Goal: Obtain resource: Download file/media

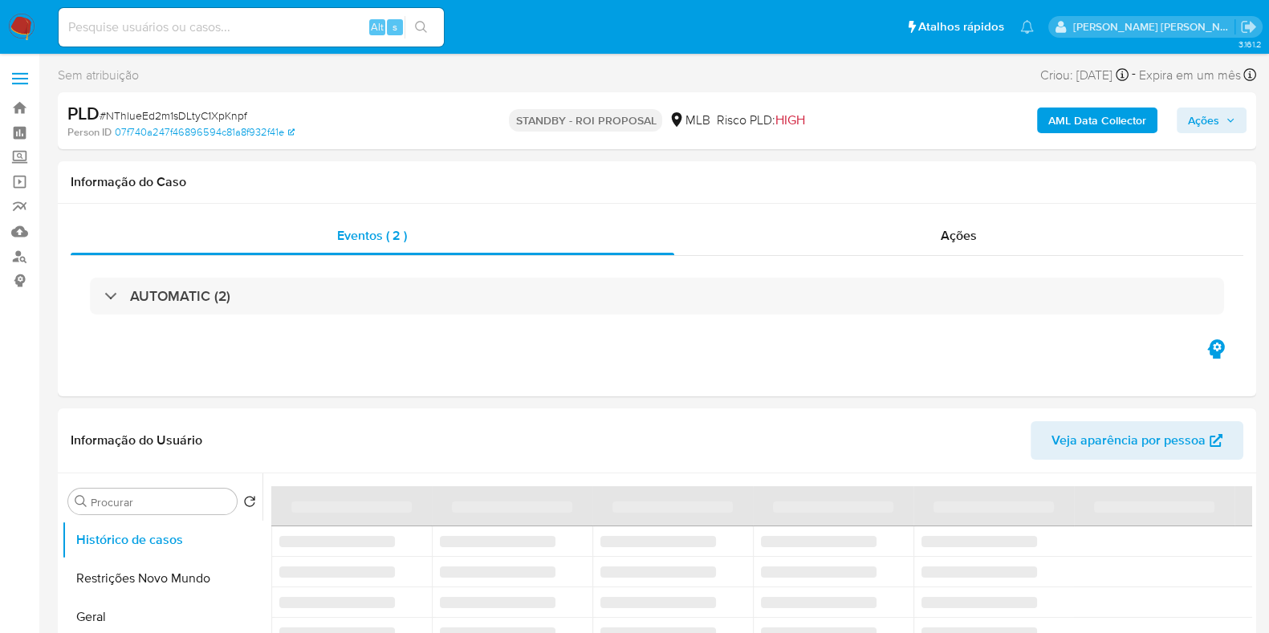
select select "10"
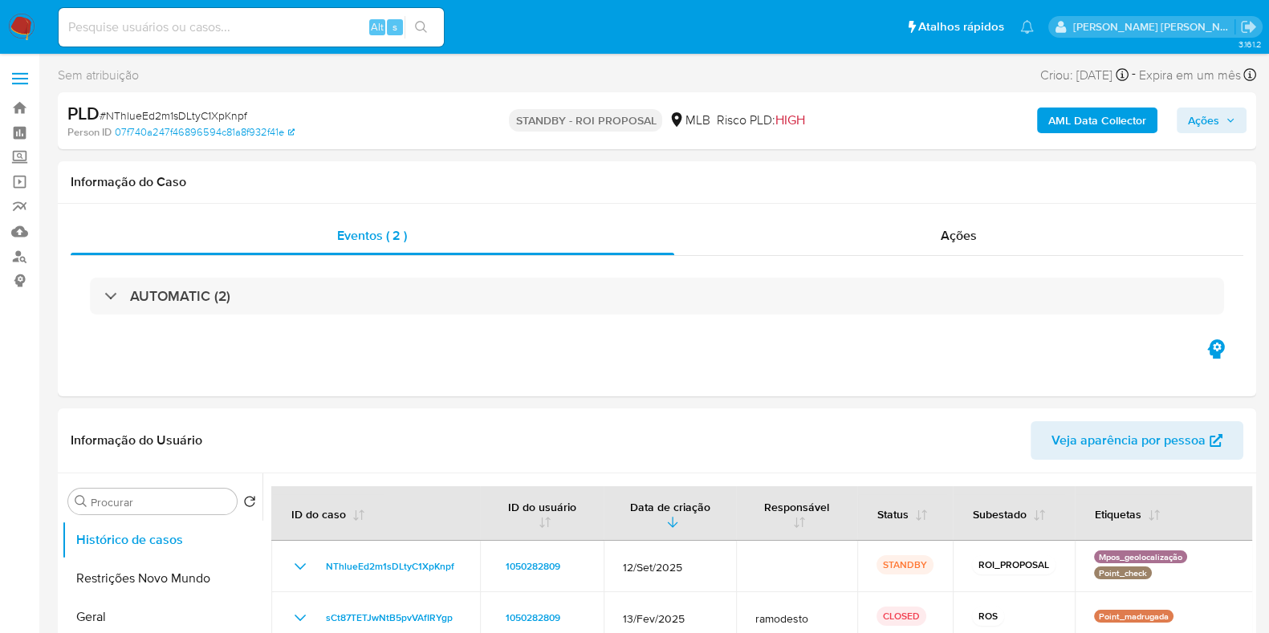
click at [619, 125] on p "STANDBY - ROI PROPOSAL" at bounding box center [585, 120] width 153 height 22
click at [461, 111] on div "PLD # NThlueEd2m1sDLtyC1XpKnpf Person ID 07f740a247f46896594c81a8f932f41e STAND…" at bounding box center [657, 120] width 1198 height 57
click at [19, 22] on img at bounding box center [21, 27] width 27 height 27
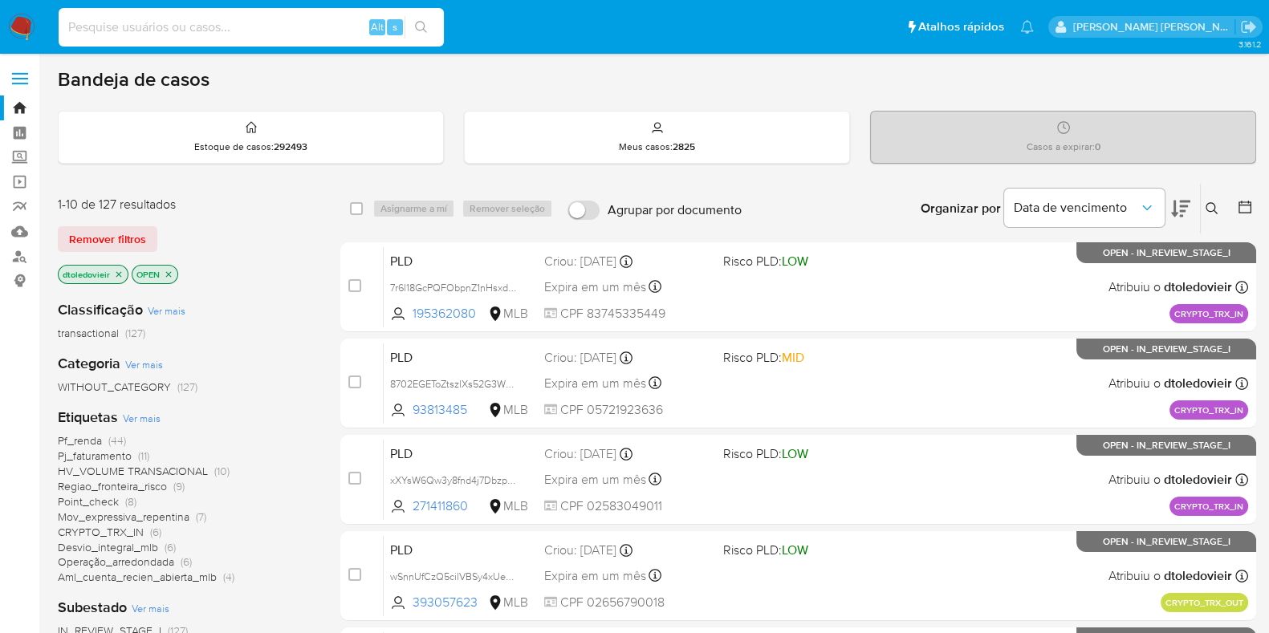
paste input "1391884239"
click at [265, 22] on input at bounding box center [251, 27] width 385 height 21
type input "1391884239"
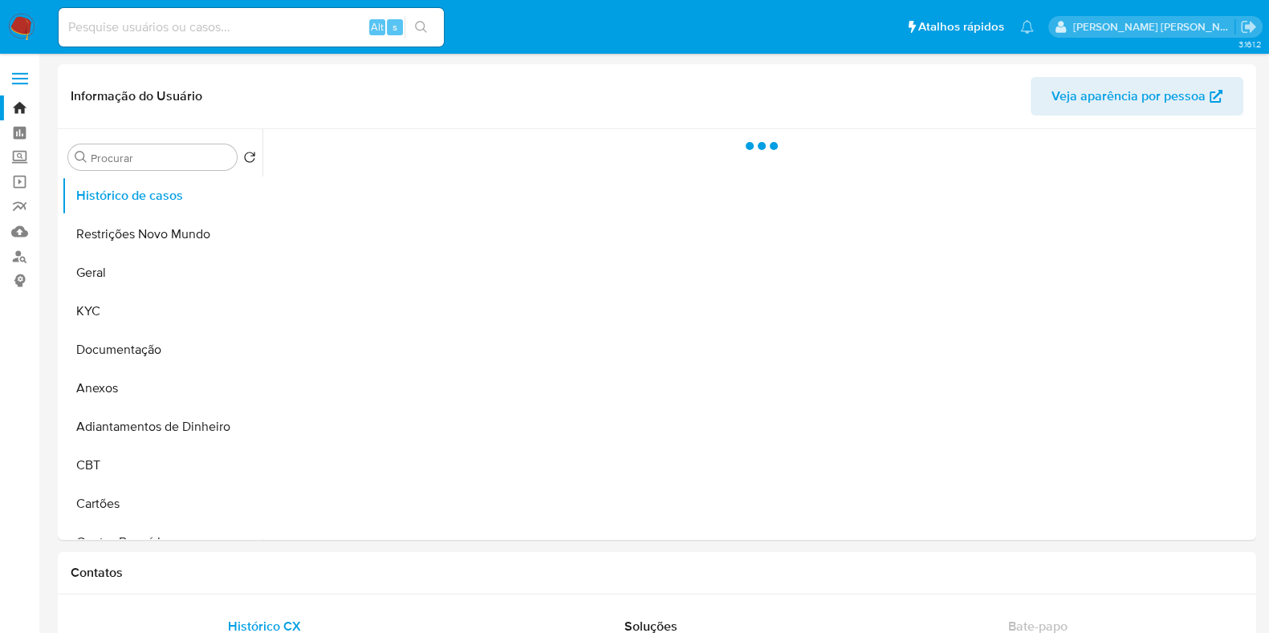
select select "10"
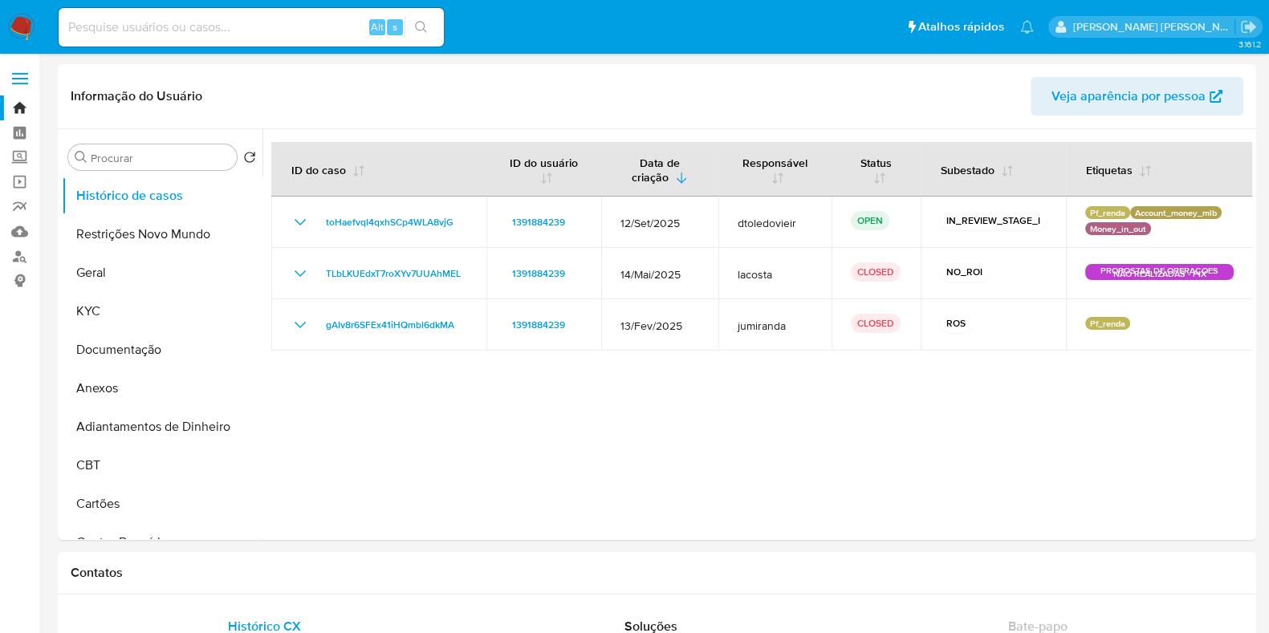
paste input "1050282809"
click at [201, 26] on input at bounding box center [251, 27] width 385 height 21
type input "1050282809"
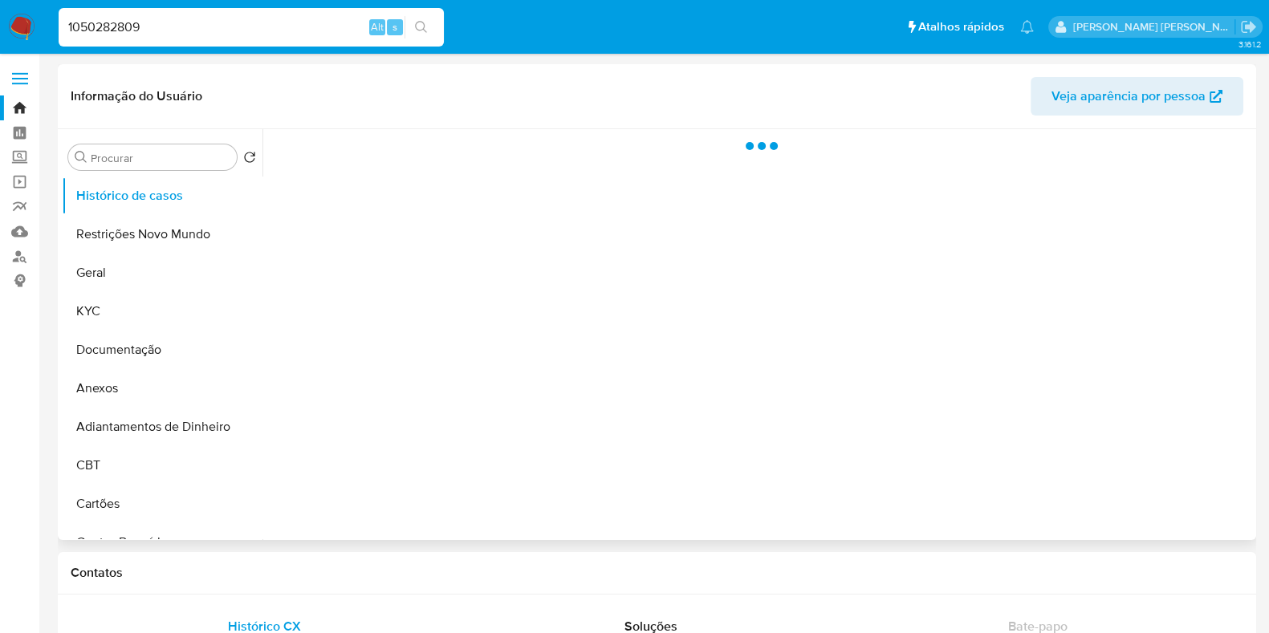
select select "10"
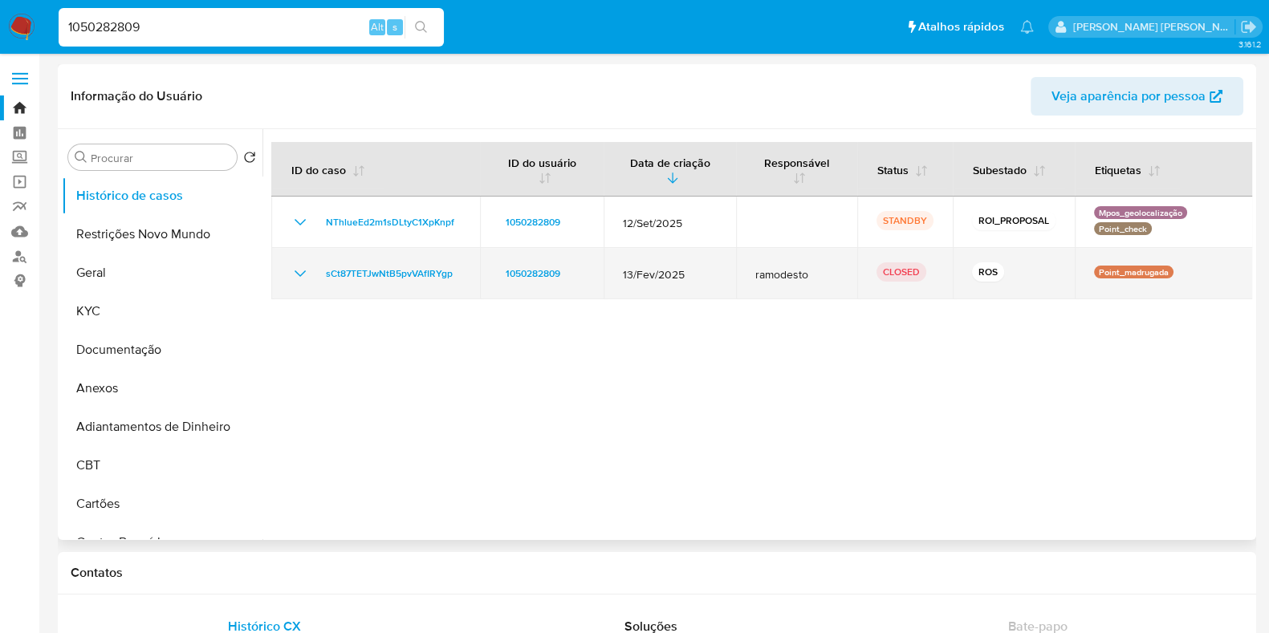
click at [297, 274] on icon "Mostrar/Ocultar" at bounding box center [299, 273] width 19 height 19
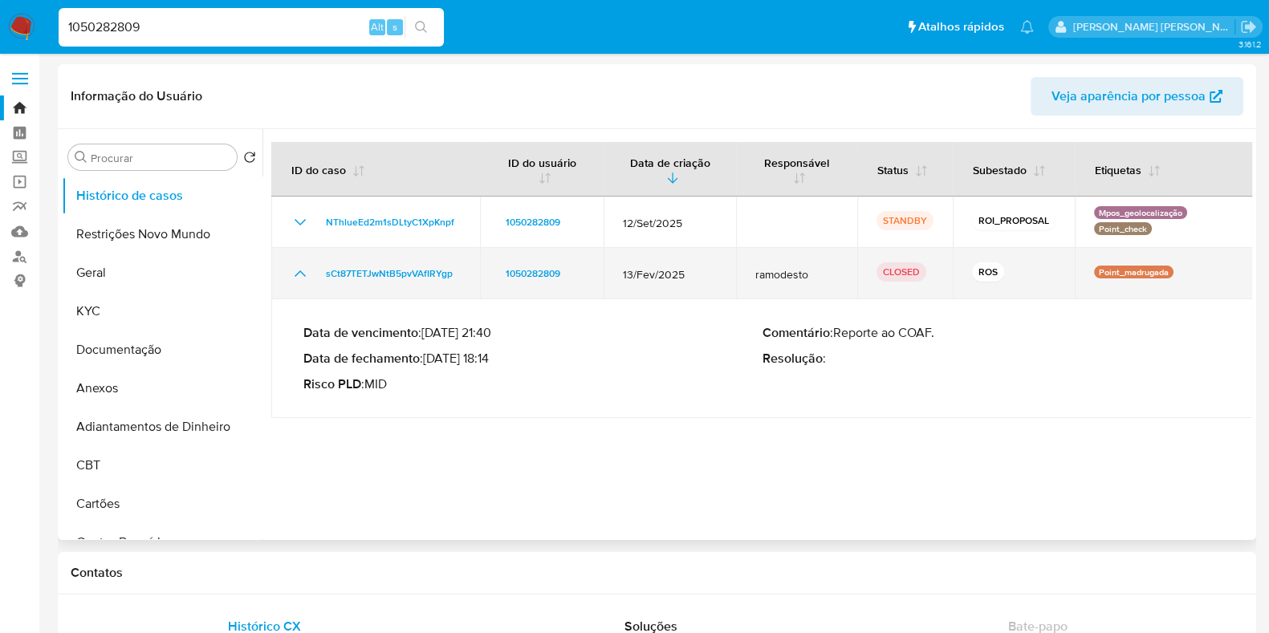
click at [297, 274] on icon "Mostrar/Ocultar" at bounding box center [300, 273] width 11 height 6
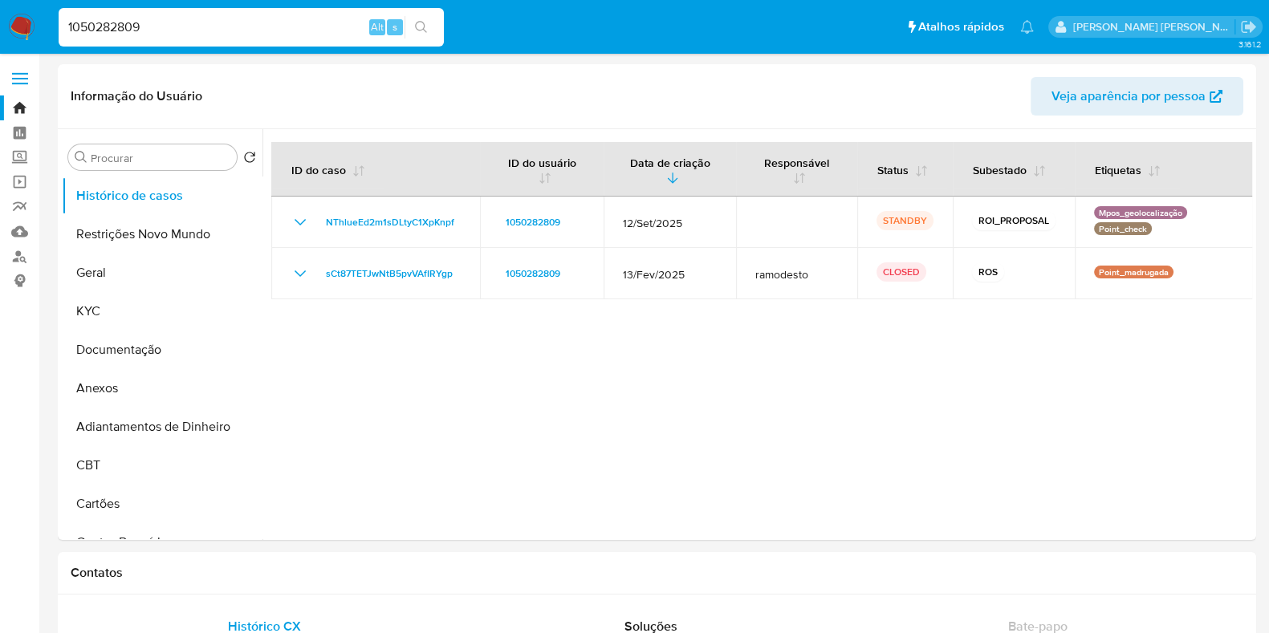
click at [28, 30] on img at bounding box center [21, 27] width 27 height 27
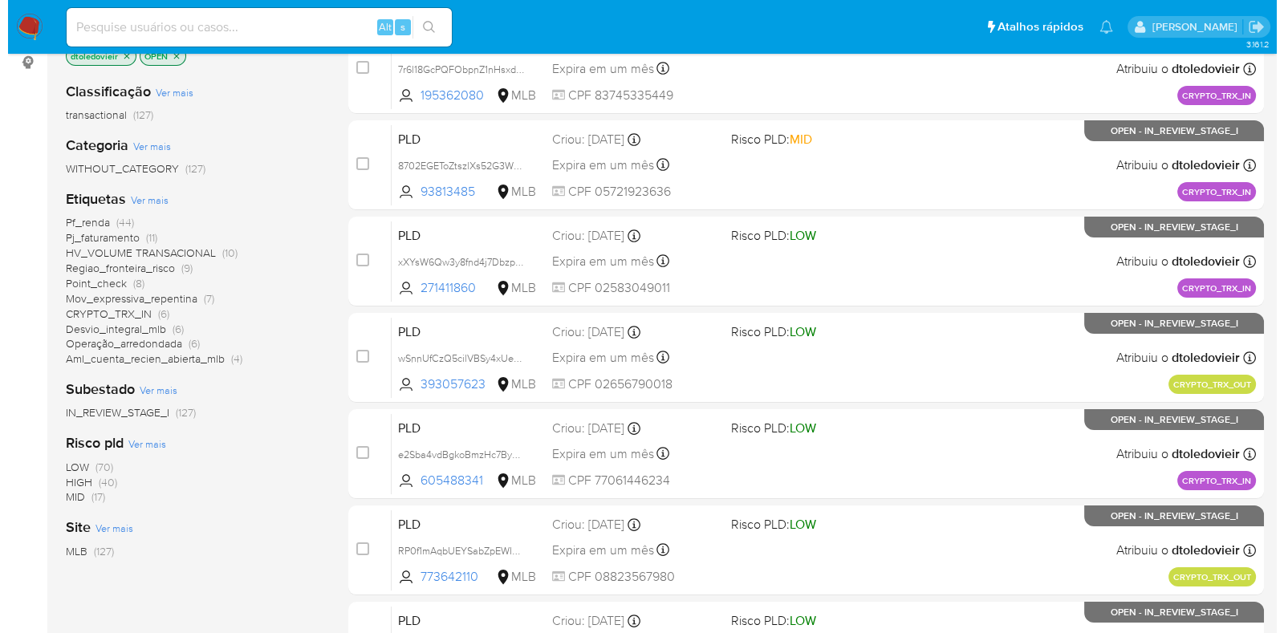
scroll to position [209, 0]
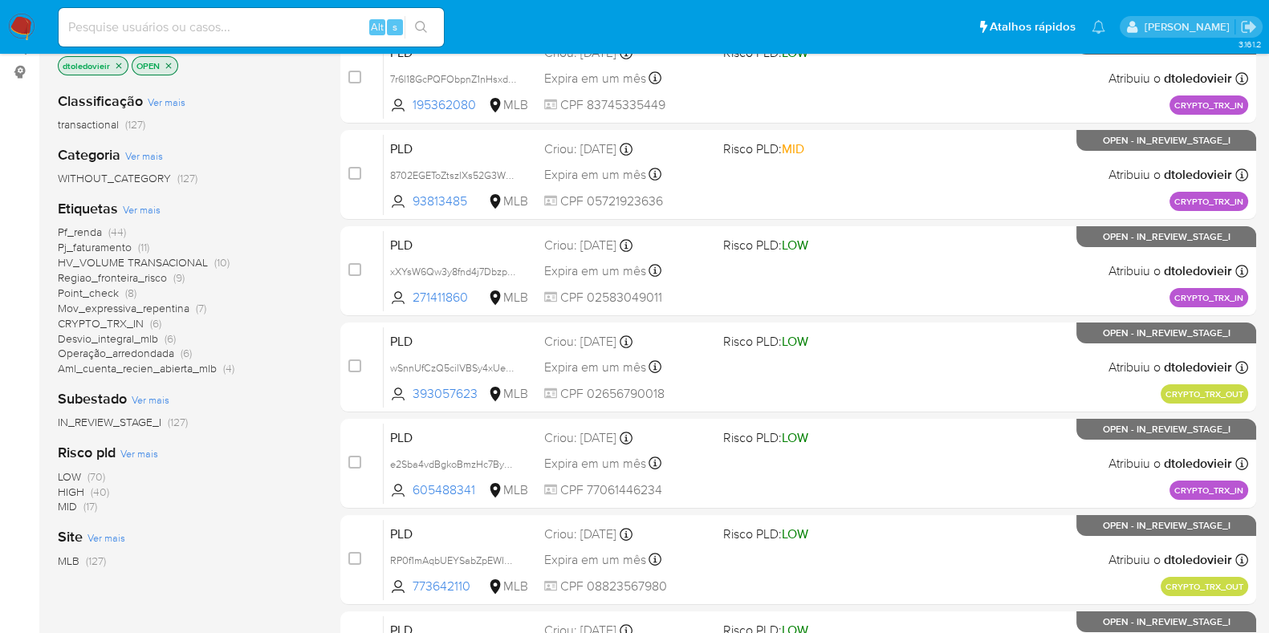
click at [136, 211] on span "Ver mais" at bounding box center [142, 209] width 38 height 14
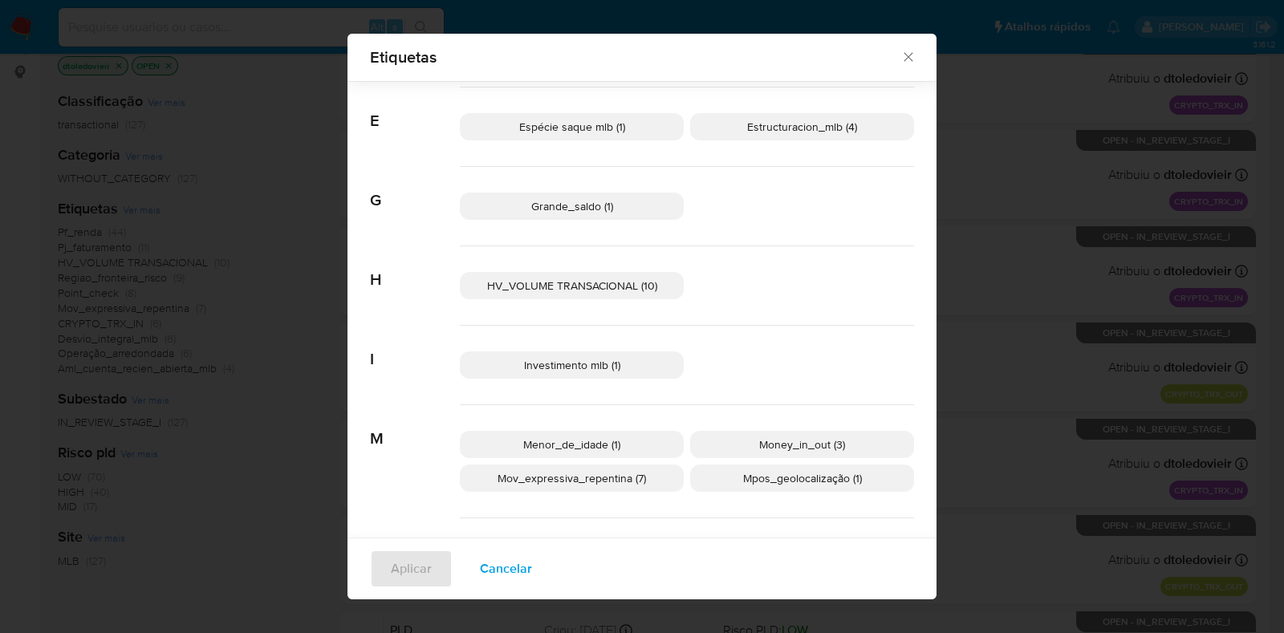
scroll to position [464, 0]
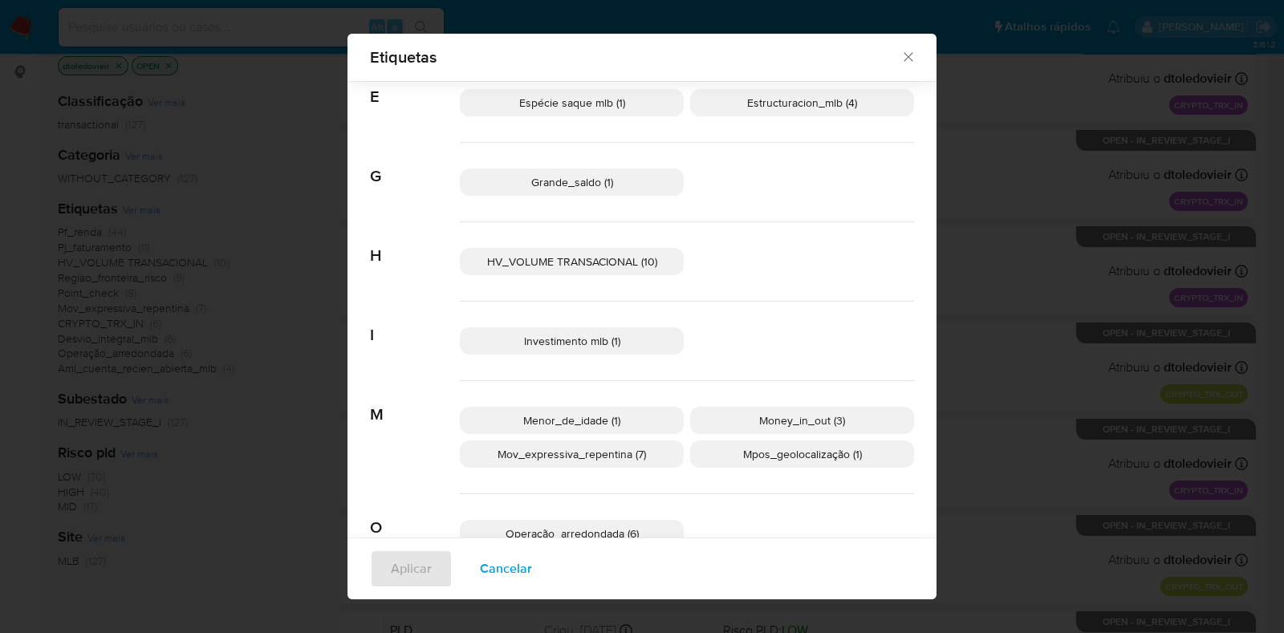
click at [590, 249] on p "HV_VOLUME TRANSACIONAL (10)" at bounding box center [572, 261] width 224 height 27
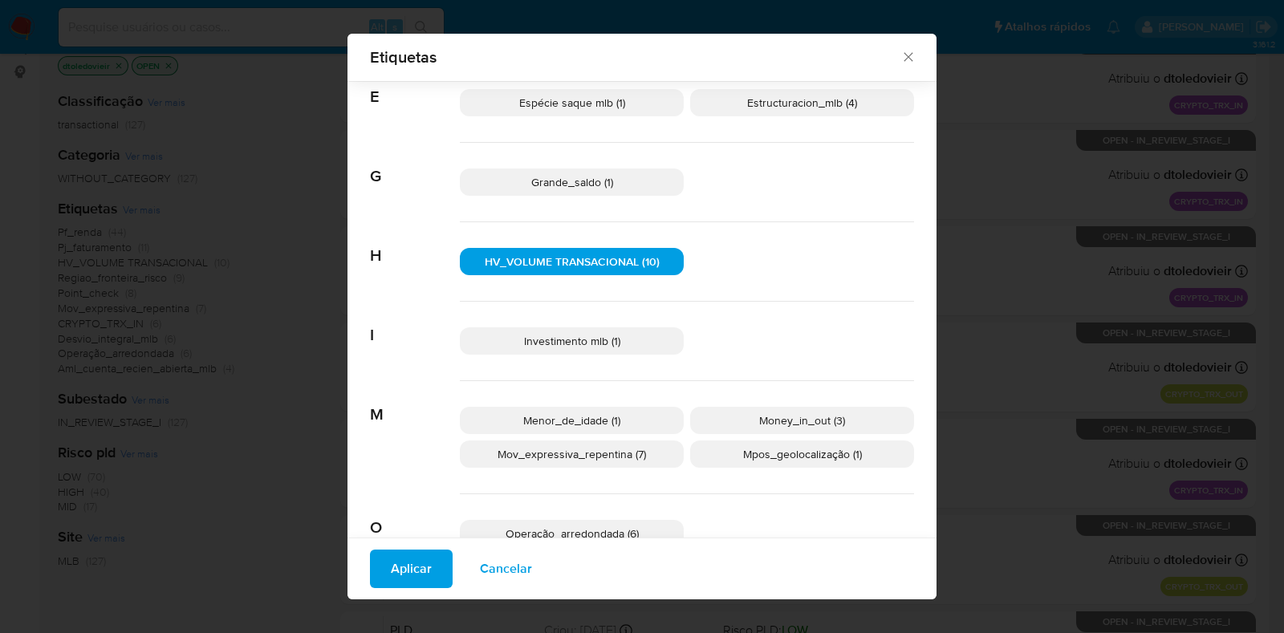
drag, startPoint x: 396, startPoint y: 571, endPoint x: 385, endPoint y: 573, distance: 10.7
click at [391, 573] on span "Aplicar" at bounding box center [411, 568] width 41 height 35
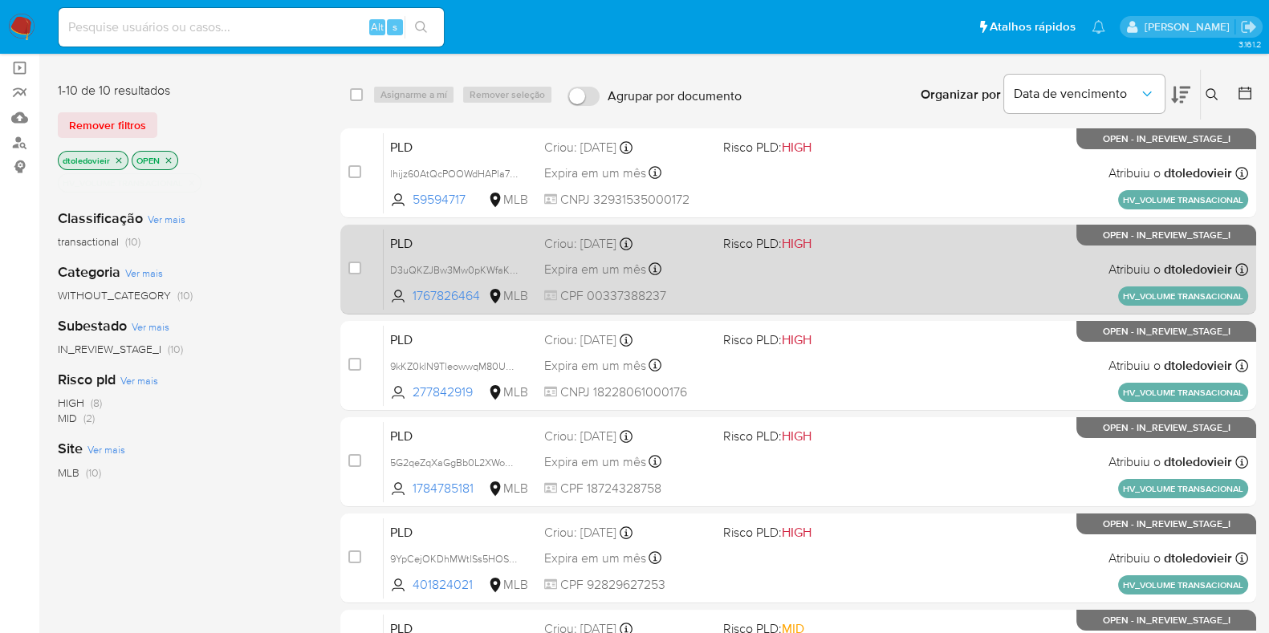
scroll to position [120, 0]
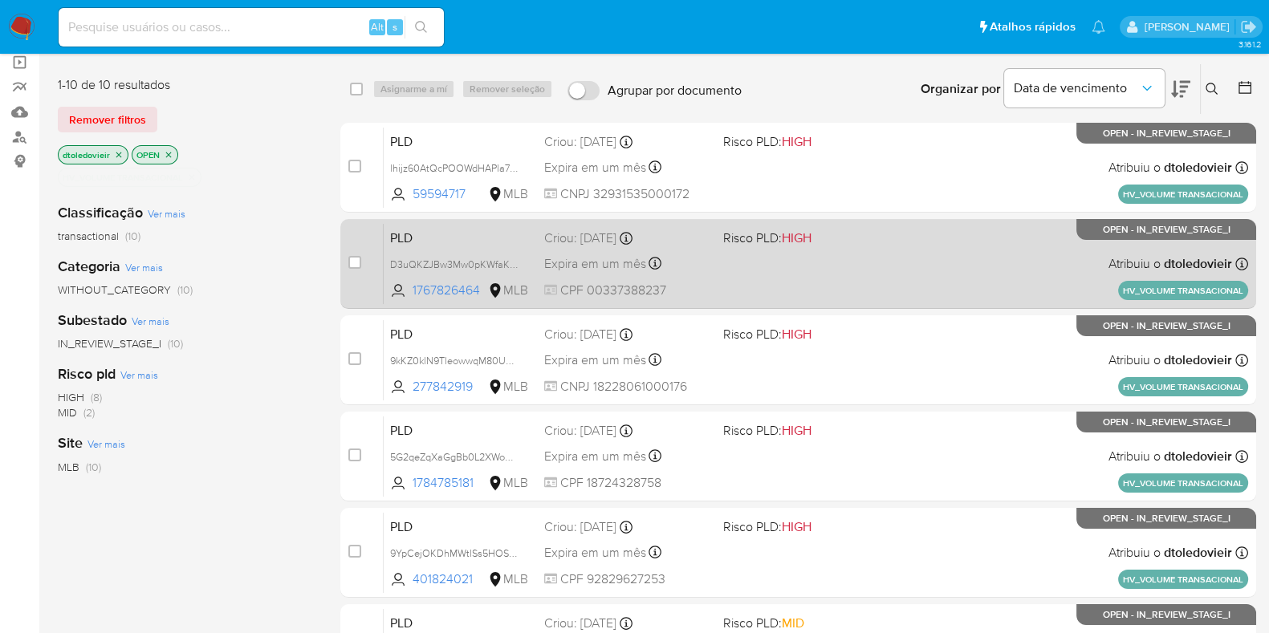
click at [833, 253] on div "PLD D3uQKZJBw3Mw0pKWfaKbk3Fx 1767826464 MLB Risco PLD: HIGH Criou: 12/09/2025 C…" at bounding box center [816, 263] width 864 height 81
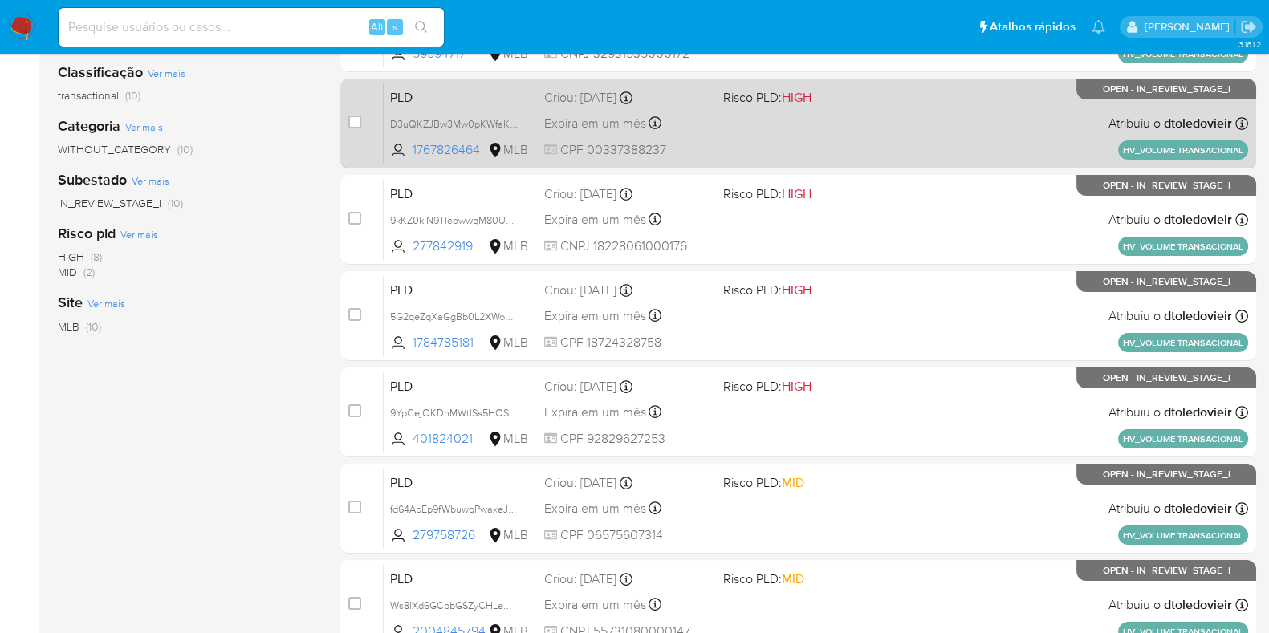
scroll to position [286, 0]
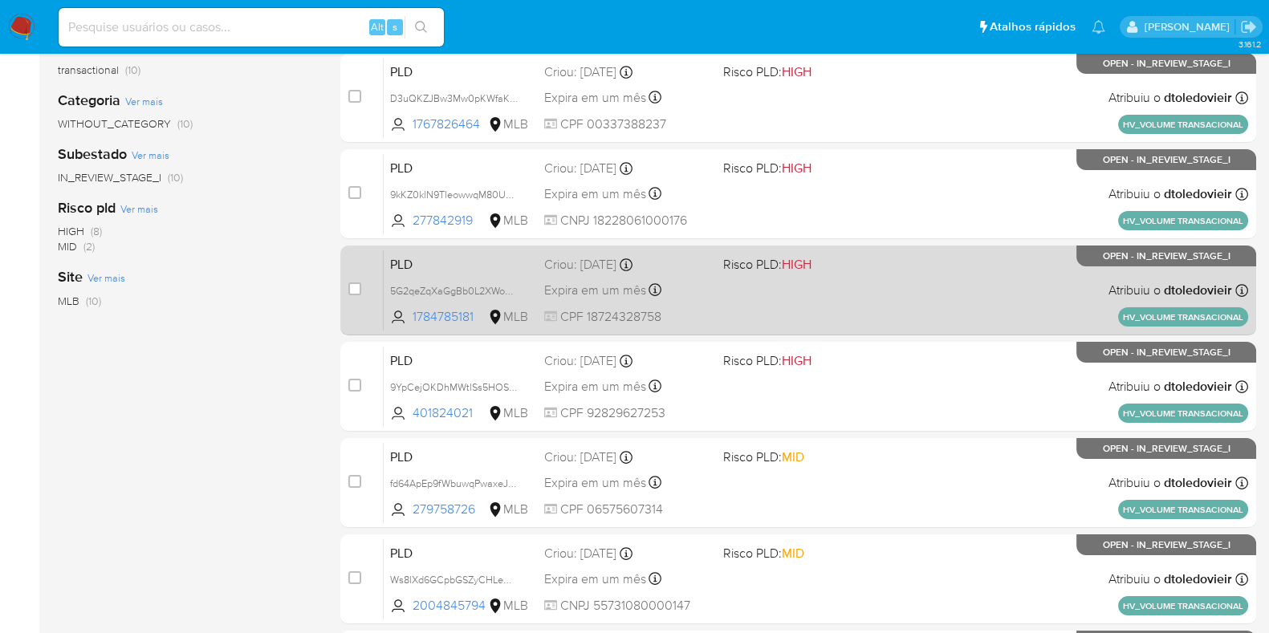
click at [851, 282] on div "PLD 5G2qeZqXaGgBb0L2XWonkY3X 1784785181 MLB Risco PLD: HIGH Criou: 12/09/2025 C…" at bounding box center [816, 290] width 864 height 81
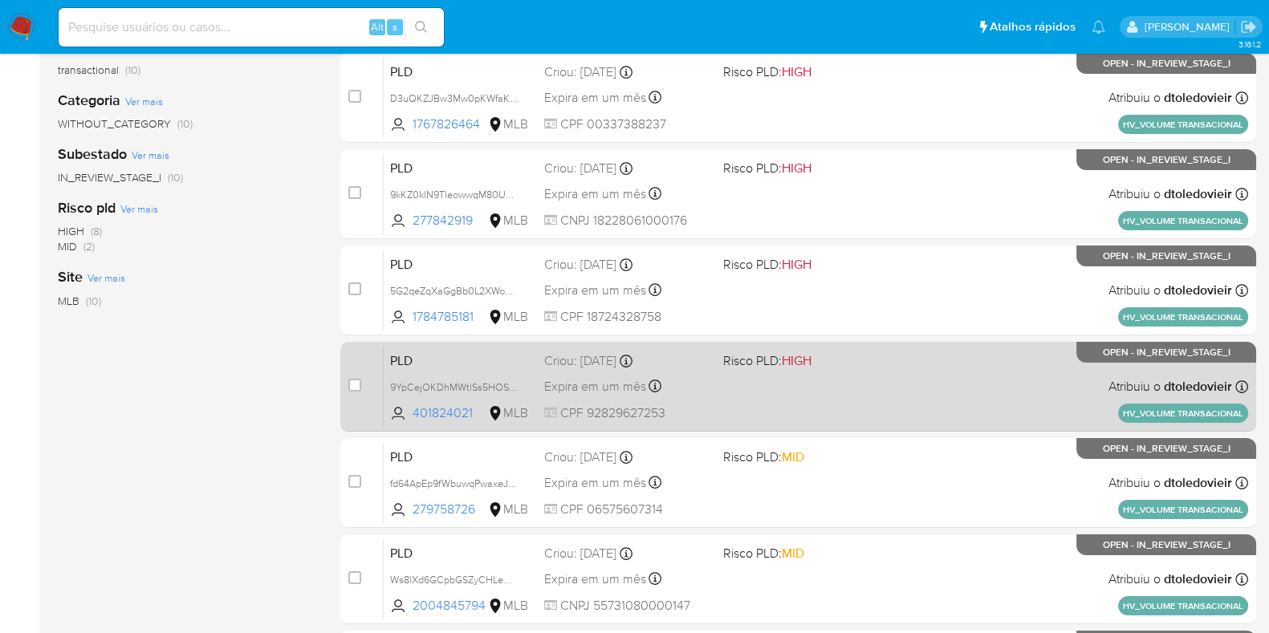
click at [843, 363] on span "Risco PLD: HIGH" at bounding box center [806, 359] width 166 height 21
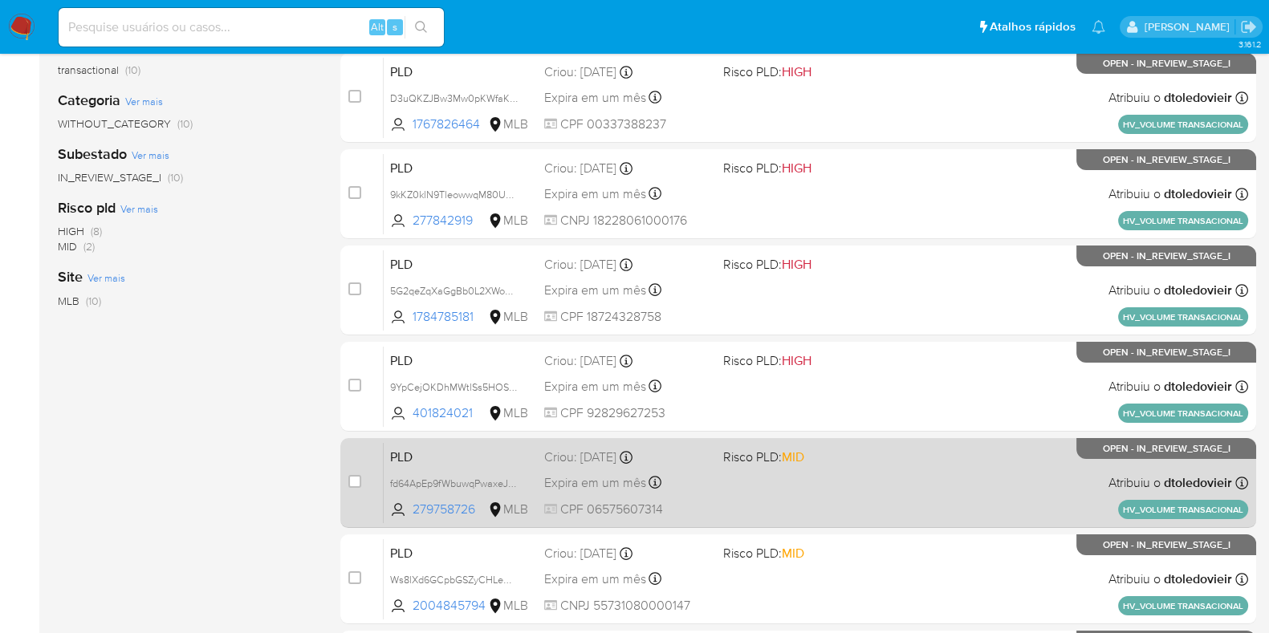
click at [814, 487] on div "PLD fd64ApEp9fWbuwqPwaxeJMYV 279758726 MLB Risco PLD: MID Criou: 12/09/2025 Cri…" at bounding box center [816, 482] width 864 height 81
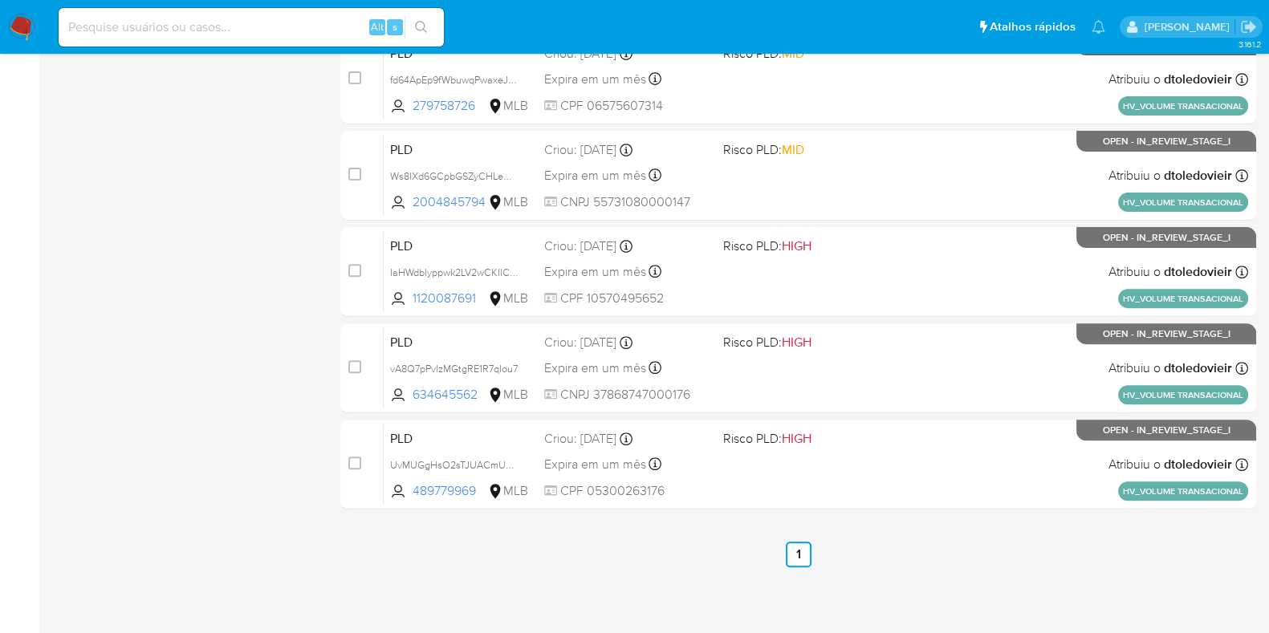
scroll to position [0, 0]
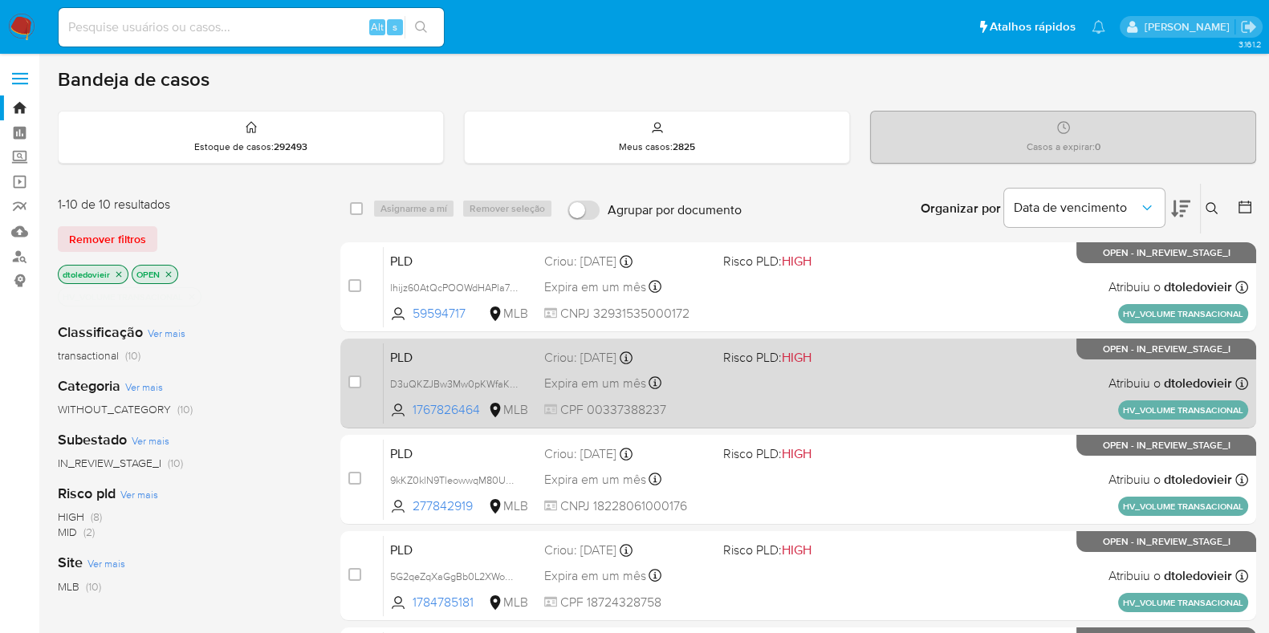
click at [845, 408] on div "PLD D3uQKZJBw3Mw0pKWfaKbk3Fx 1767826464 MLB Risco PLD: HIGH Criou: 12/09/2025 C…" at bounding box center [816, 383] width 864 height 81
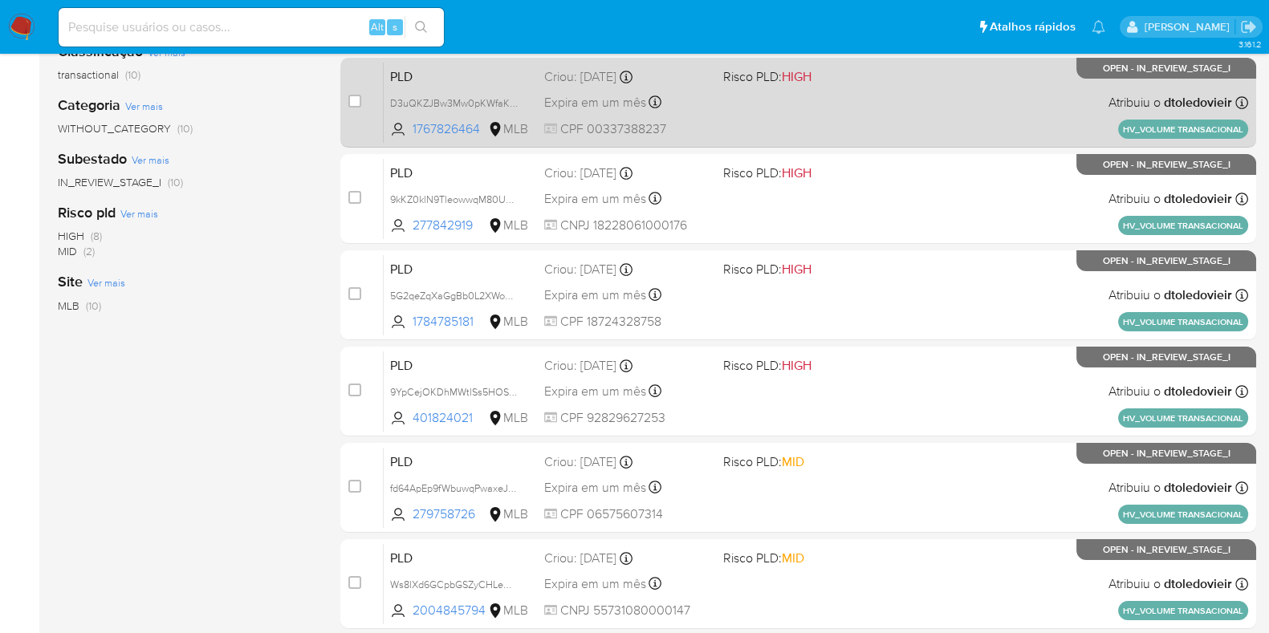
scroll to position [282, 0]
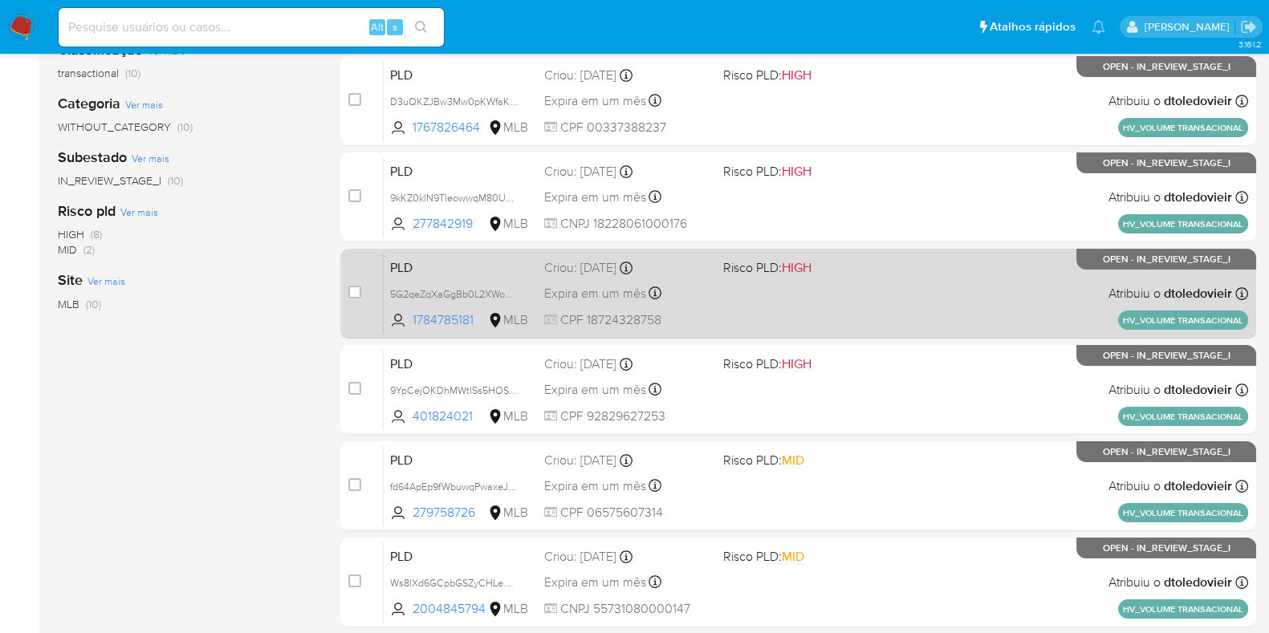
click at [835, 308] on div "PLD 5G2qeZqXaGgBb0L2XWonkY3X 1784785181 MLB Risco PLD: HIGH Criou: 12/09/2025 C…" at bounding box center [816, 293] width 864 height 81
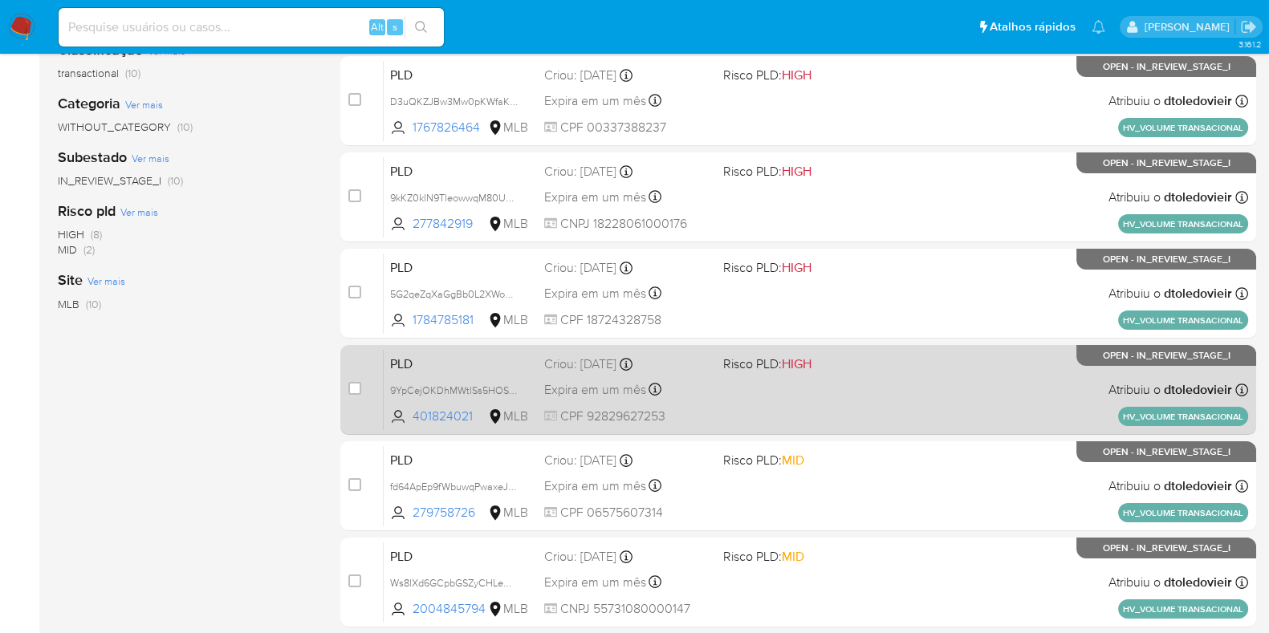
click at [810, 398] on div "PLD 9YpCejOKDhMWtlSs5HOSgL1k 401824021 MLB Risco PLD: HIGH Criou: 12/09/2025 Cr…" at bounding box center [816, 389] width 864 height 81
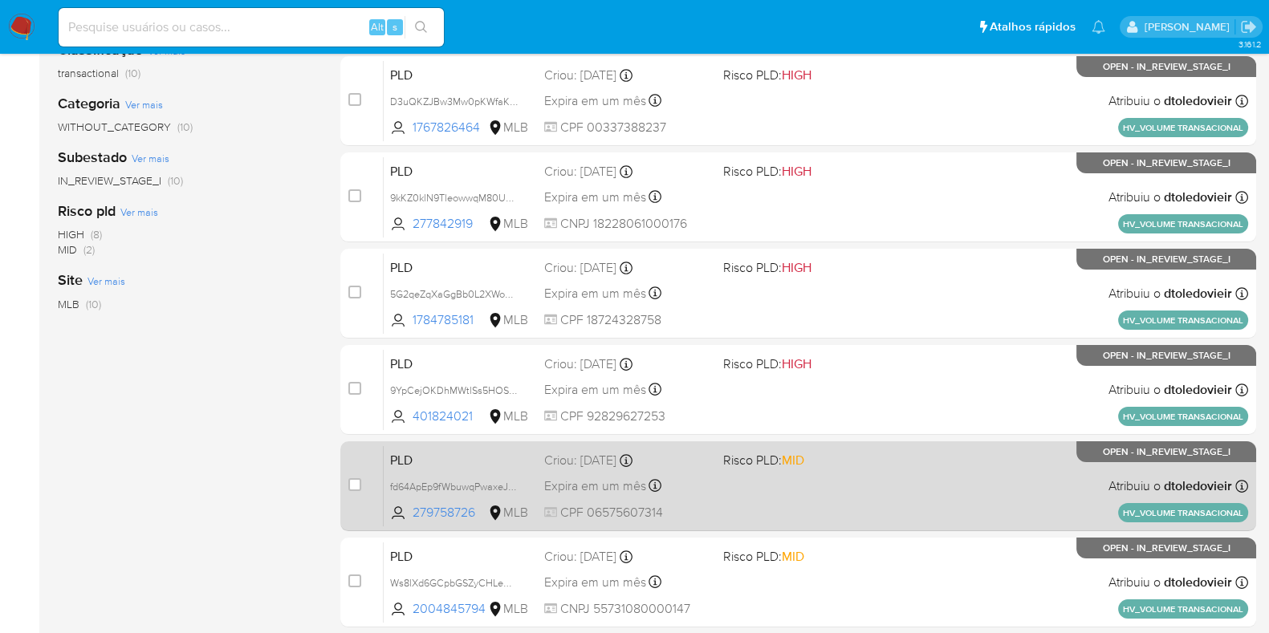
click at [810, 479] on div "PLD fd64ApEp9fWbuwqPwaxeJMYV 279758726 MLB Risco PLD: MID Criou: 12/09/2025 Cri…" at bounding box center [816, 485] width 864 height 81
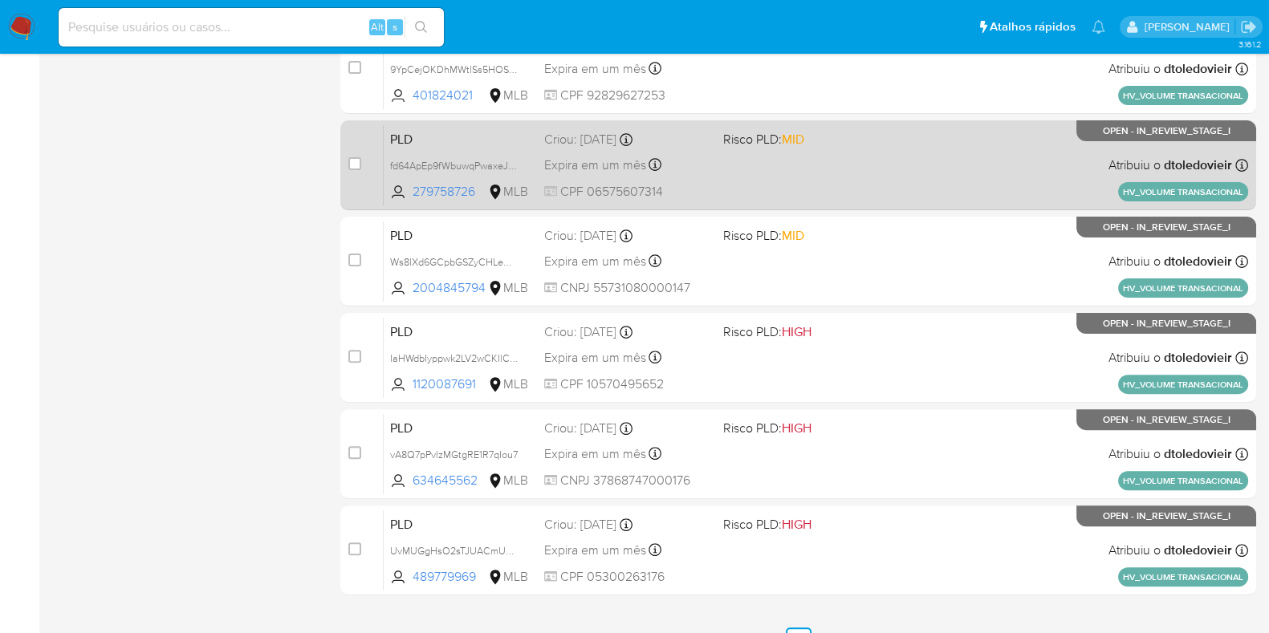
scroll to position [689, 0]
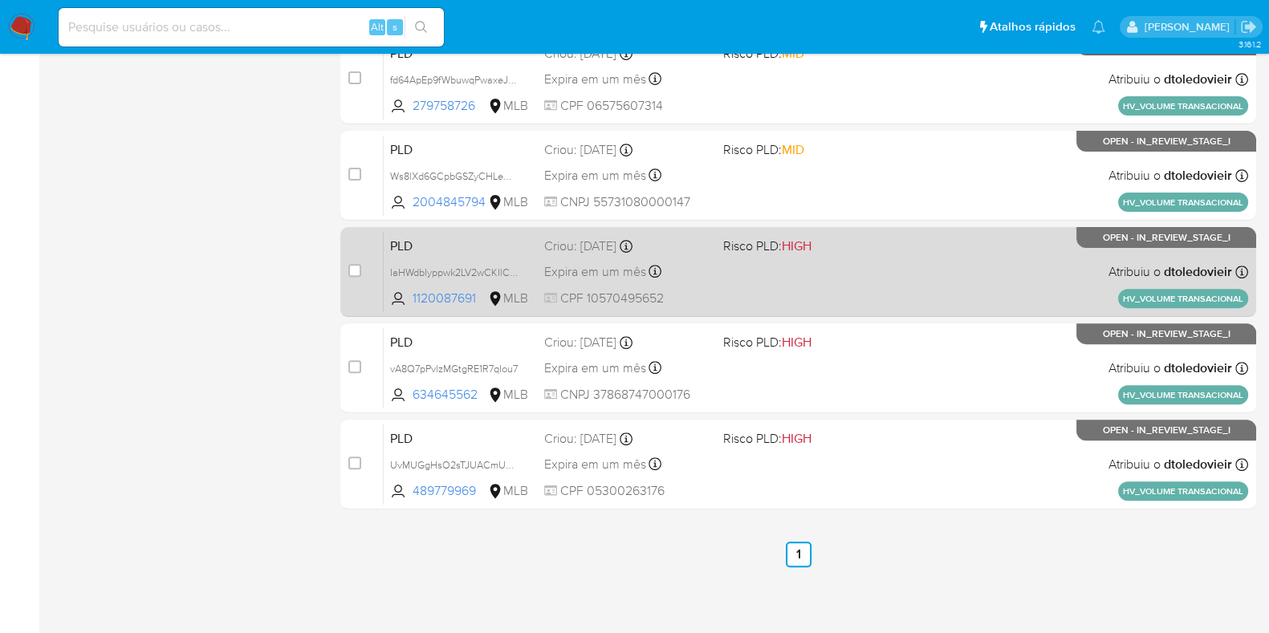
click at [835, 255] on div "PLD IaHWdbIyppwk2LV2wCKIlCbT 1120087691 MLB Risco PLD: HIGH Criou: 12/09/2025 C…" at bounding box center [816, 271] width 864 height 81
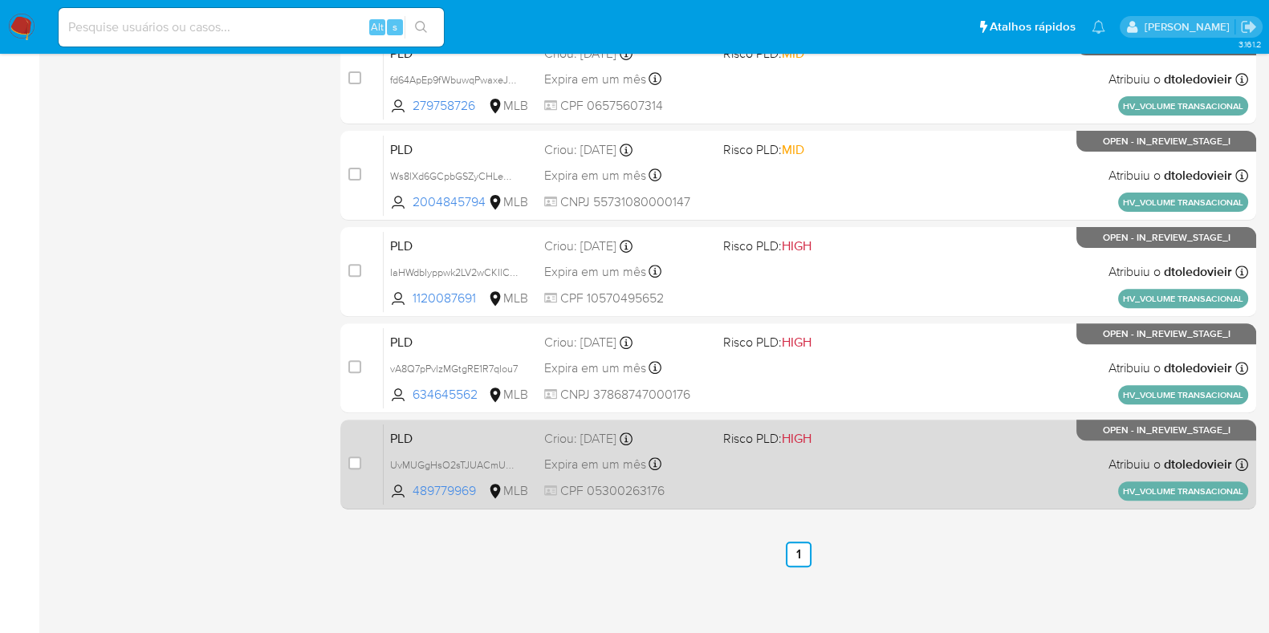
click at [814, 455] on div "PLD UvMUGgHsO2sTJUACmUPP55v5 489779969 MLB Risco PLD: HIGH Criou: 12/09/2025 Cr…" at bounding box center [816, 464] width 864 height 81
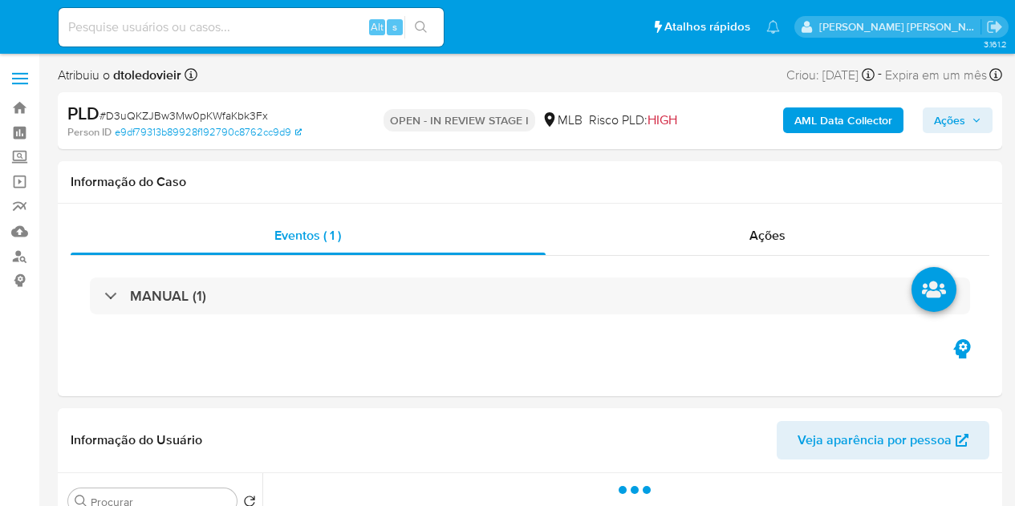
select select "10"
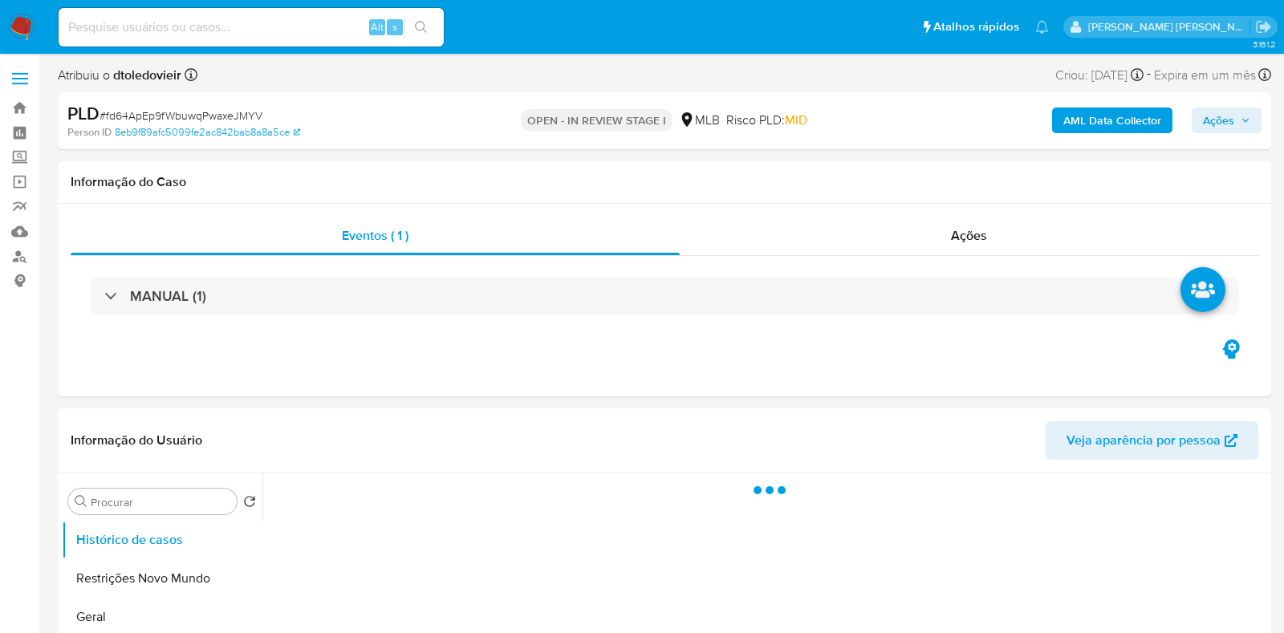
select select "10"
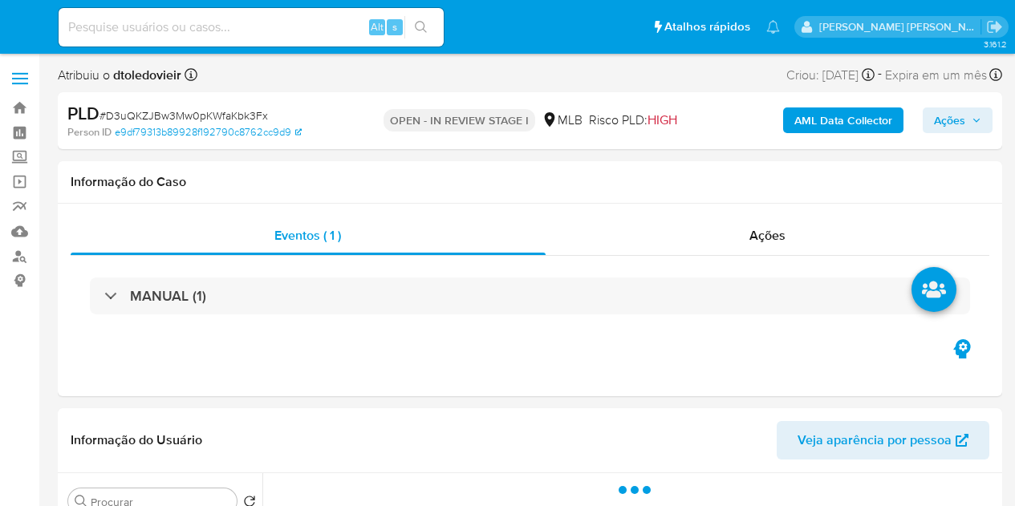
select select "10"
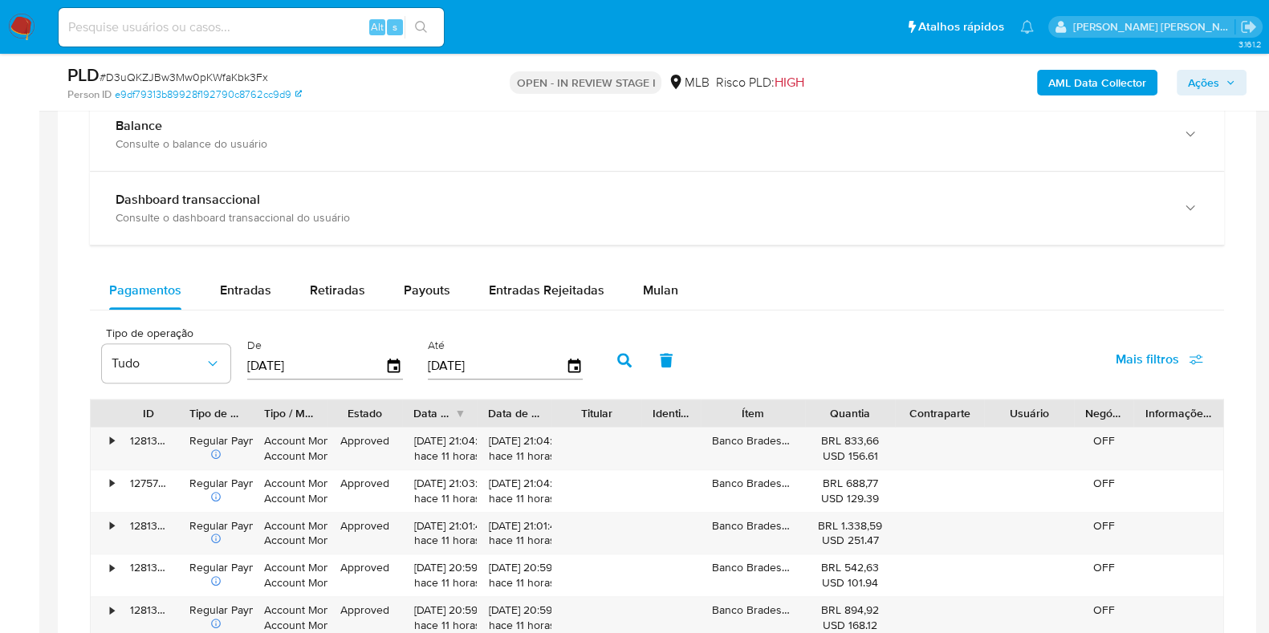
scroll to position [1195, 0]
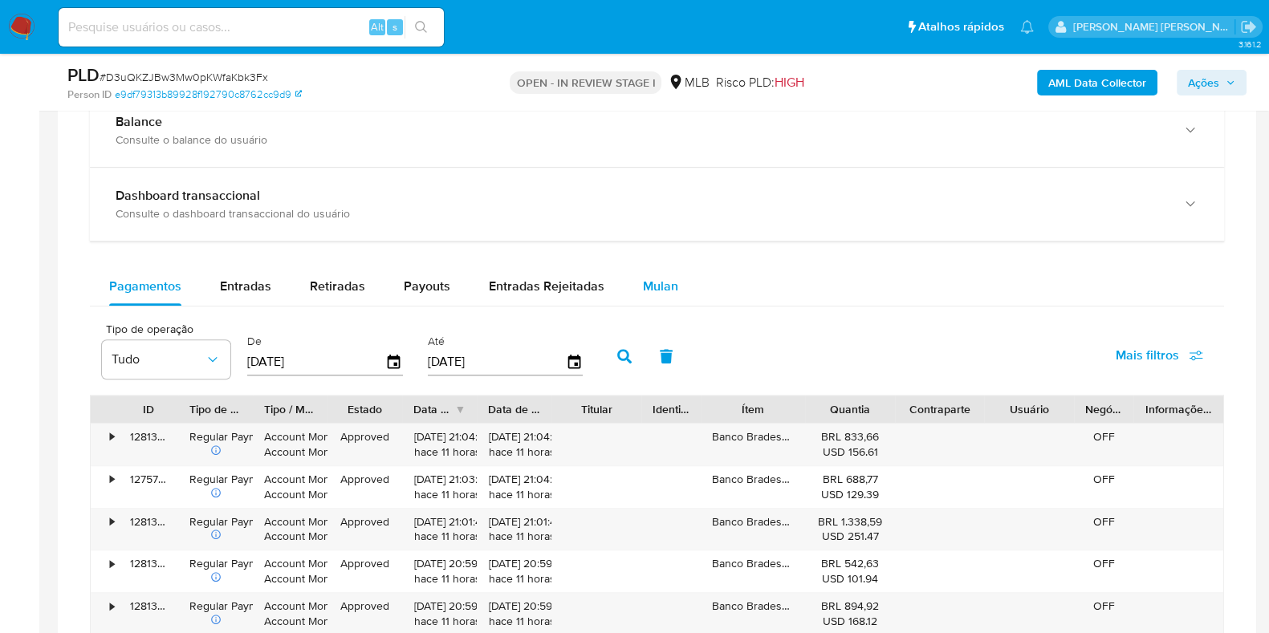
click at [651, 290] on span "Mulan" at bounding box center [660, 286] width 35 height 18
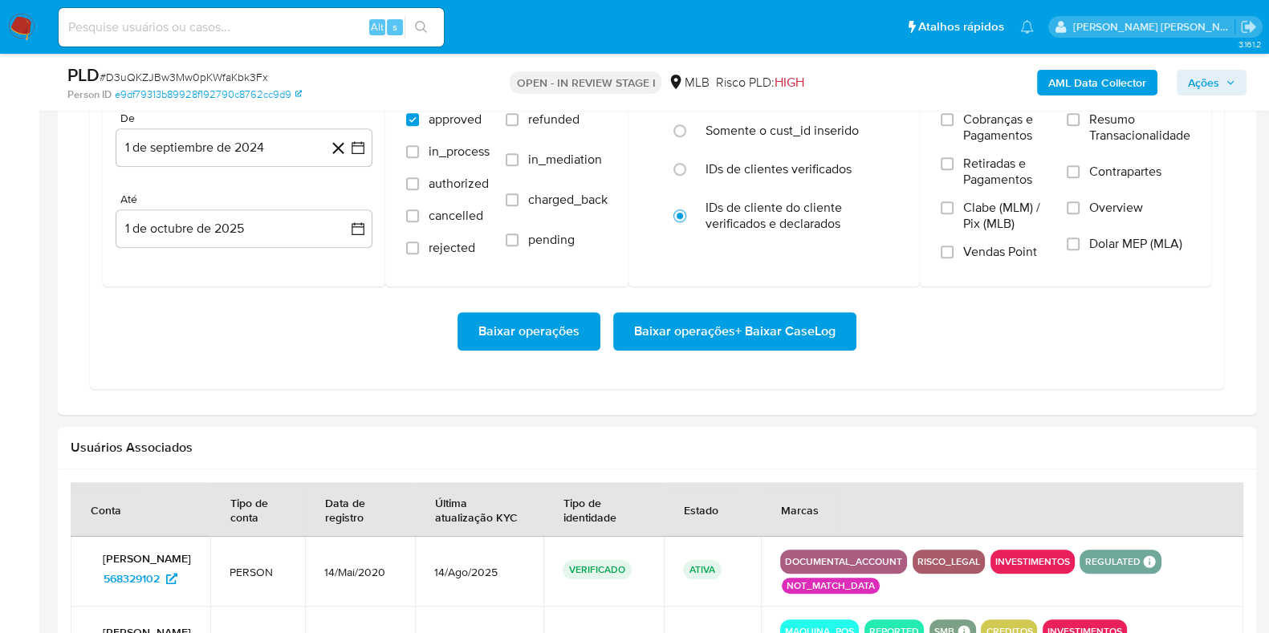
scroll to position [1508, 0]
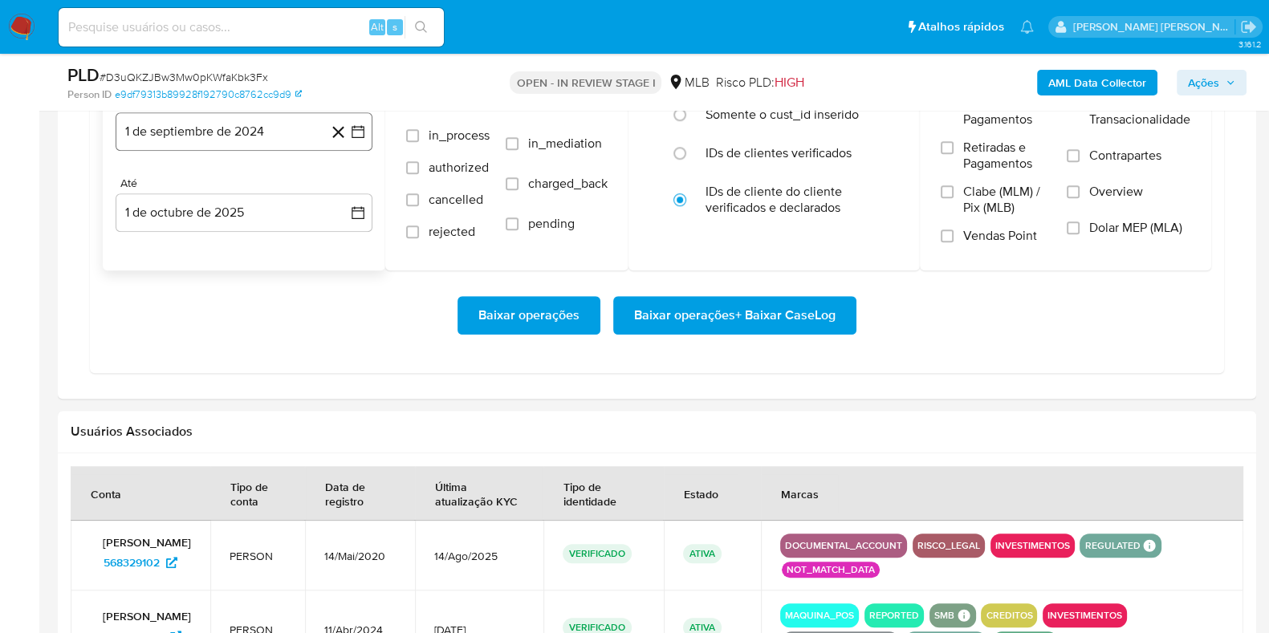
click at [287, 134] on button "1 de septiembre de 2024" at bounding box center [244, 131] width 257 height 39
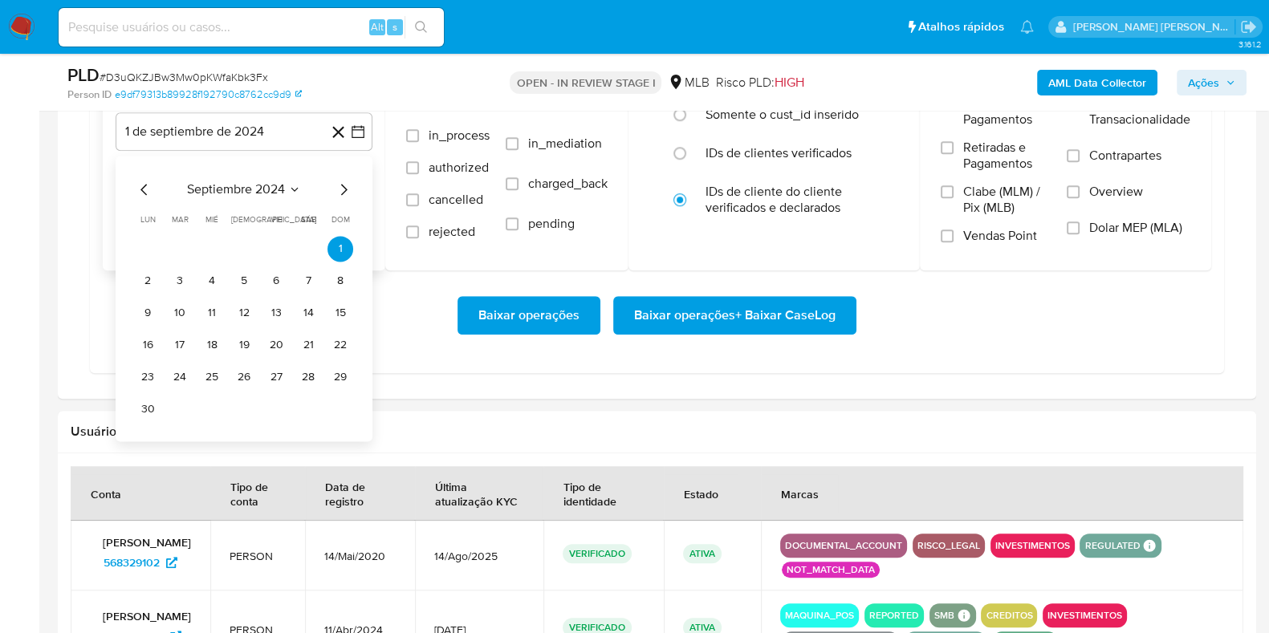
click at [340, 185] on icon "Mes siguiente" at bounding box center [343, 189] width 19 height 19
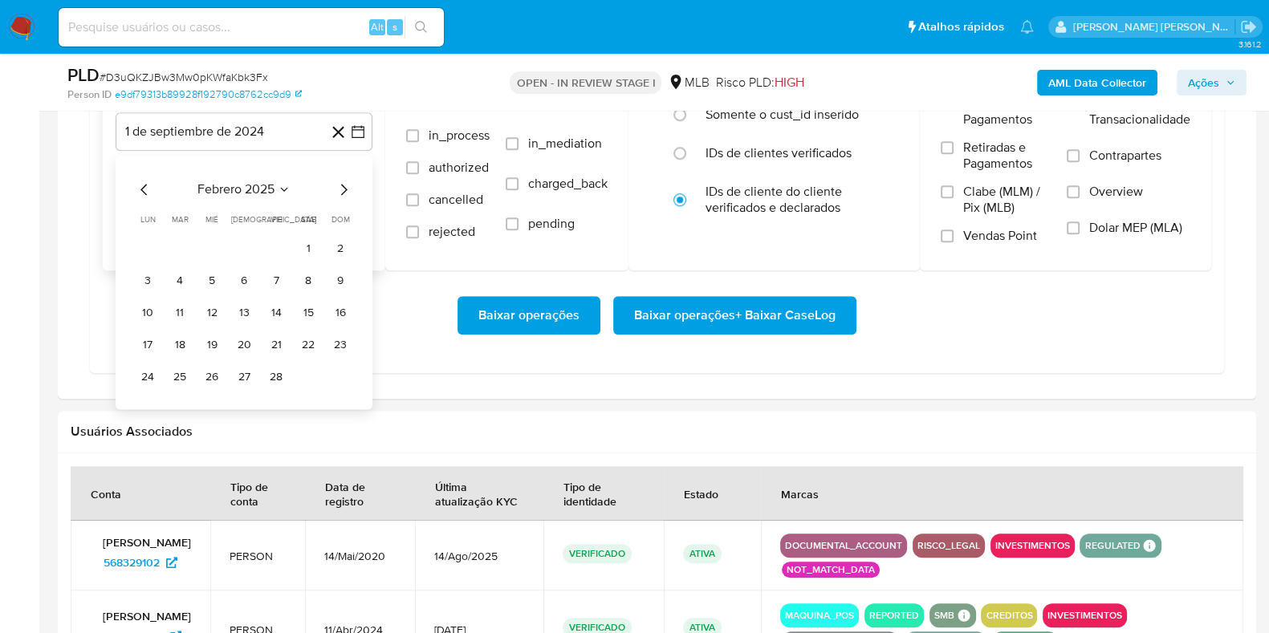
click at [340, 185] on icon "Mes siguiente" at bounding box center [343, 189] width 19 height 19
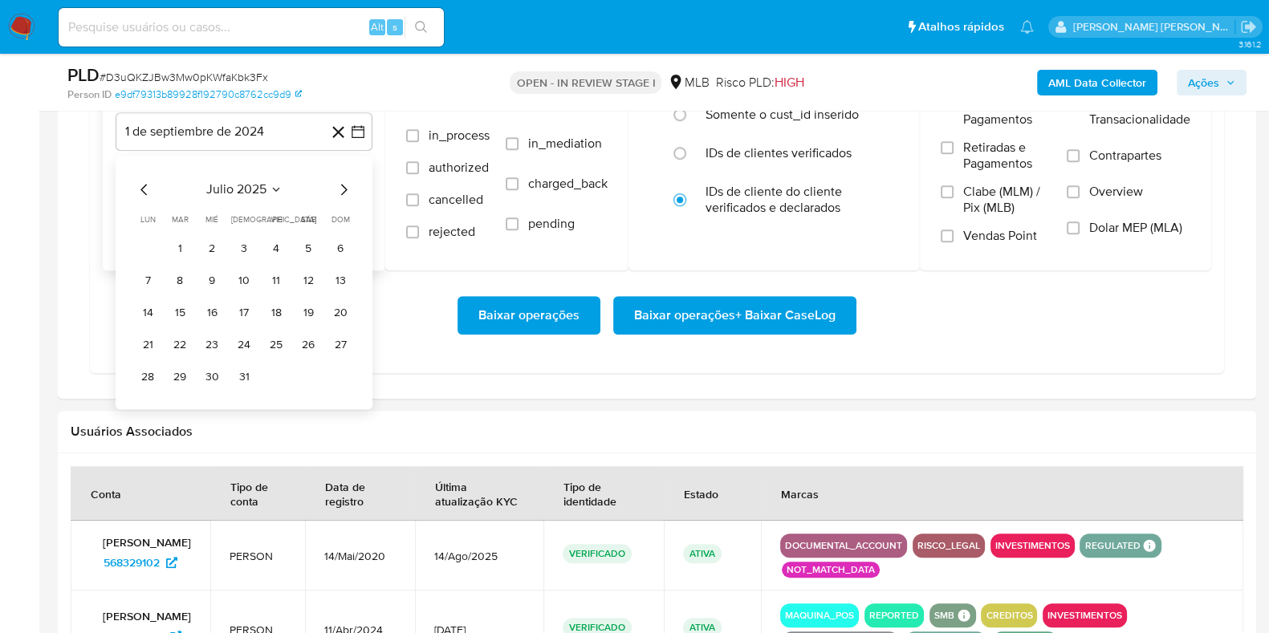
click at [340, 185] on icon "Mes siguiente" at bounding box center [343, 189] width 19 height 19
click at [277, 239] on button "1" at bounding box center [276, 249] width 26 height 26
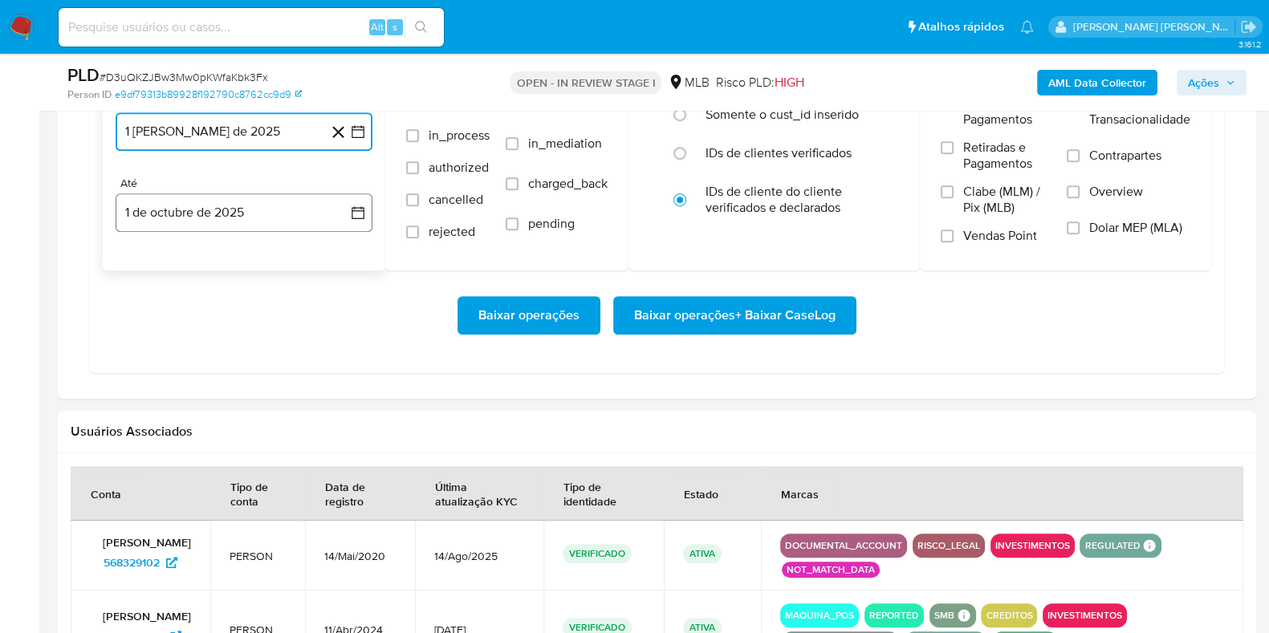
click at [199, 208] on button "1 de octubre de 2025" at bounding box center [244, 212] width 257 height 39
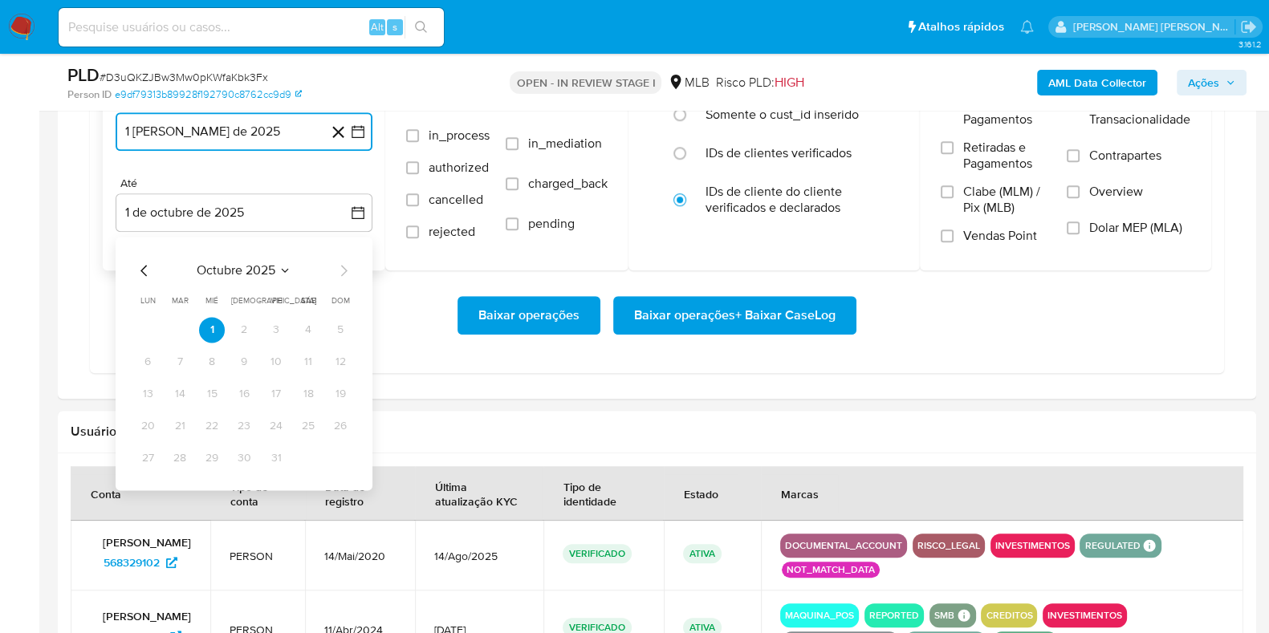
click at [144, 274] on icon "Mes anterior" at bounding box center [144, 270] width 19 height 19
click at [150, 455] on button "29" at bounding box center [148, 458] width 26 height 26
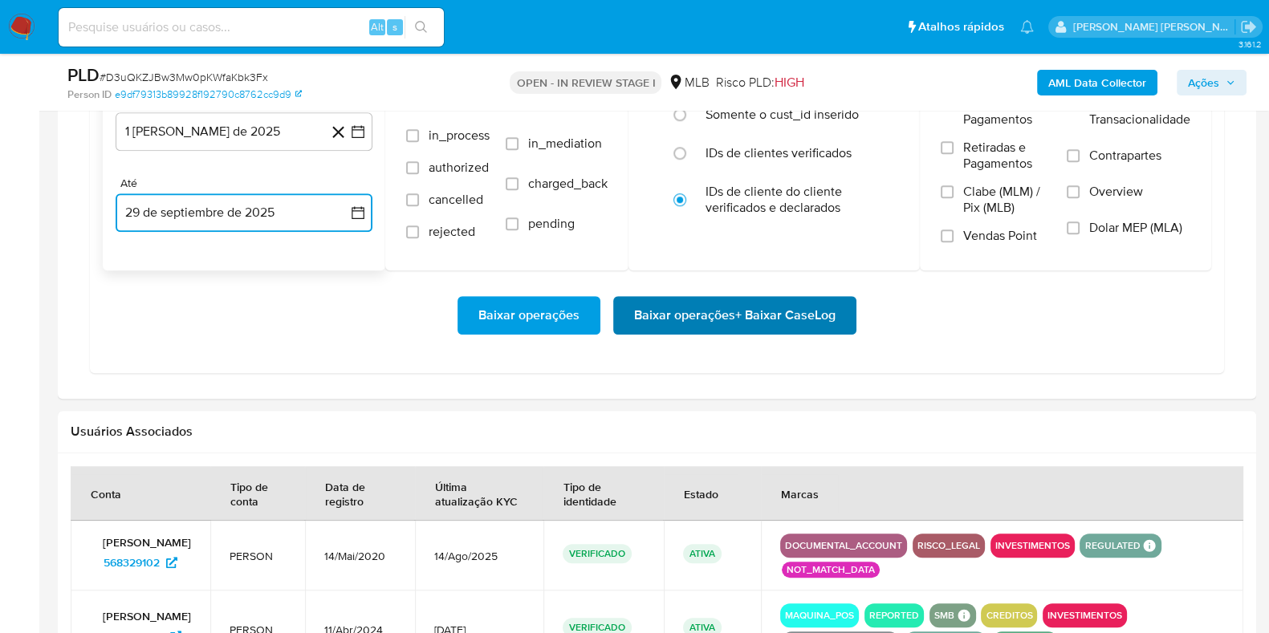
click at [643, 321] on span "Baixar operações + Baixar CaseLog" at bounding box center [734, 315] width 201 height 35
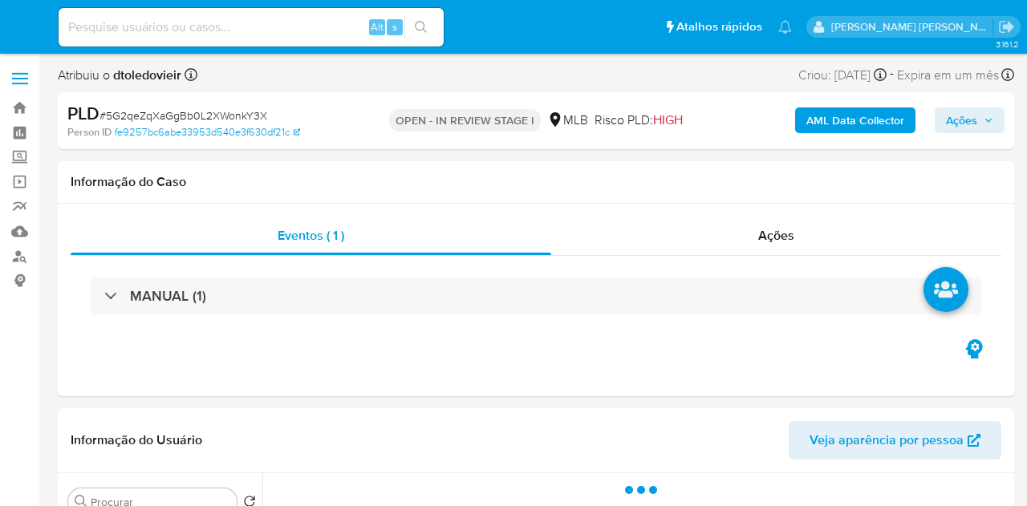
select select "10"
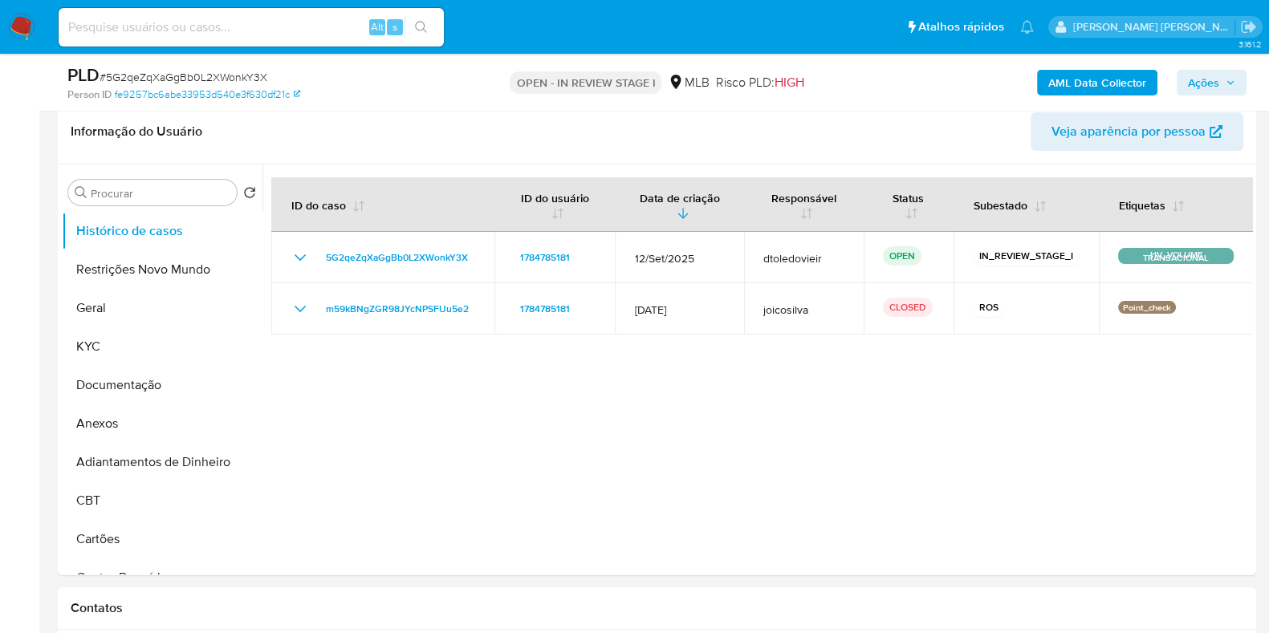
scroll to position [266, 0]
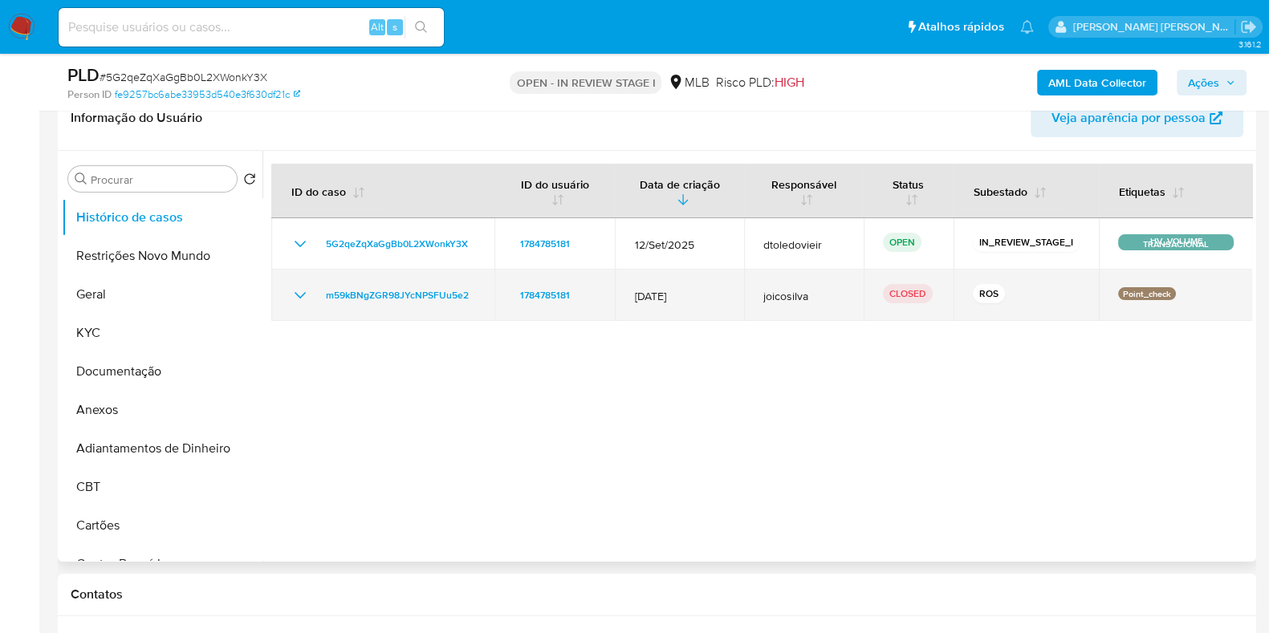
click at [299, 294] on icon "Mostrar/Ocultar" at bounding box center [299, 295] width 19 height 19
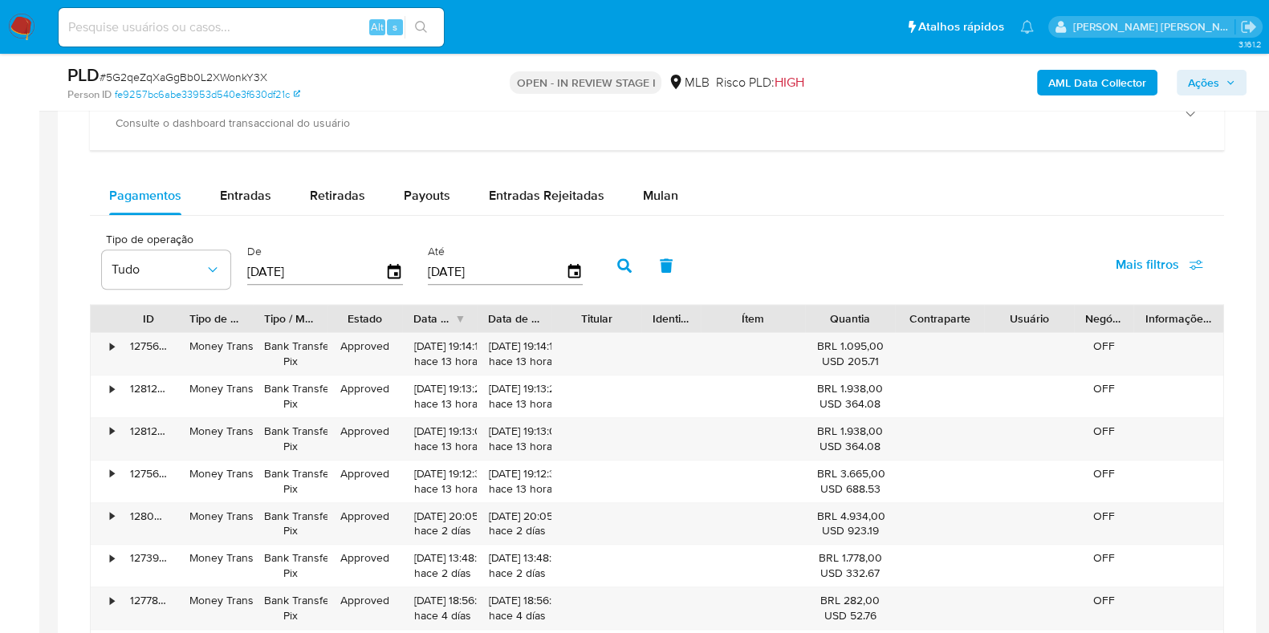
scroll to position [1169, 0]
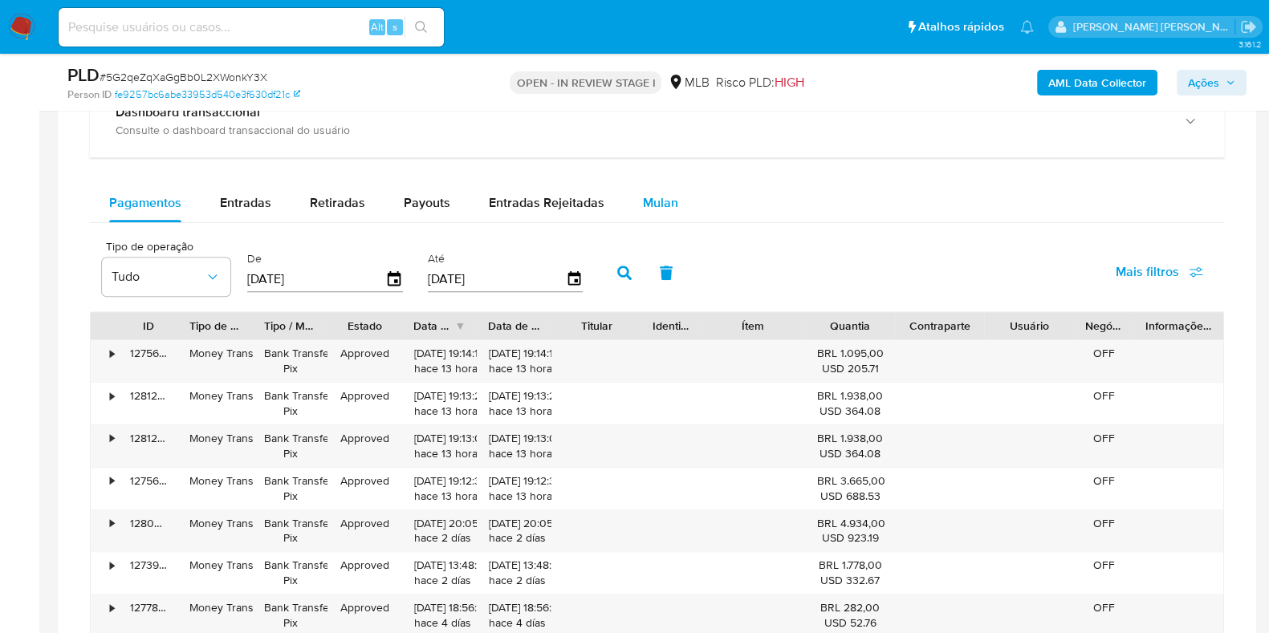
click at [645, 194] on span "Mulan" at bounding box center [660, 202] width 35 height 18
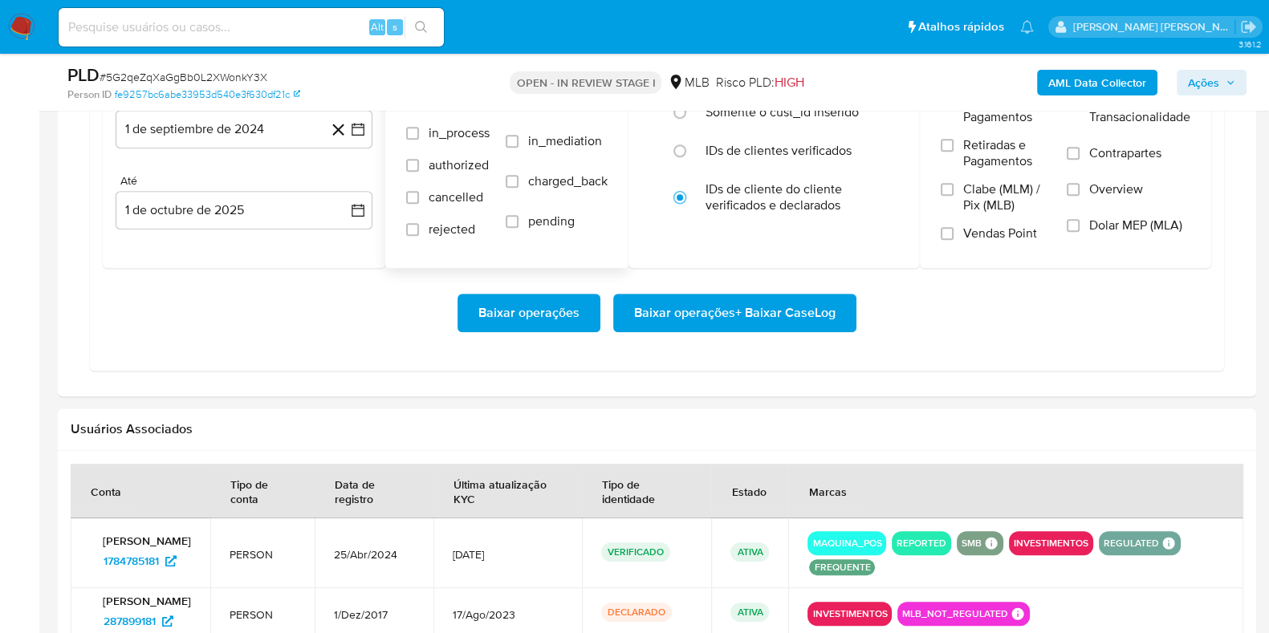
scroll to position [1404, 0]
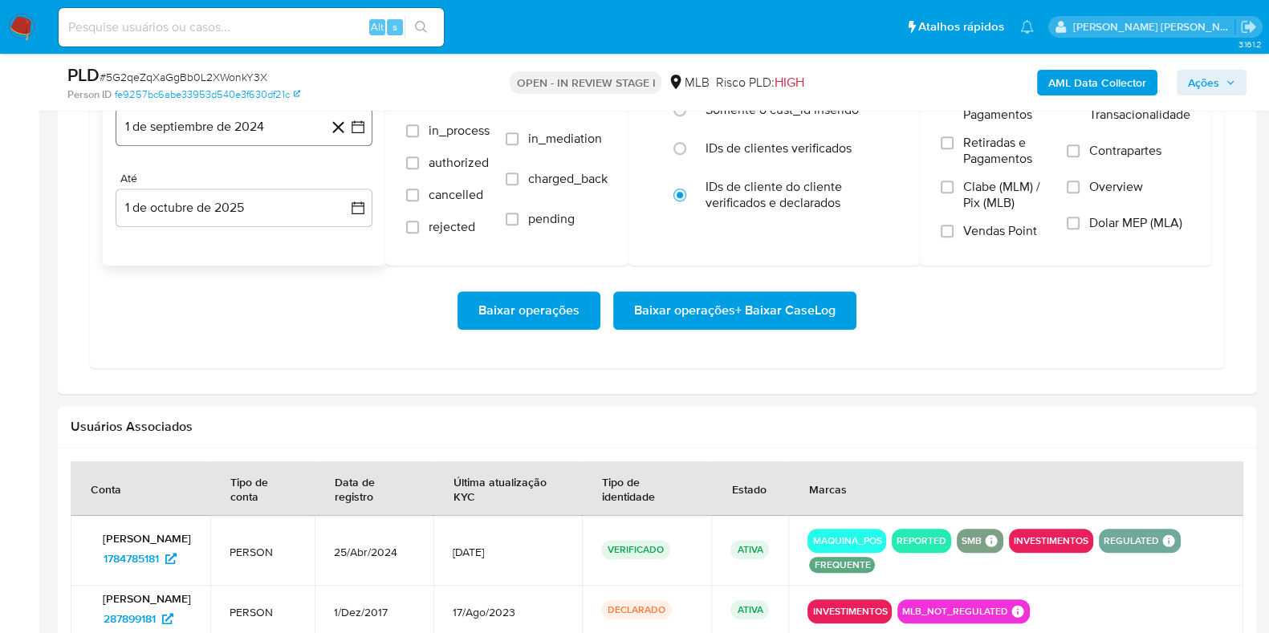
click at [242, 128] on button "1 de septiembre de 2024" at bounding box center [244, 127] width 257 height 39
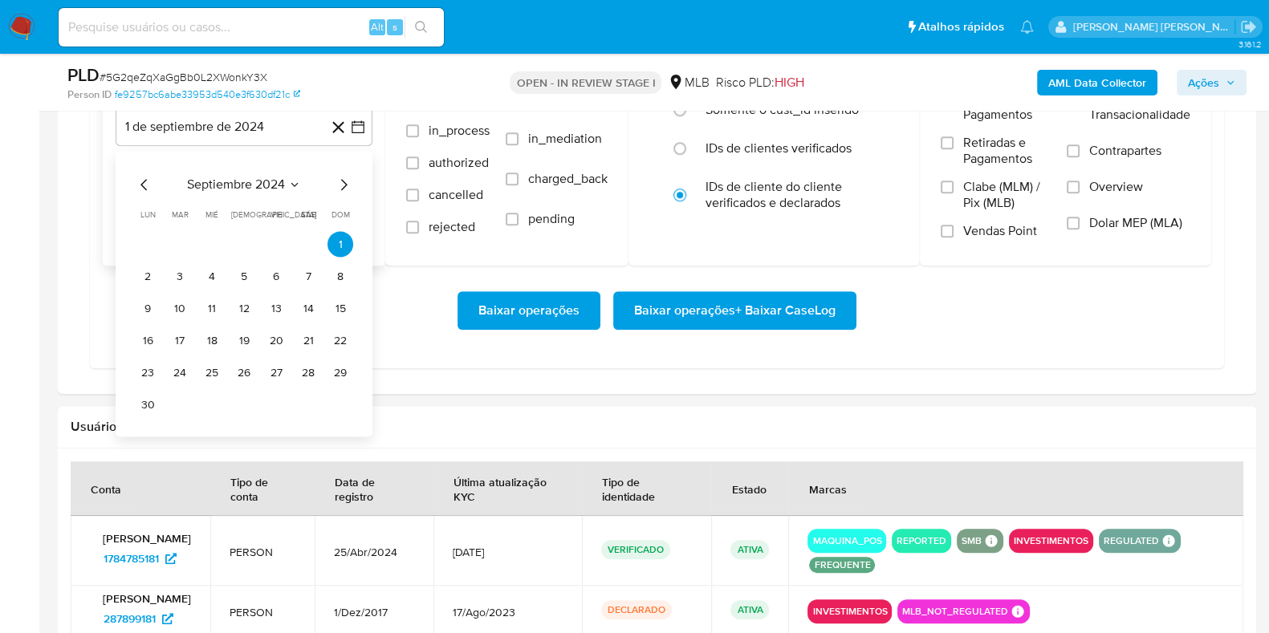
click at [349, 180] on icon "Mes siguiente" at bounding box center [343, 185] width 19 height 19
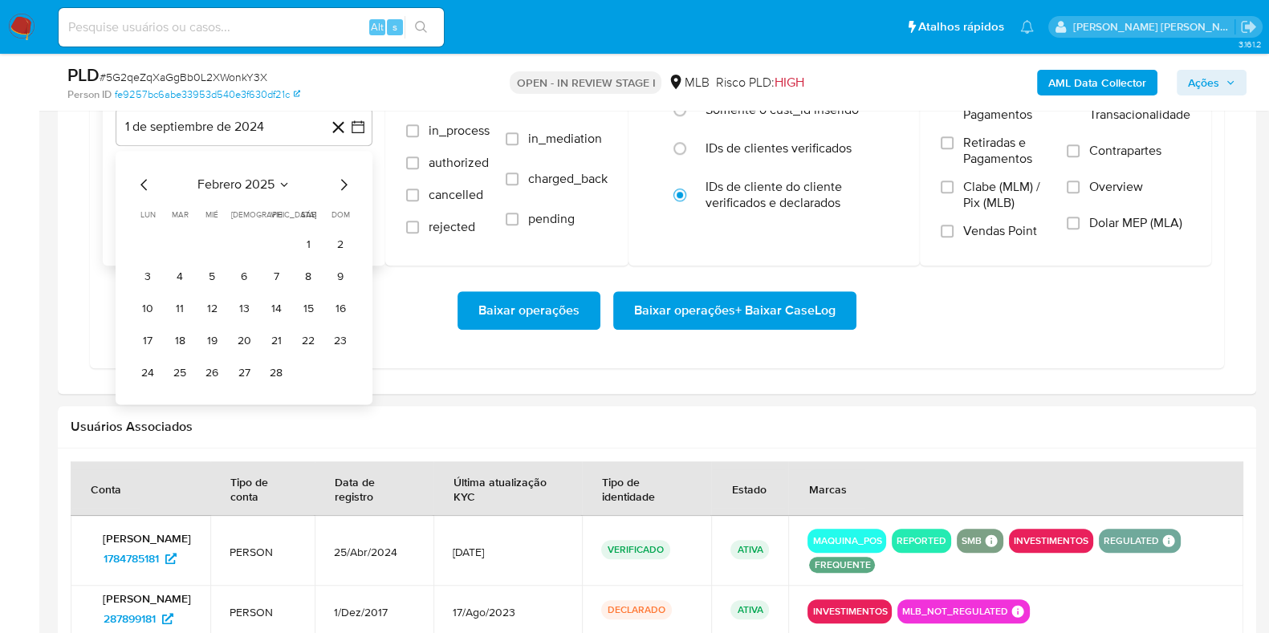
click at [349, 180] on icon "Mes siguiente" at bounding box center [343, 185] width 19 height 19
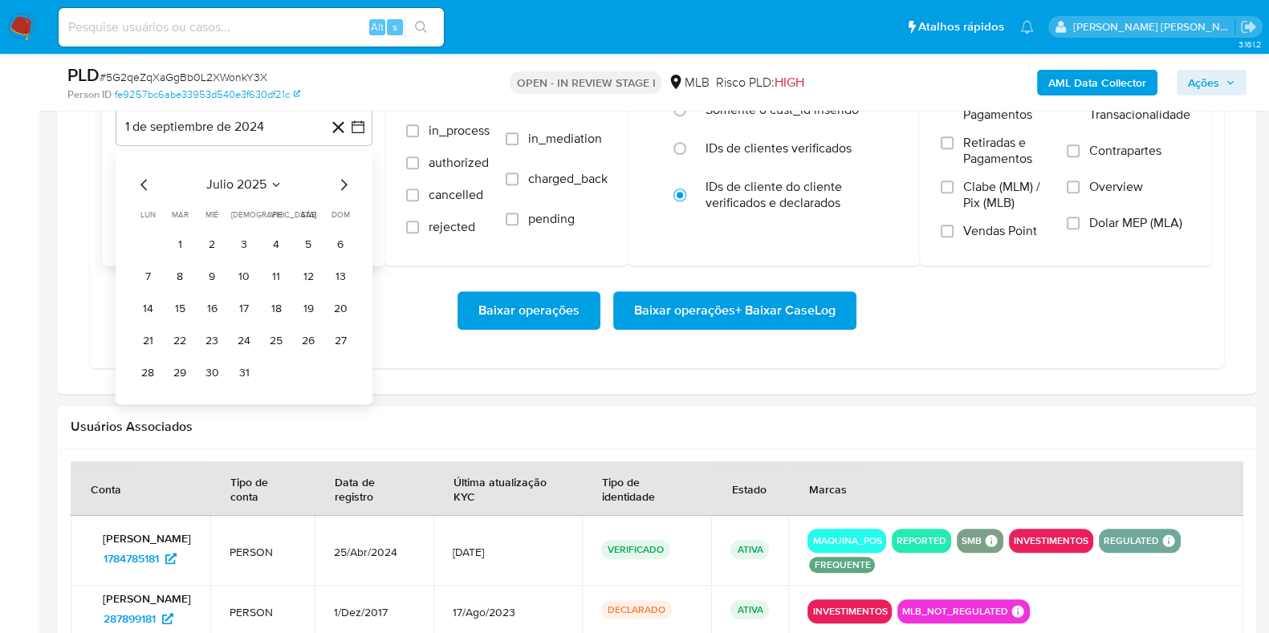
click at [349, 180] on icon "Mes siguiente" at bounding box center [343, 185] width 19 height 19
click at [144, 180] on icon "Mes anterior" at bounding box center [143, 185] width 6 height 11
click at [278, 247] on button "1" at bounding box center [276, 245] width 26 height 26
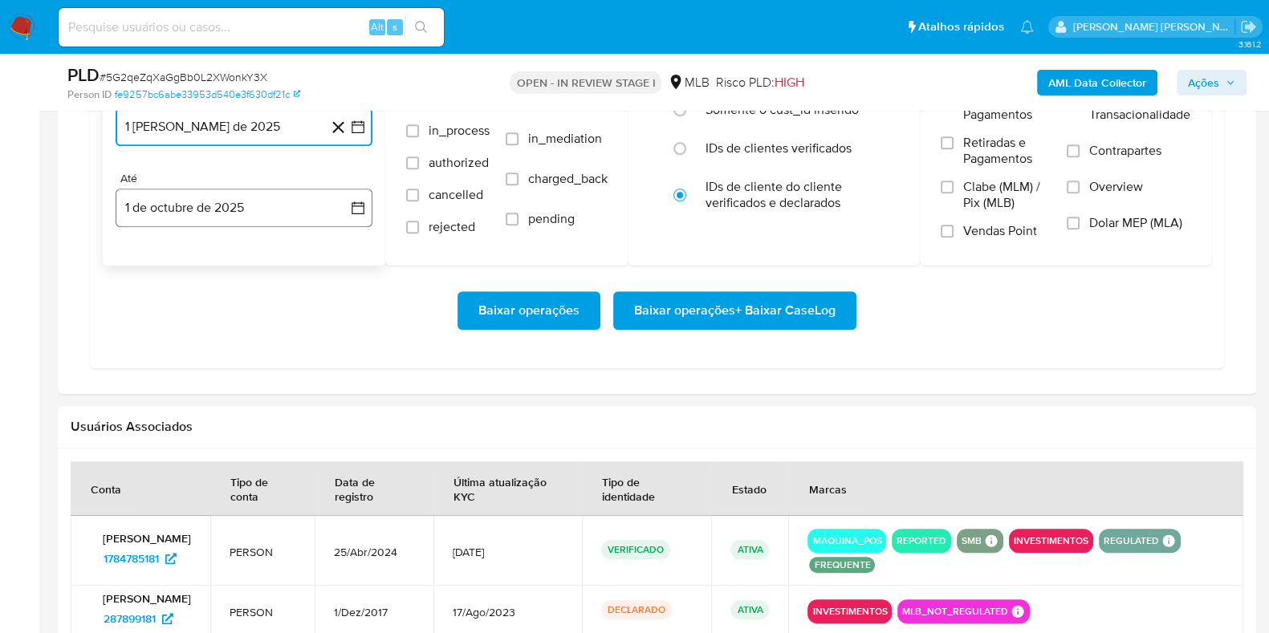
click at [228, 200] on button "1 de octubre de 2025" at bounding box center [244, 208] width 257 height 39
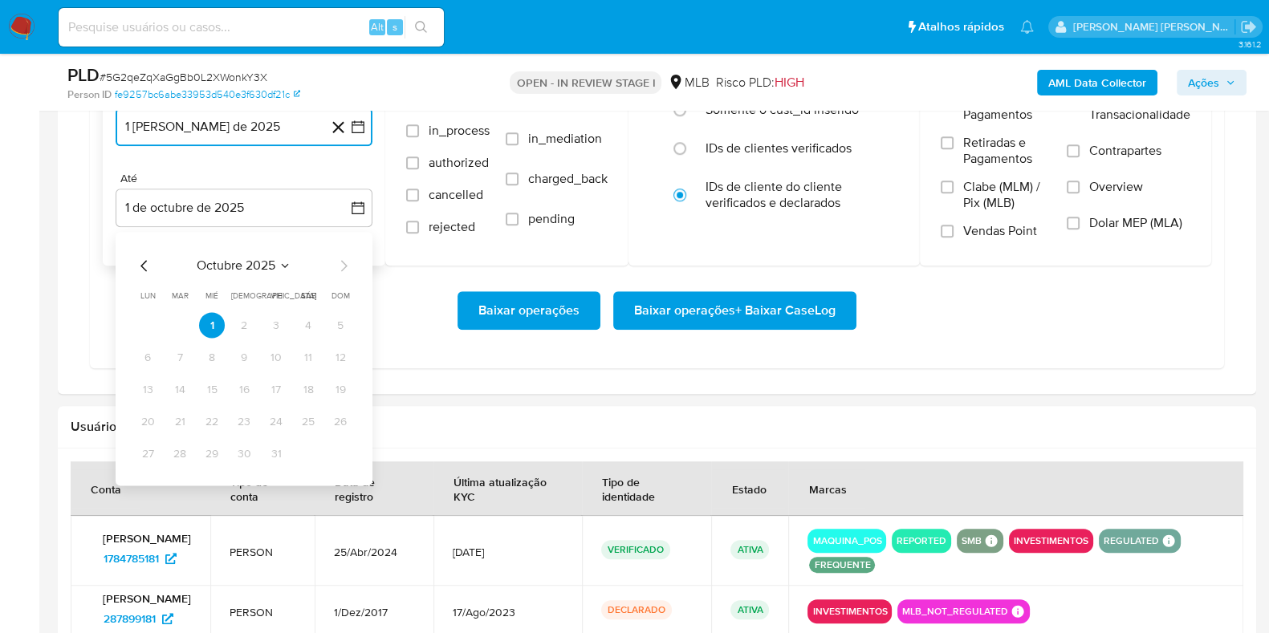
click at [144, 264] on icon "Mes anterior" at bounding box center [144, 266] width 19 height 19
click at [146, 443] on button "29" at bounding box center [148, 454] width 26 height 26
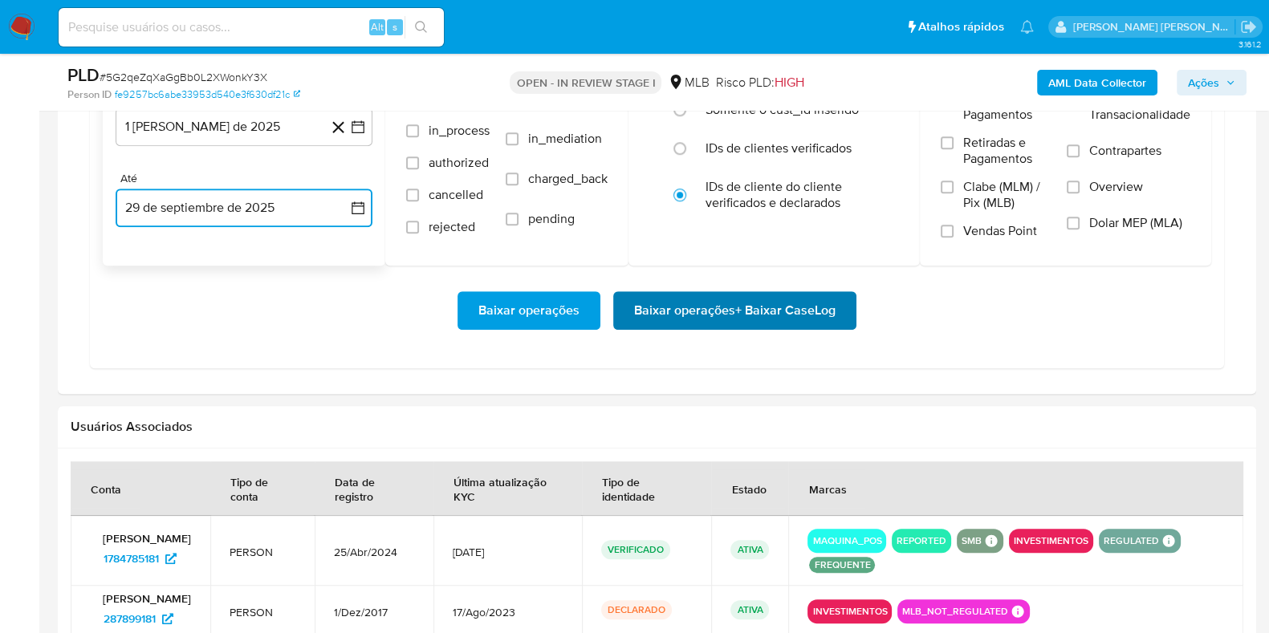
click at [638, 315] on span "Baixar operações + Baixar CaseLog" at bounding box center [734, 310] width 201 height 35
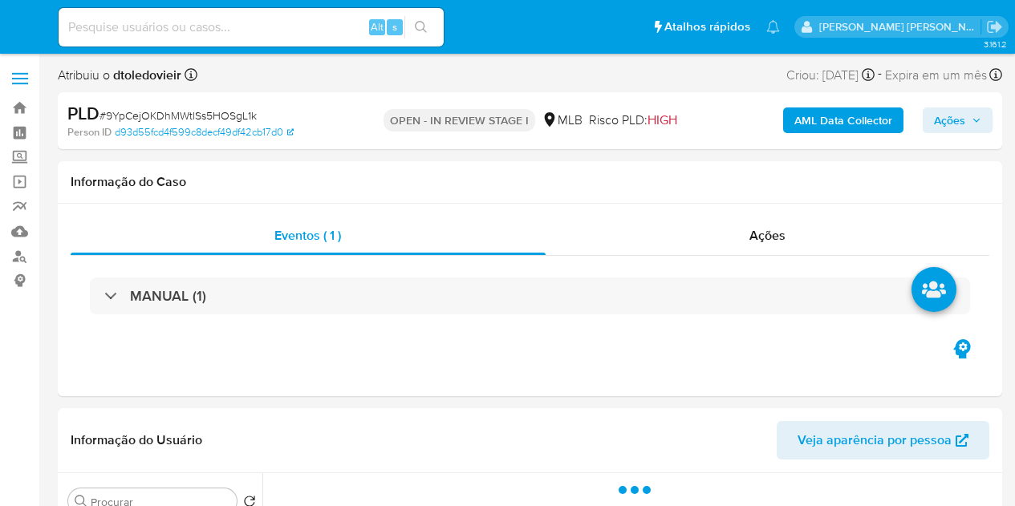
select select "10"
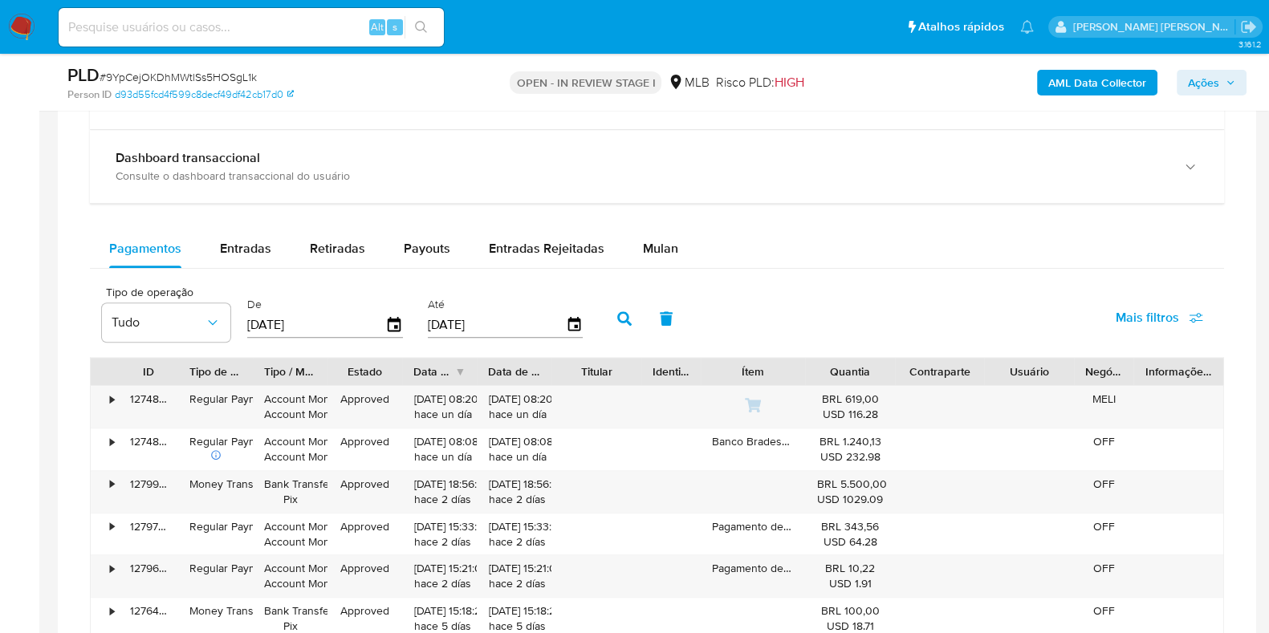
scroll to position [1213, 0]
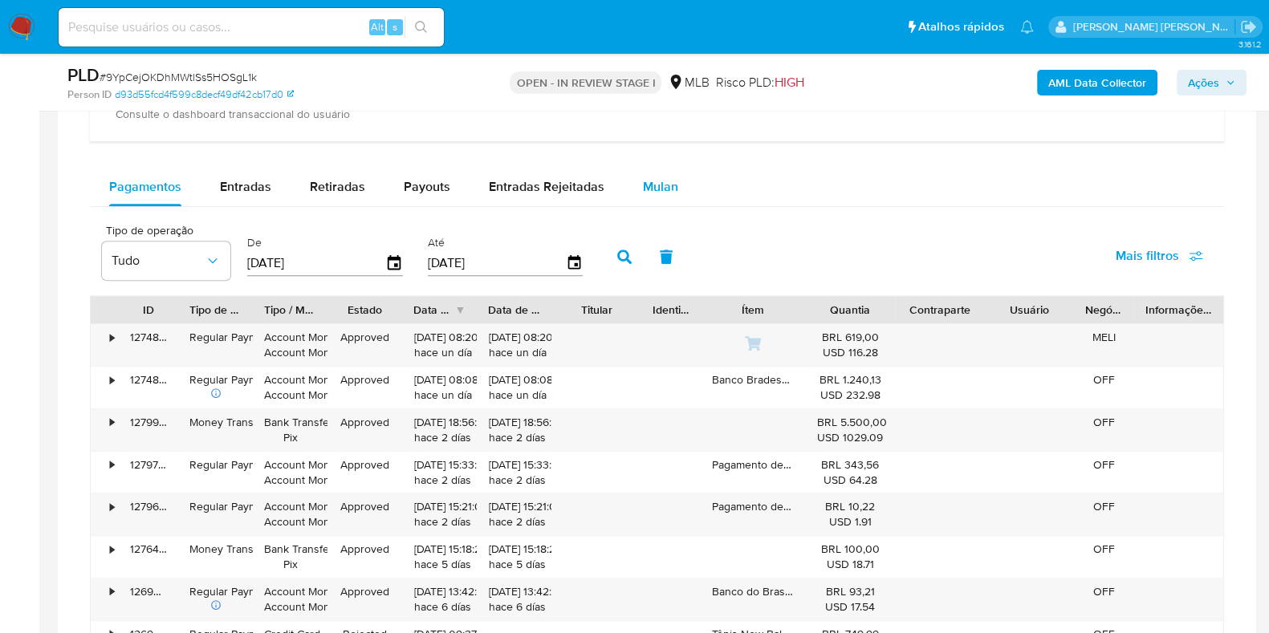
click at [655, 177] on span "Mulan" at bounding box center [660, 186] width 35 height 18
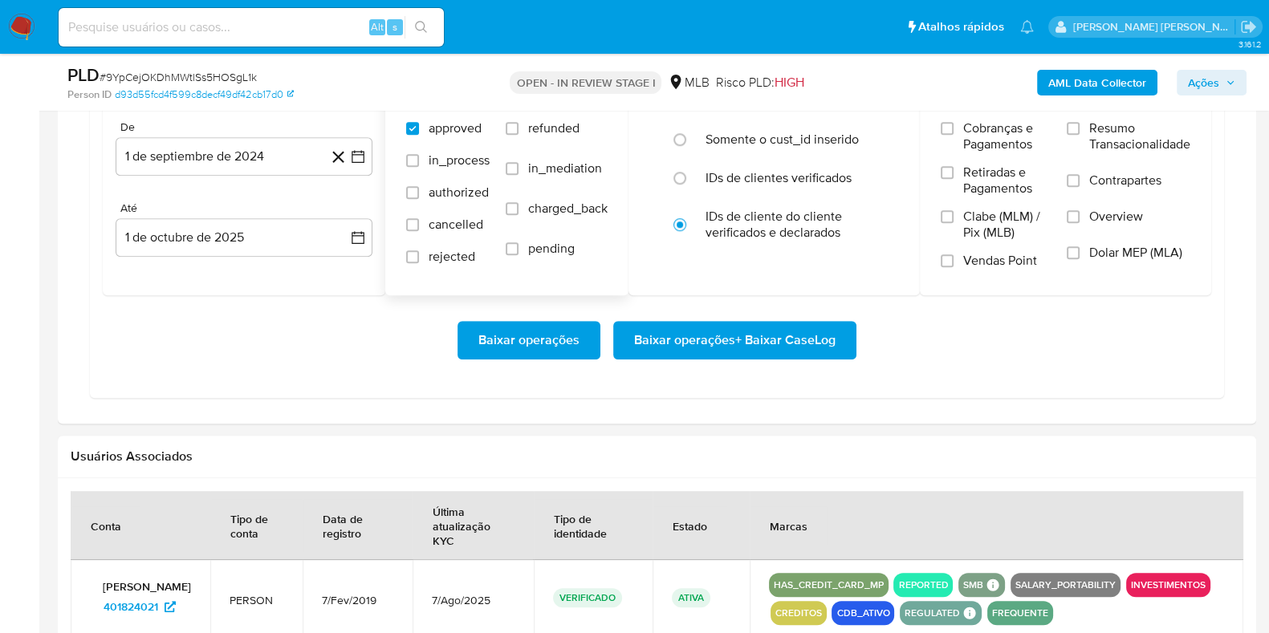
scroll to position [1438, 0]
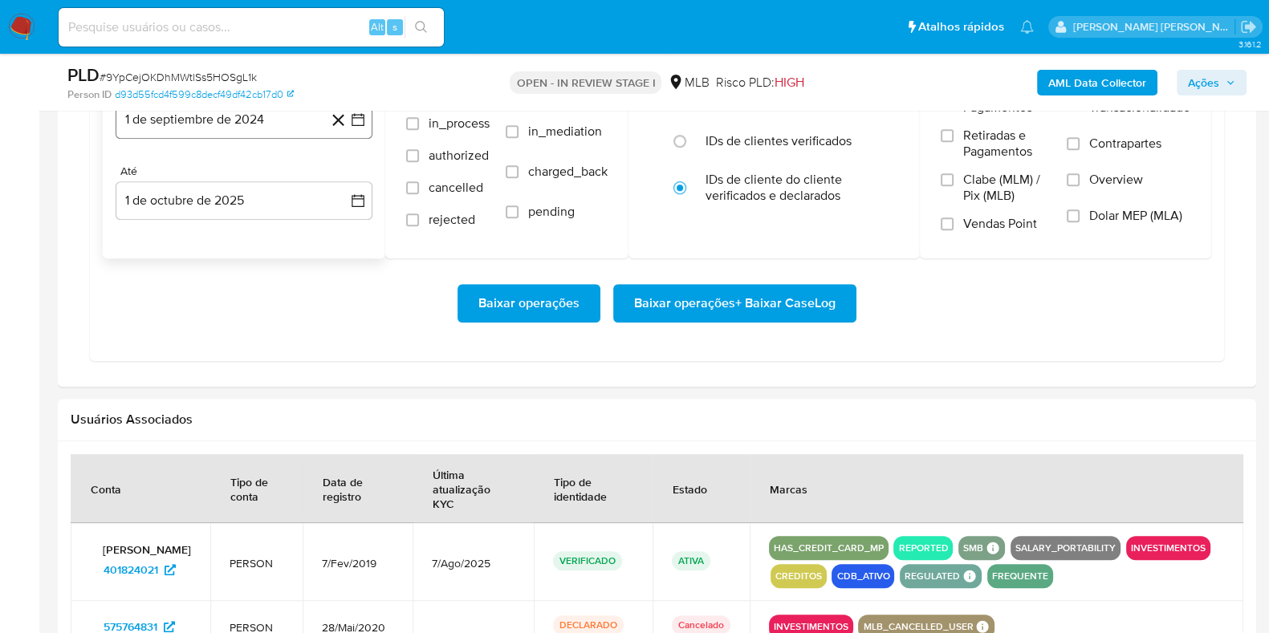
click at [269, 126] on button "1 de septiembre de 2024" at bounding box center [244, 119] width 257 height 39
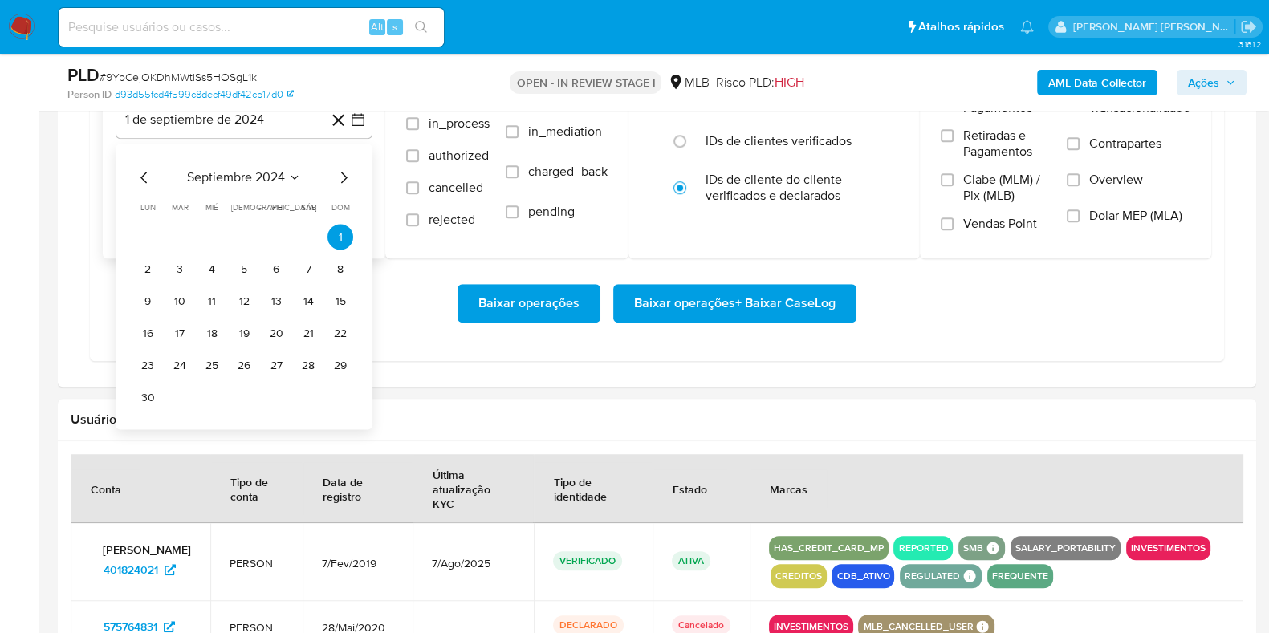
click at [349, 174] on icon "Mes siguiente" at bounding box center [343, 177] width 19 height 19
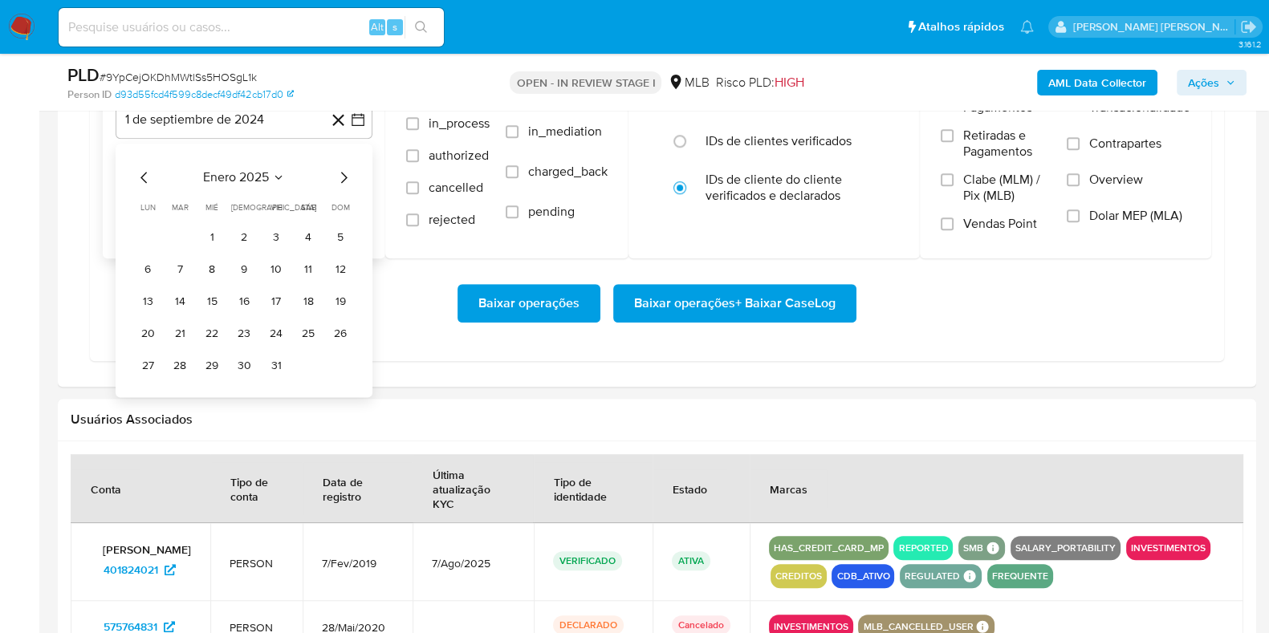
click at [349, 174] on icon "Mes siguiente" at bounding box center [343, 177] width 19 height 19
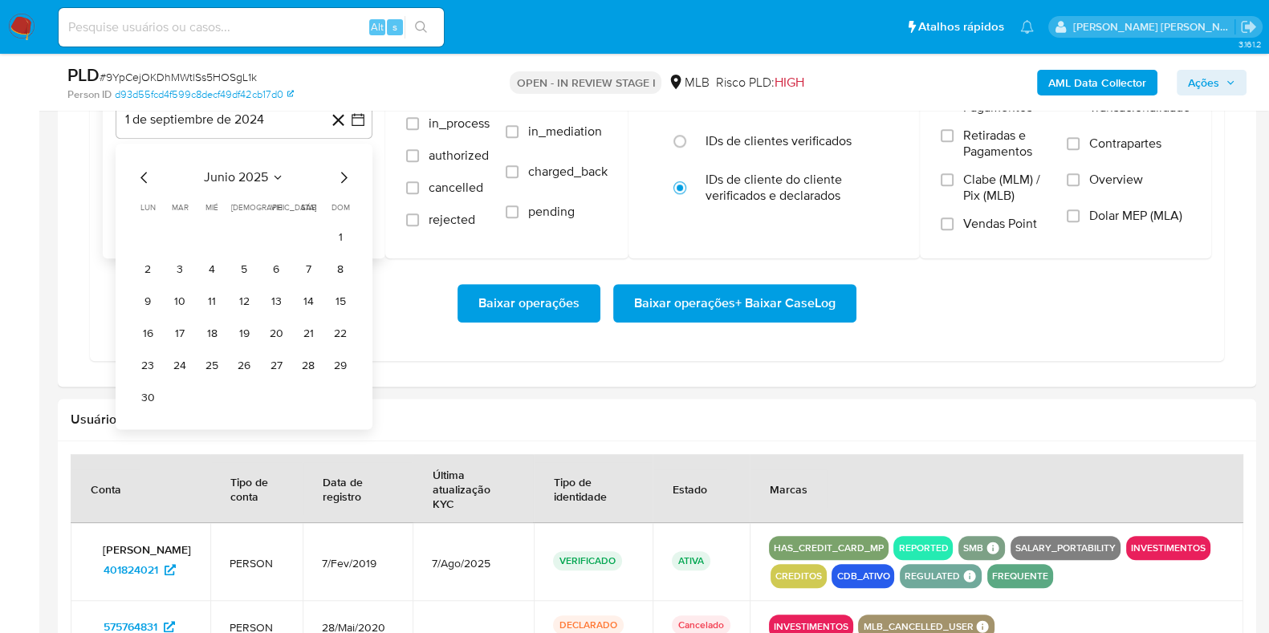
click at [349, 174] on icon "Mes siguiente" at bounding box center [343, 177] width 19 height 19
click at [144, 173] on icon "Mes anterior" at bounding box center [143, 177] width 6 height 11
click at [270, 233] on button "1" at bounding box center [276, 237] width 26 height 26
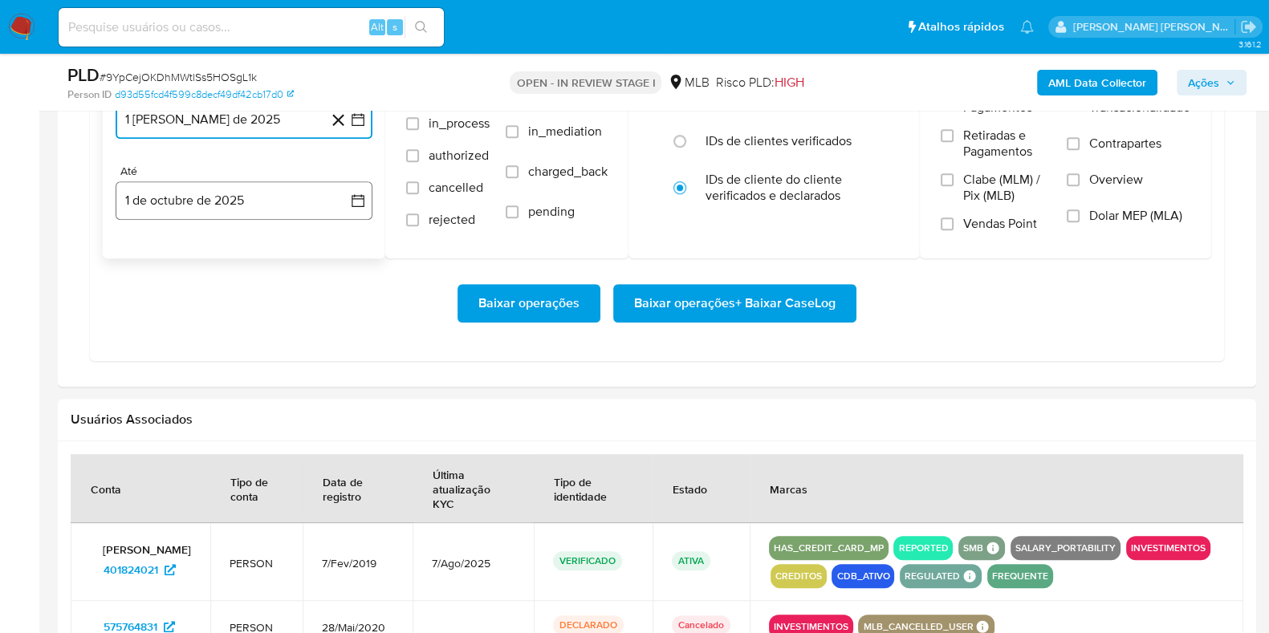
click at [234, 205] on button "1 de octubre de 2025" at bounding box center [244, 200] width 257 height 39
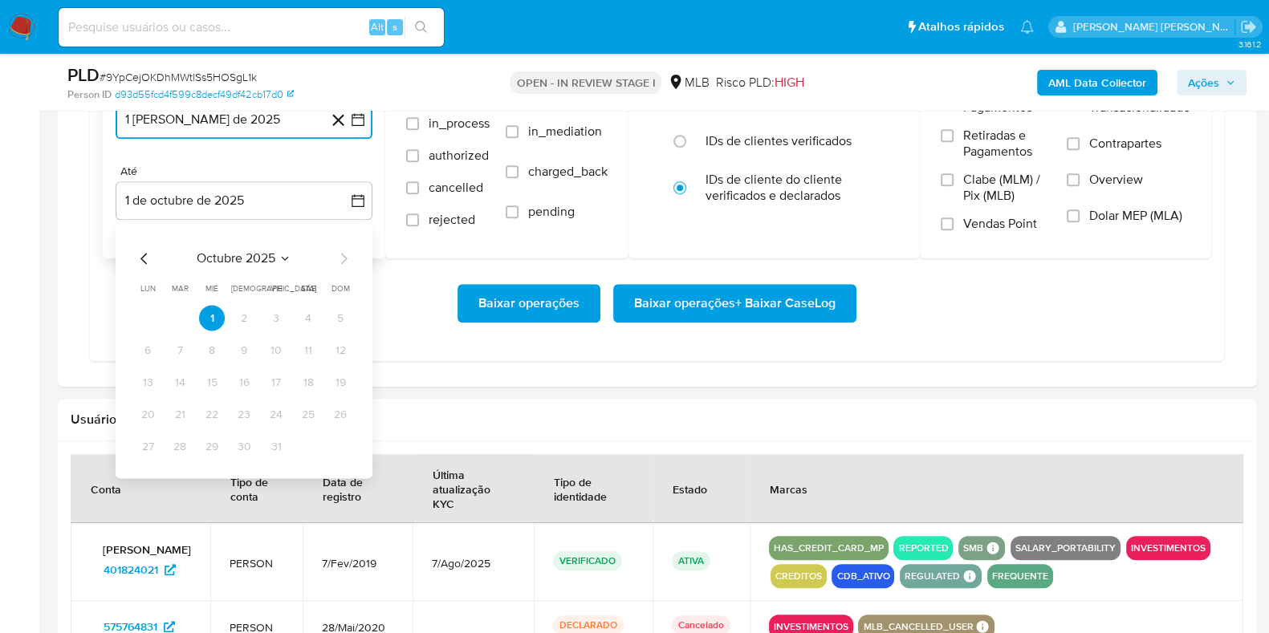
click at [146, 256] on icon "Mes anterior" at bounding box center [144, 258] width 19 height 19
click at [156, 449] on button "29" at bounding box center [148, 446] width 26 height 26
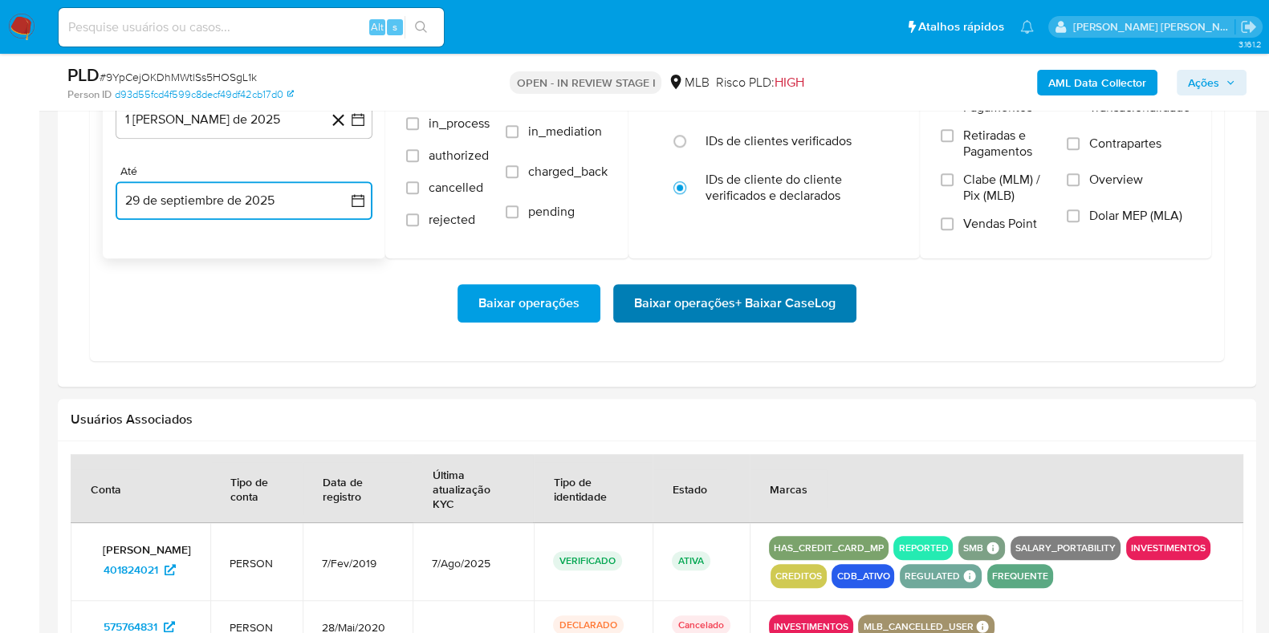
click at [657, 309] on span "Baixar operações + Baixar CaseLog" at bounding box center [734, 303] width 201 height 35
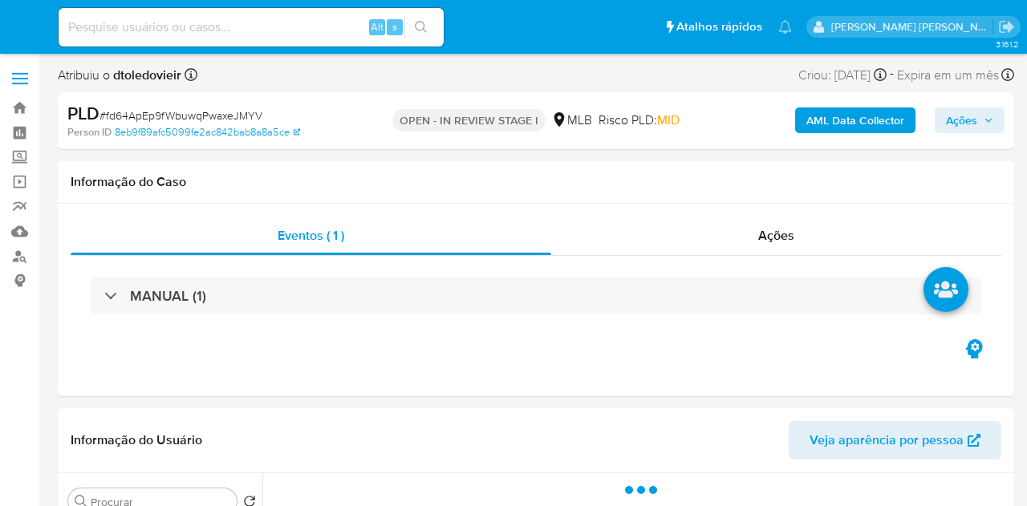
select select "10"
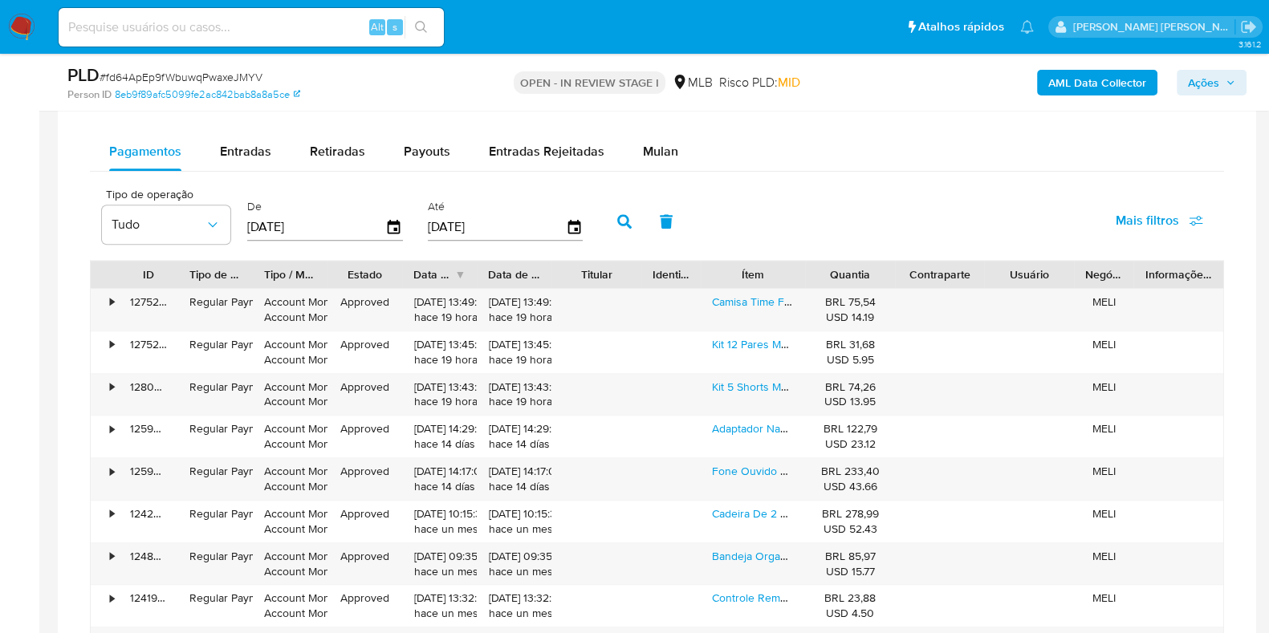
scroll to position [1329, 0]
click at [650, 137] on div "Mulan" at bounding box center [660, 152] width 35 height 39
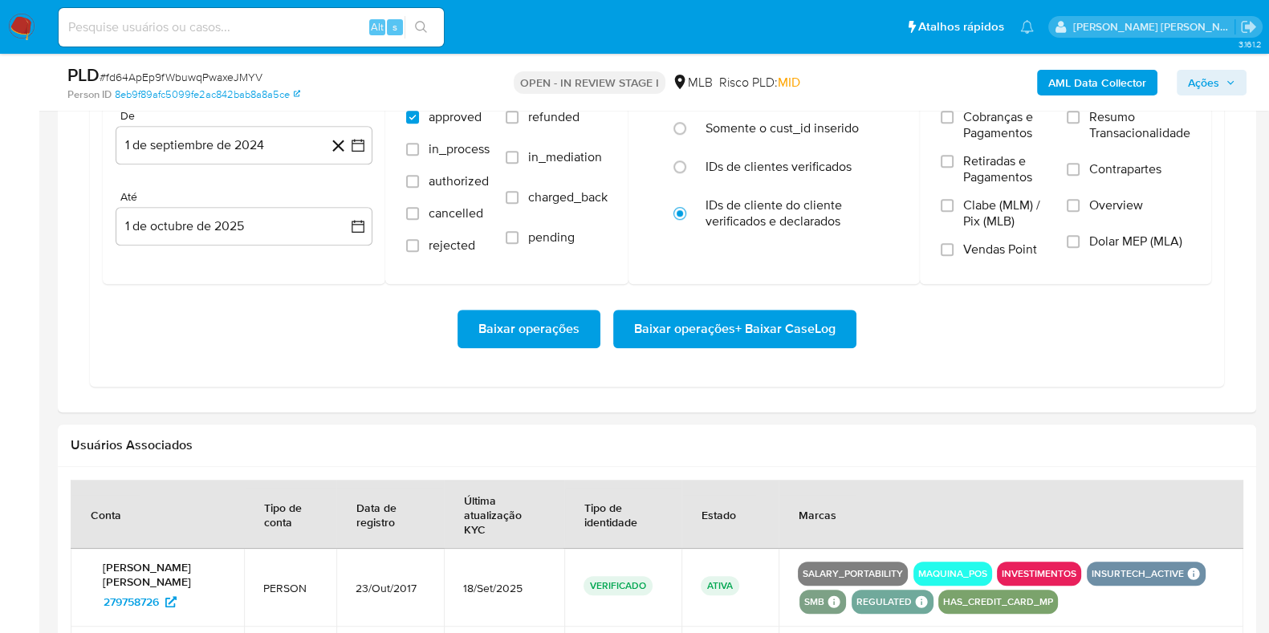
scroll to position [1496, 0]
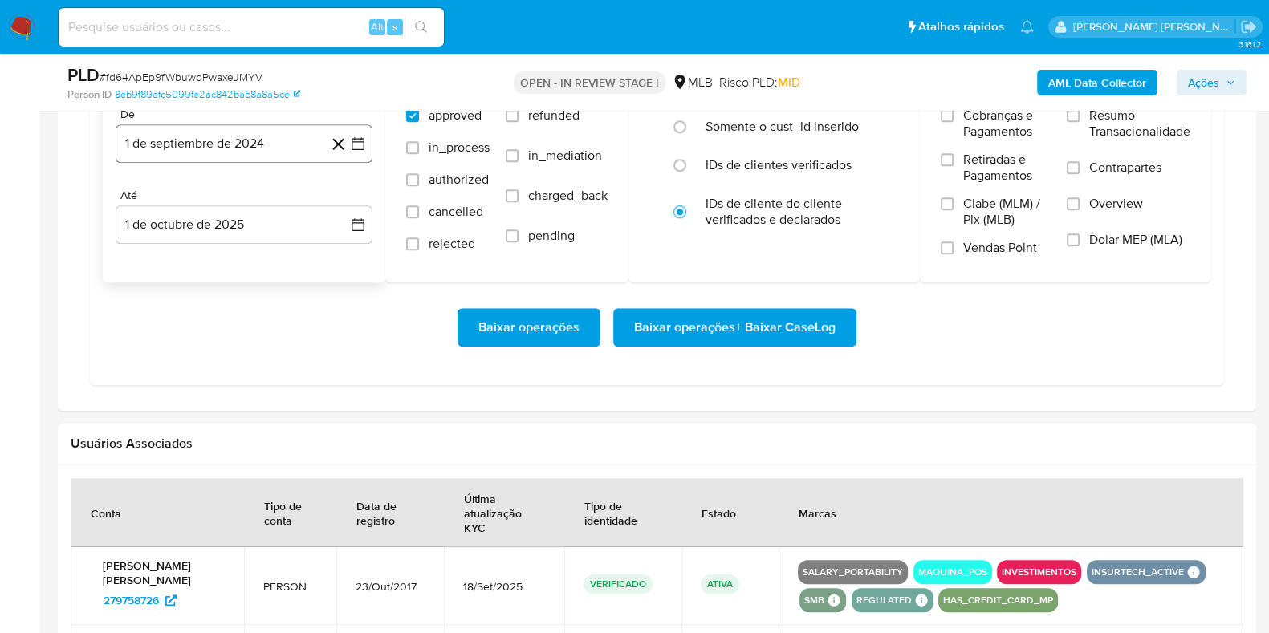
click at [277, 126] on button "1 de septiembre de 2024" at bounding box center [244, 143] width 257 height 39
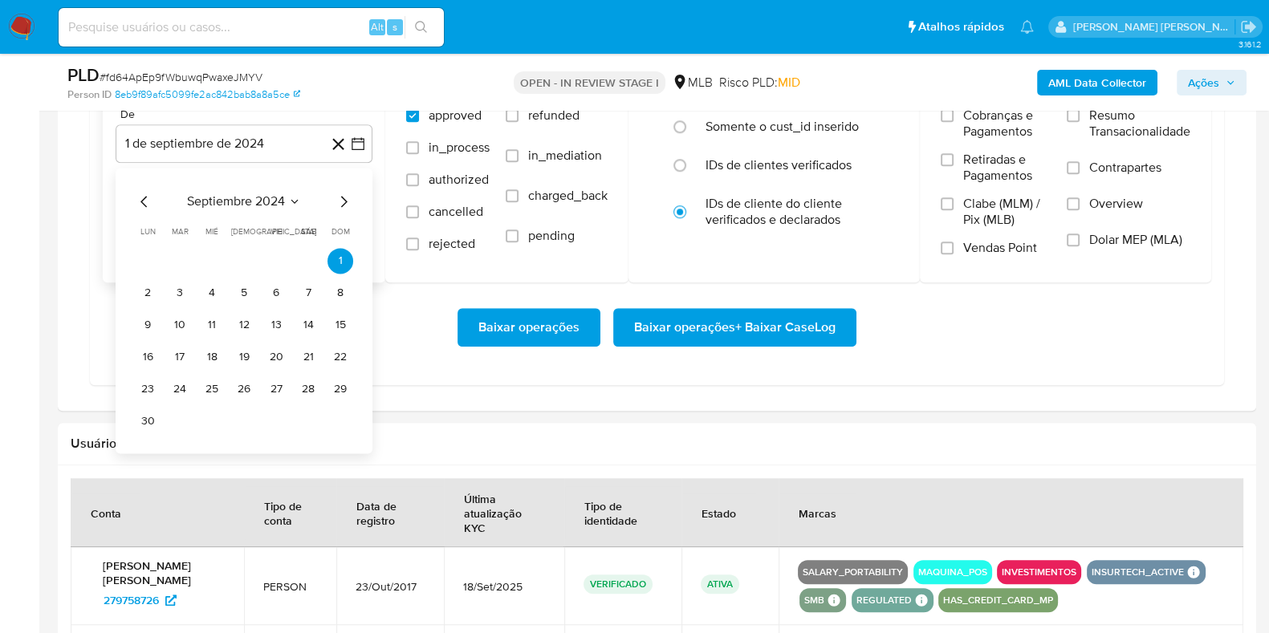
click at [344, 198] on icon "Mes siguiente" at bounding box center [343, 201] width 19 height 19
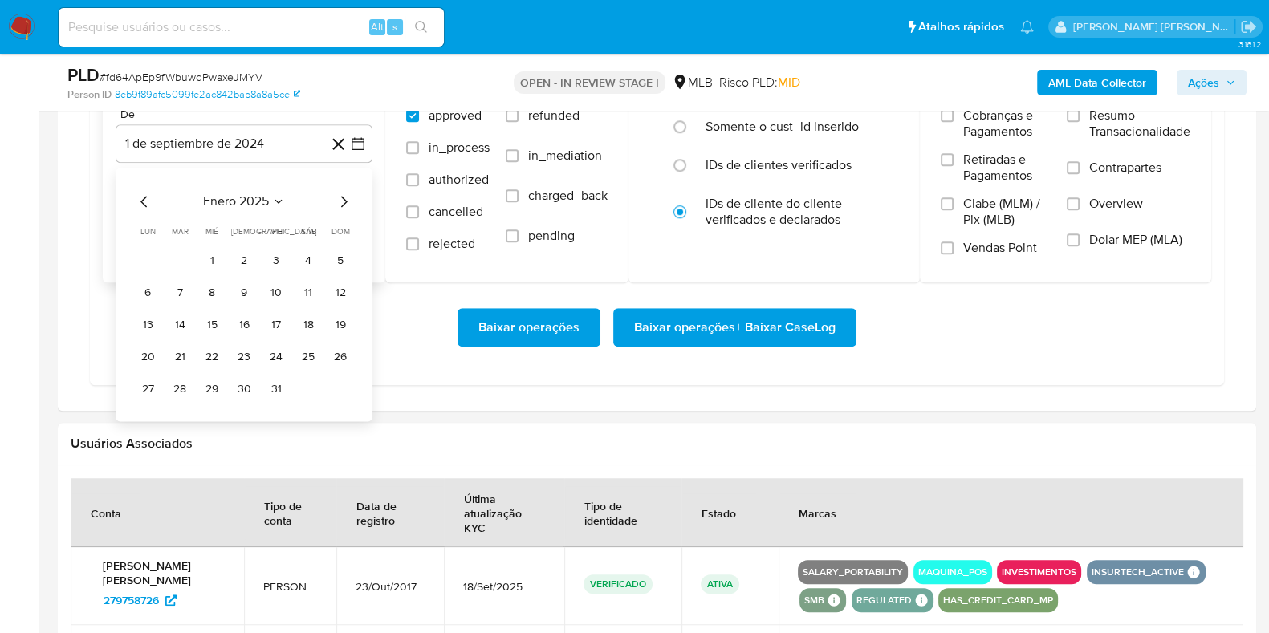
click at [344, 198] on icon "Mes siguiente" at bounding box center [343, 201] width 19 height 19
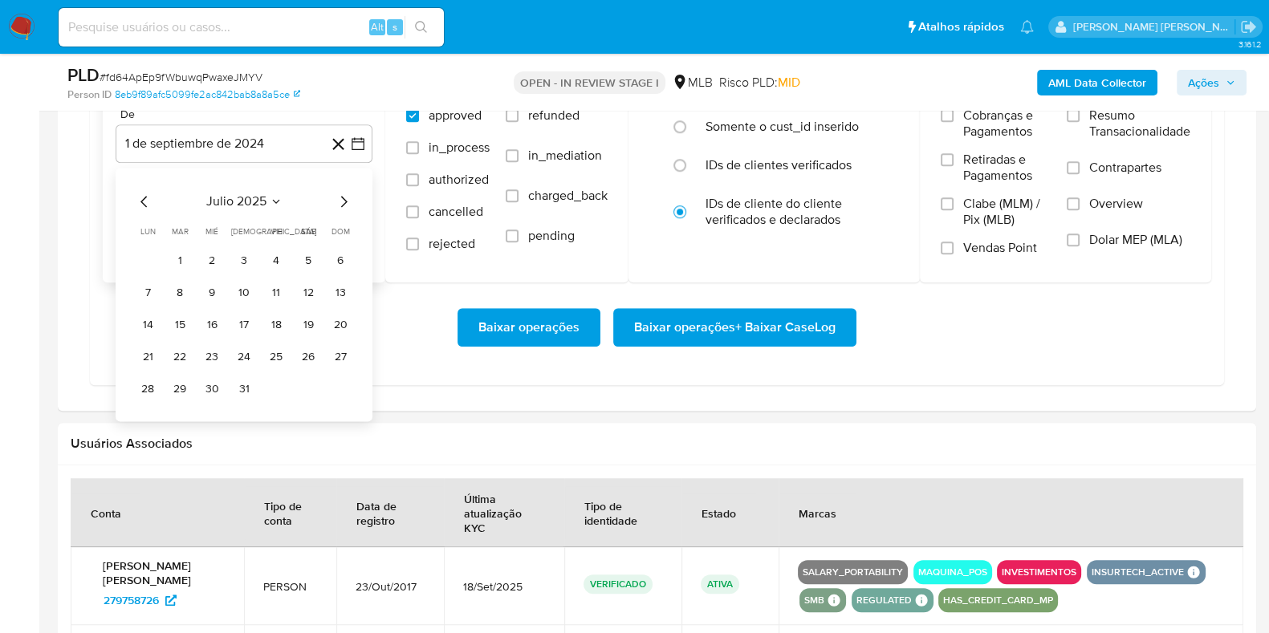
click at [344, 198] on icon "Mes siguiente" at bounding box center [343, 201] width 19 height 19
click at [277, 258] on button "1" at bounding box center [276, 261] width 26 height 26
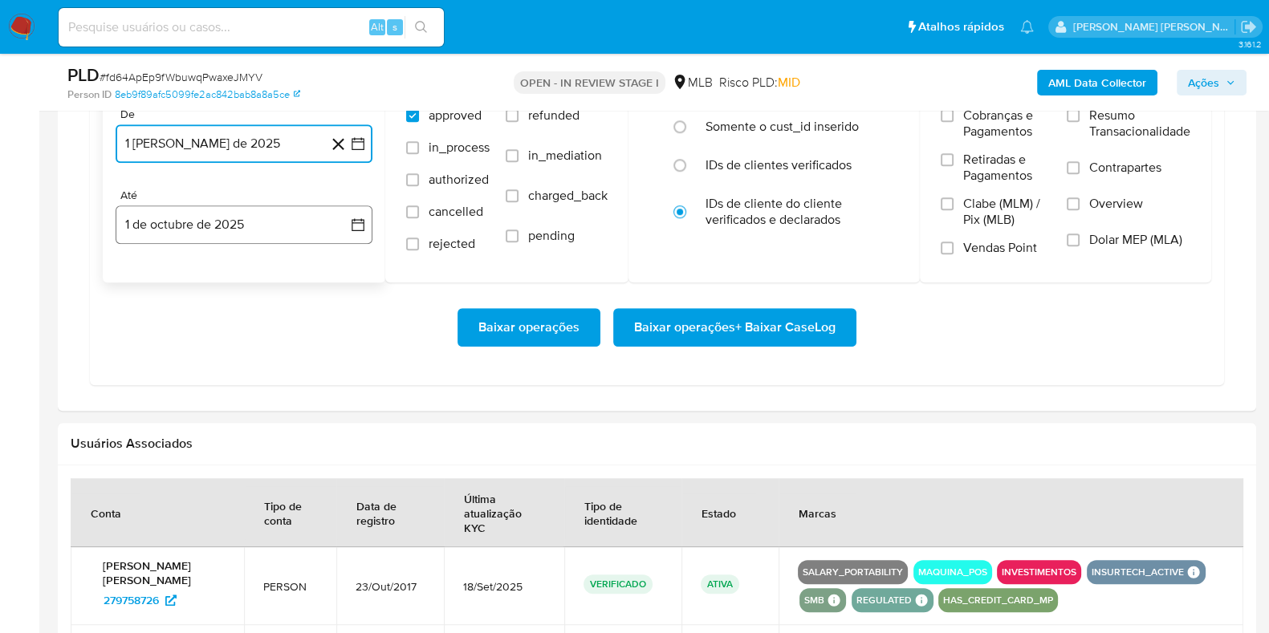
click at [221, 218] on button "1 de octubre de 2025" at bounding box center [244, 224] width 257 height 39
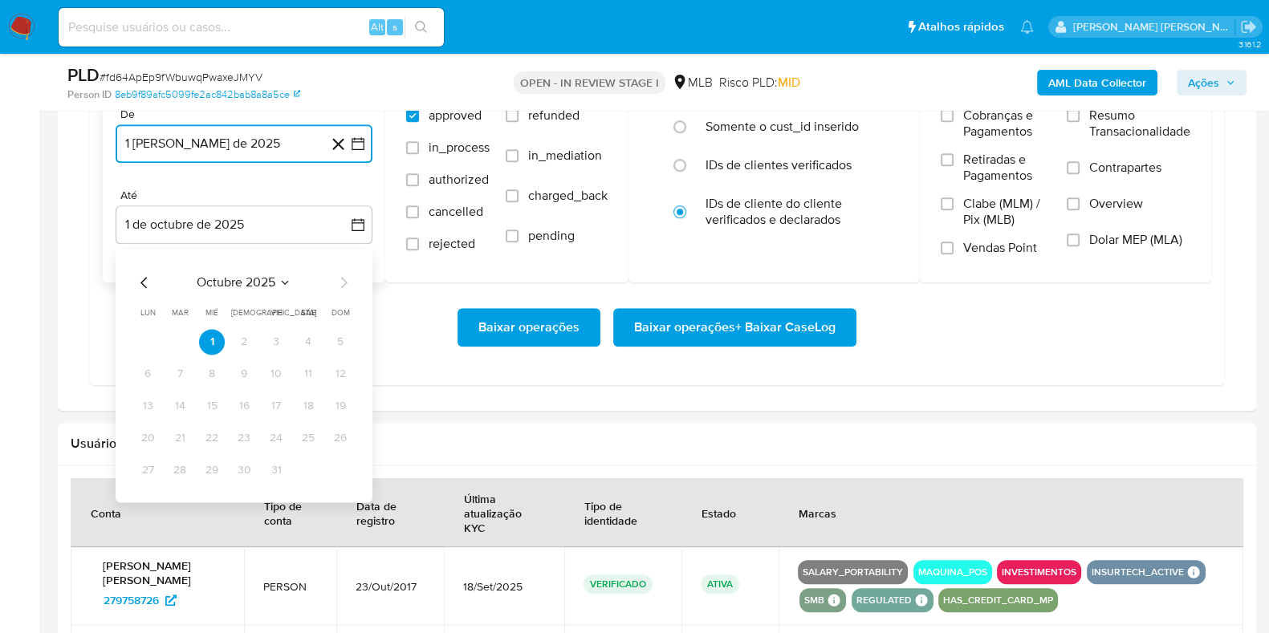
click at [144, 274] on icon "Mes anterior" at bounding box center [144, 282] width 19 height 19
click at [156, 471] on button "29" at bounding box center [148, 470] width 26 height 26
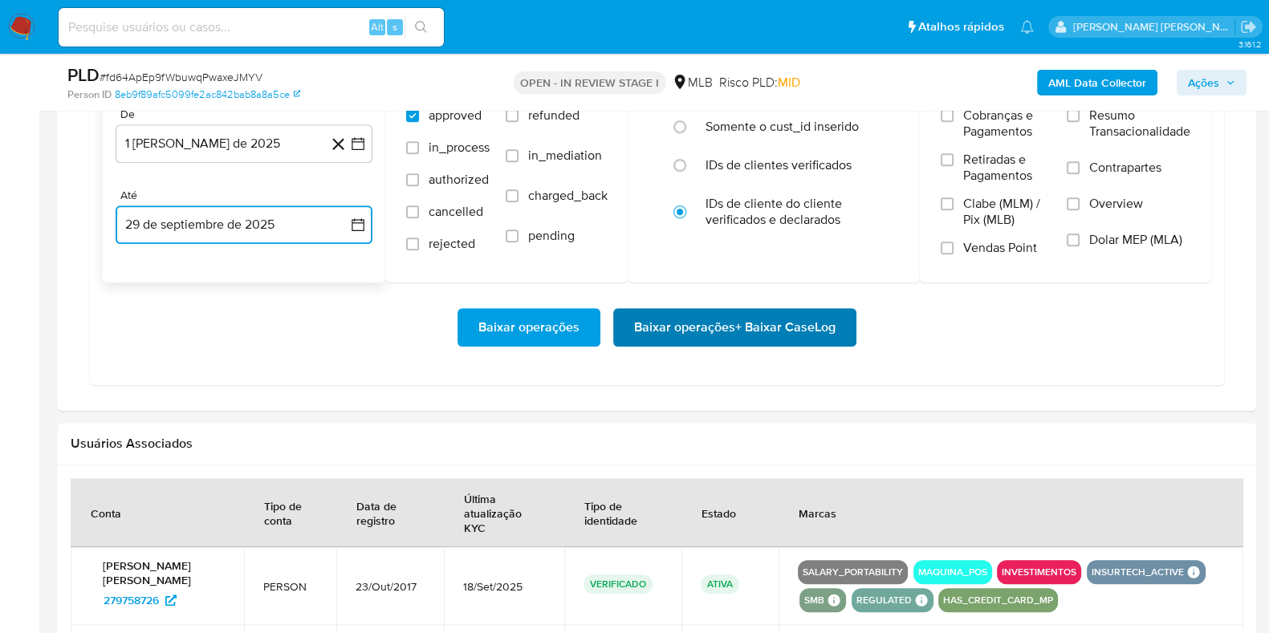
click at [644, 321] on span "Baixar operações + Baixar CaseLog" at bounding box center [734, 327] width 201 height 35
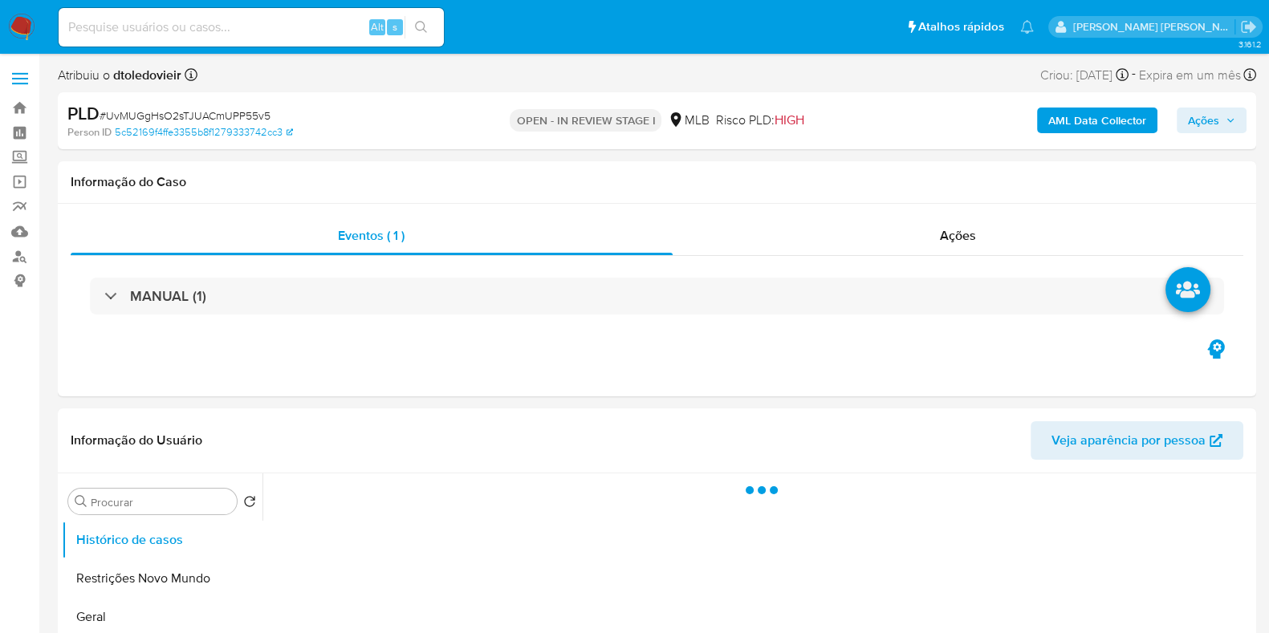
select select "10"
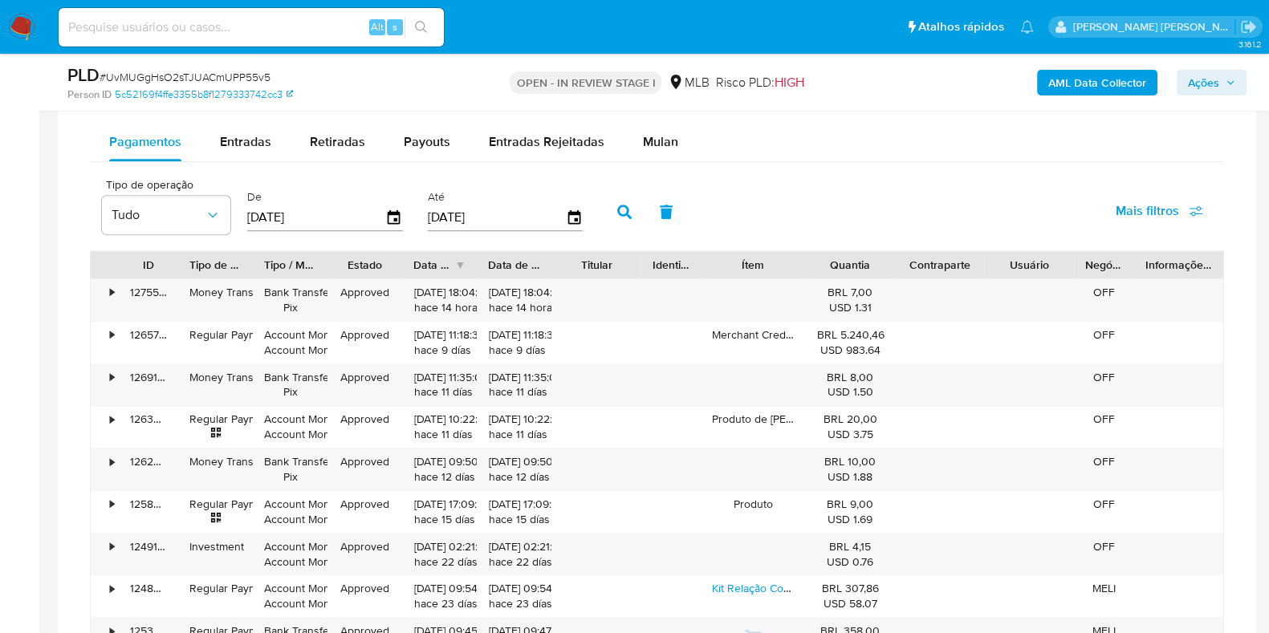
scroll to position [1339, 0]
click at [660, 142] on span "Mulan" at bounding box center [660, 141] width 35 height 18
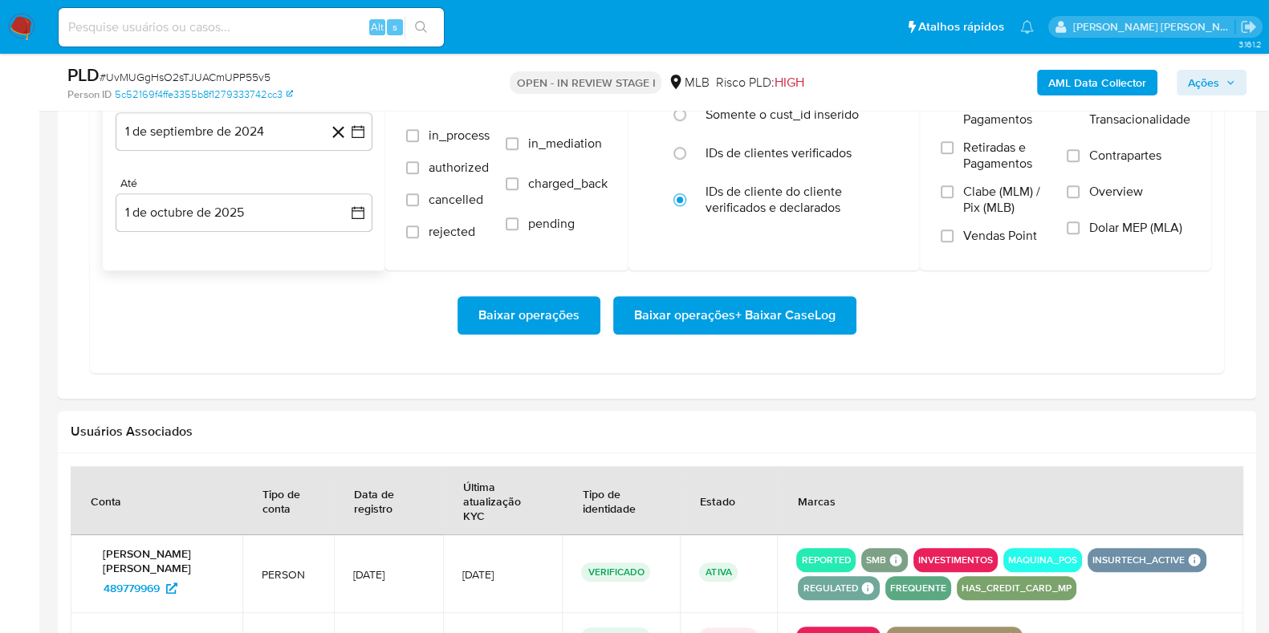
scroll to position [1506, 0]
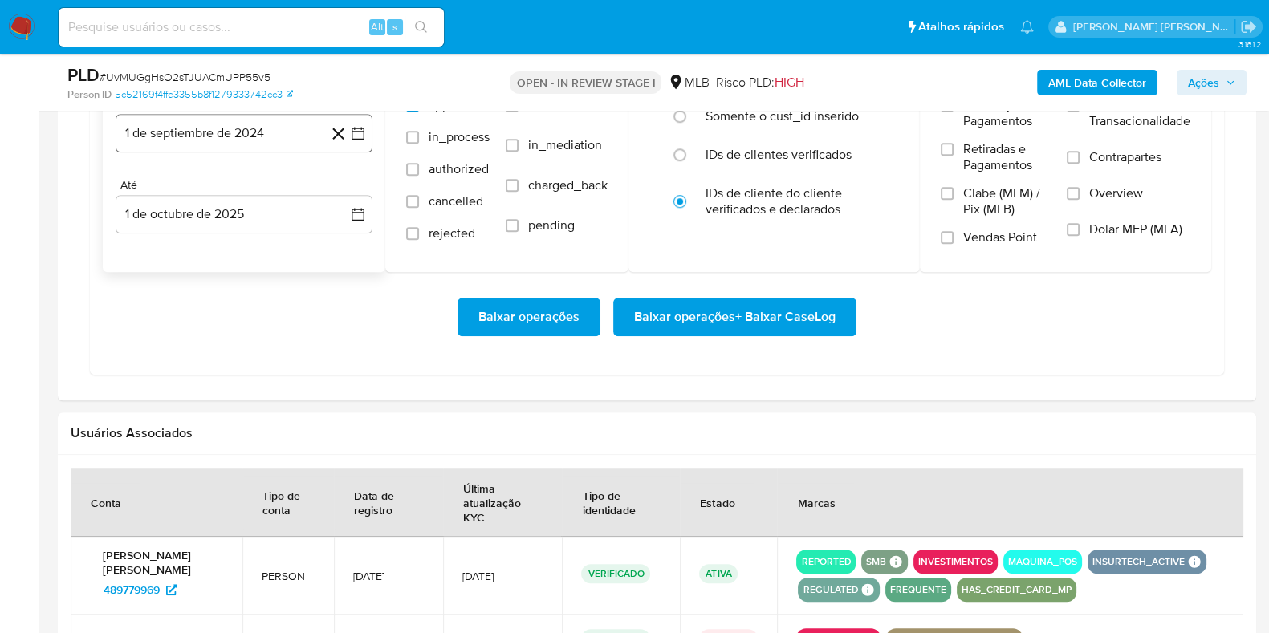
click at [266, 119] on button "1 de septiembre de 2024" at bounding box center [244, 133] width 257 height 39
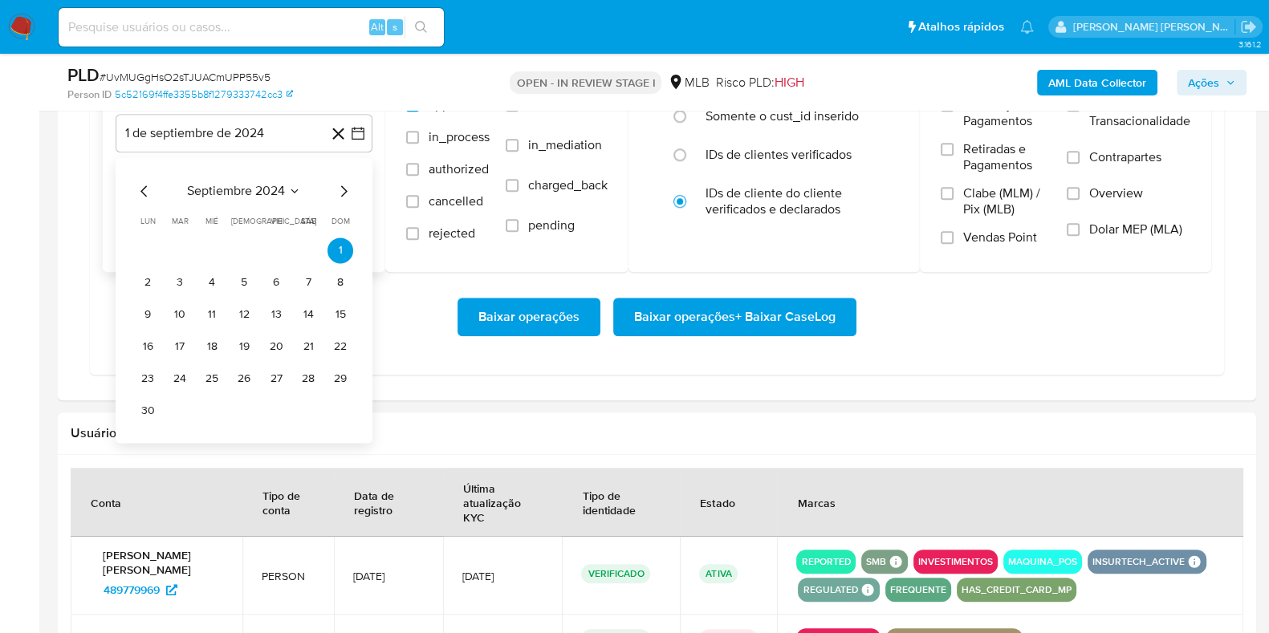
click at [341, 185] on icon "Mes siguiente" at bounding box center [344, 190] width 6 height 11
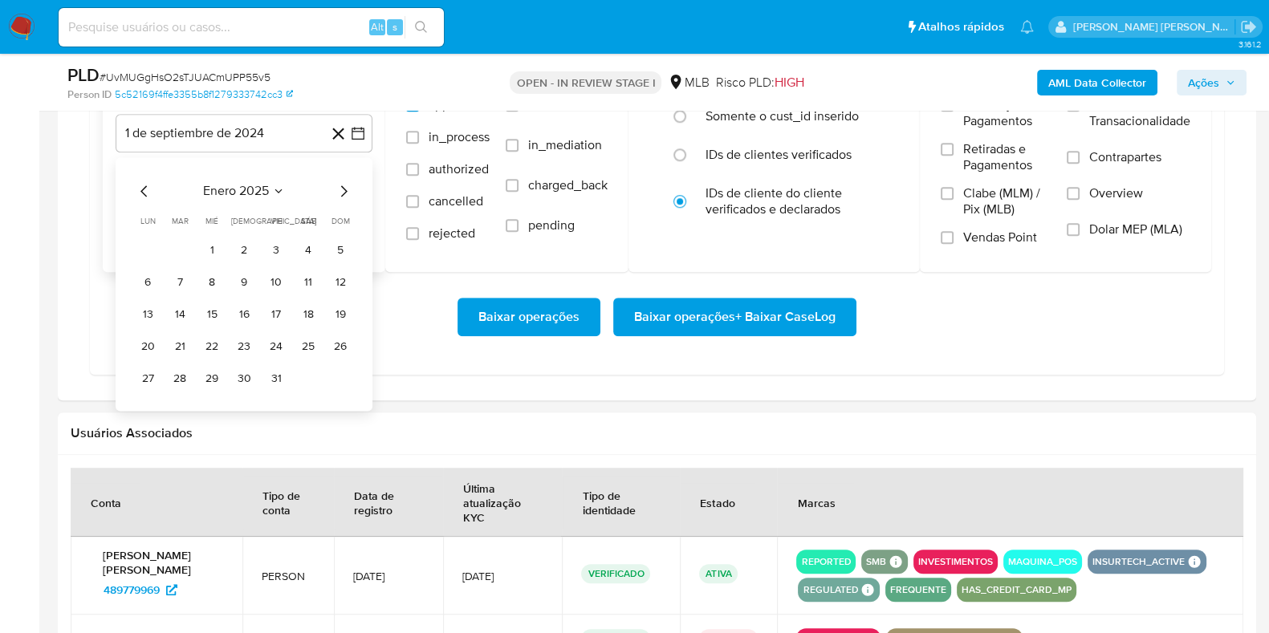
click at [341, 185] on icon "Mes siguiente" at bounding box center [344, 190] width 6 height 11
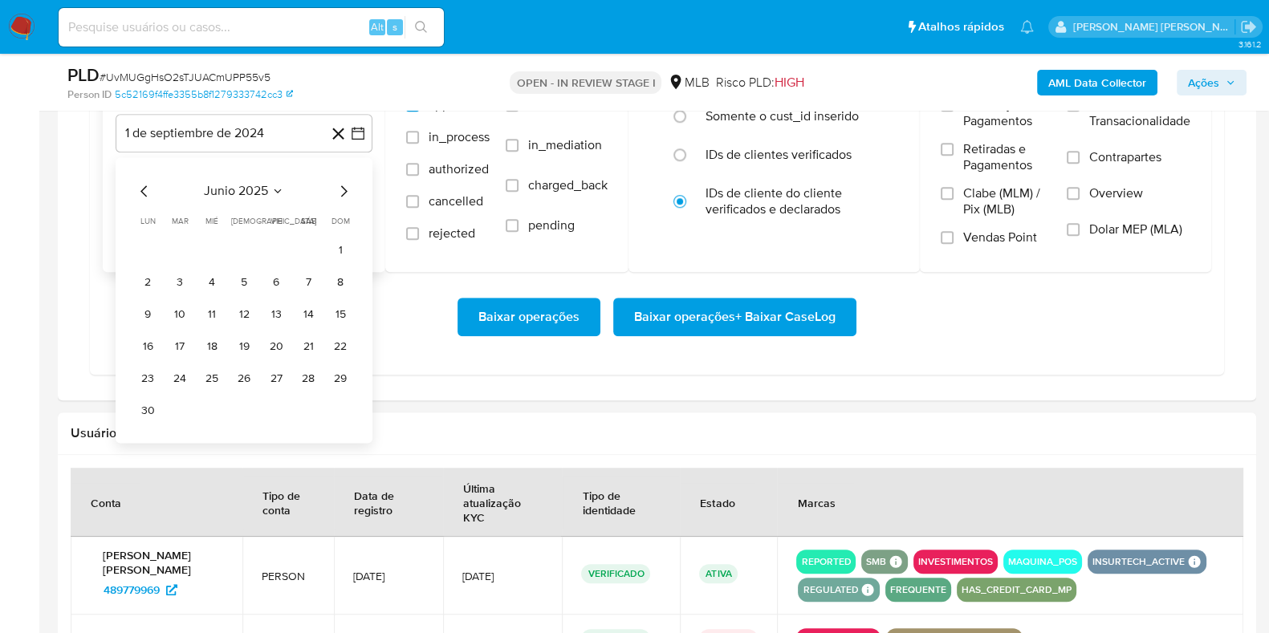
click at [341, 185] on icon "Mes siguiente" at bounding box center [344, 190] width 6 height 11
click at [144, 188] on icon "Mes anterior" at bounding box center [144, 190] width 19 height 19
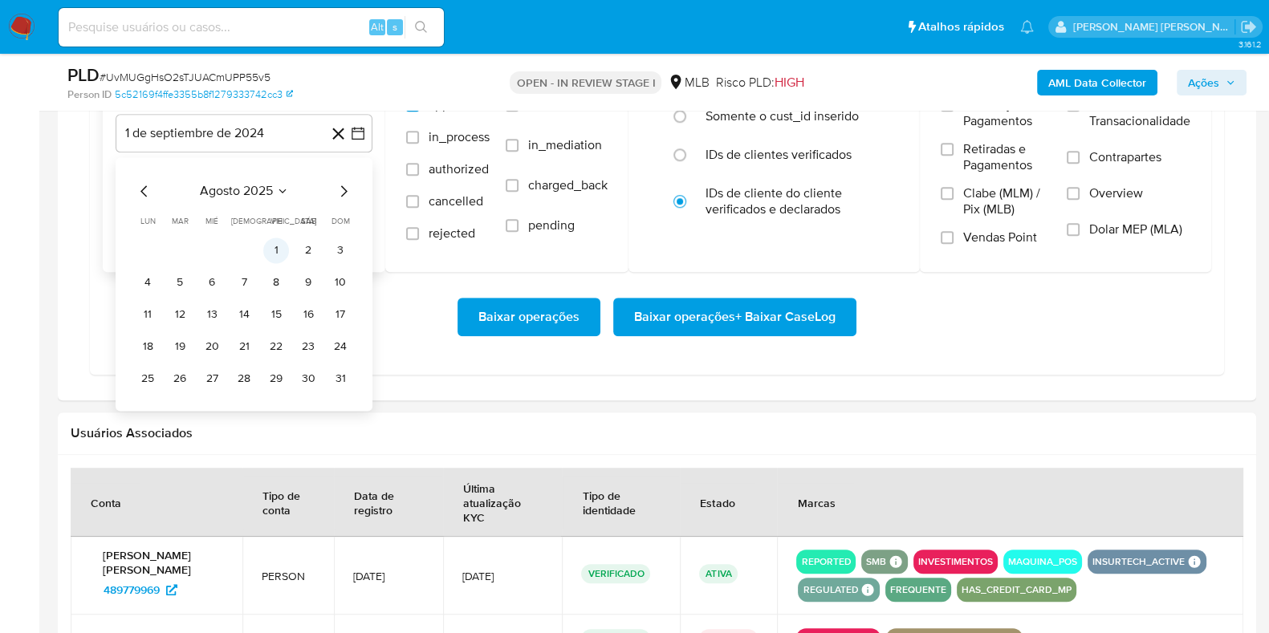
click at [270, 245] on button "1" at bounding box center [276, 251] width 26 height 26
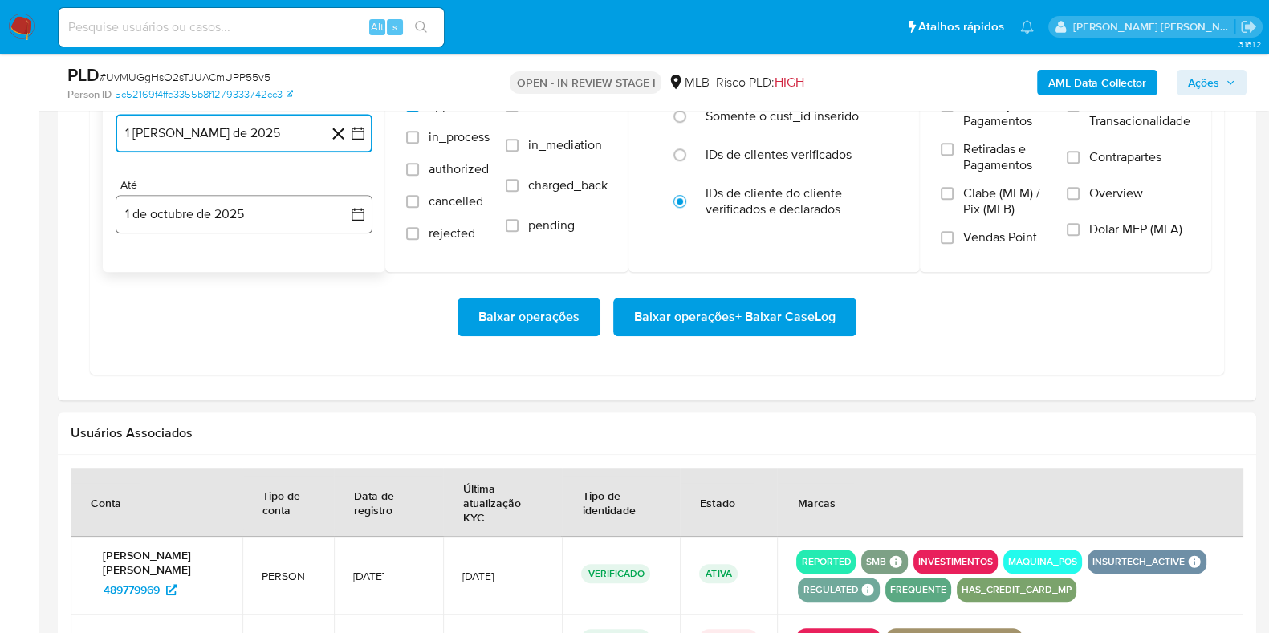
click at [231, 213] on button "1 de octubre de 2025" at bounding box center [244, 214] width 257 height 39
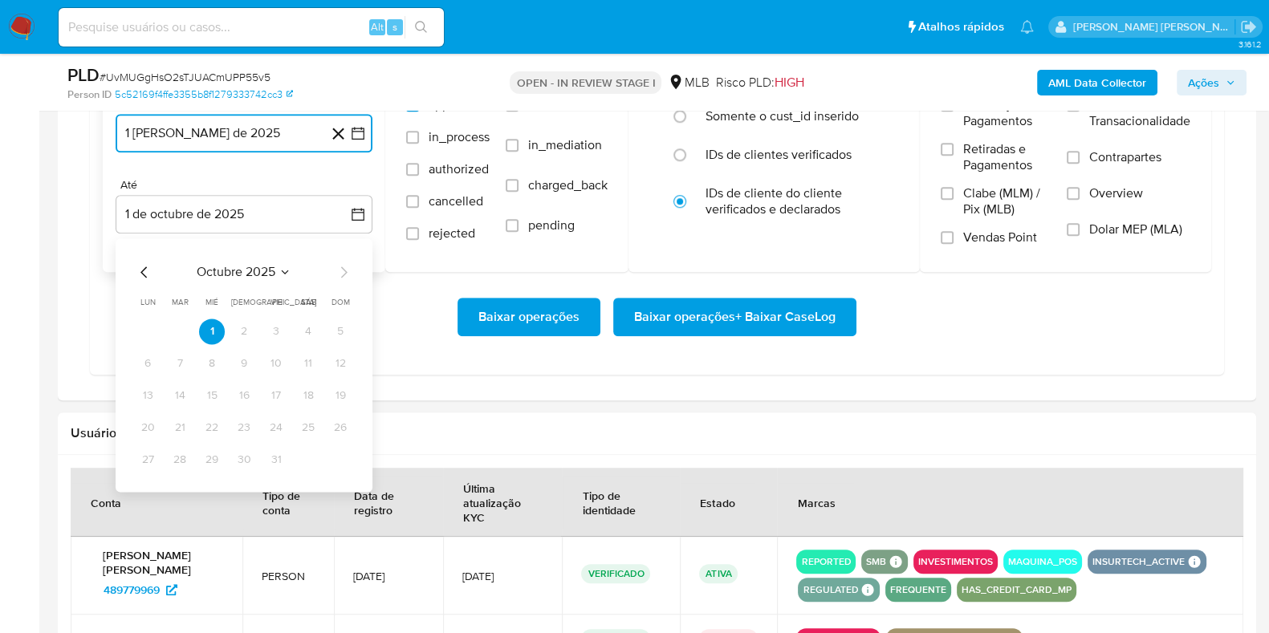
click at [144, 269] on icon "Mes anterior" at bounding box center [144, 271] width 19 height 19
click at [337, 425] on button "28" at bounding box center [340, 428] width 26 height 26
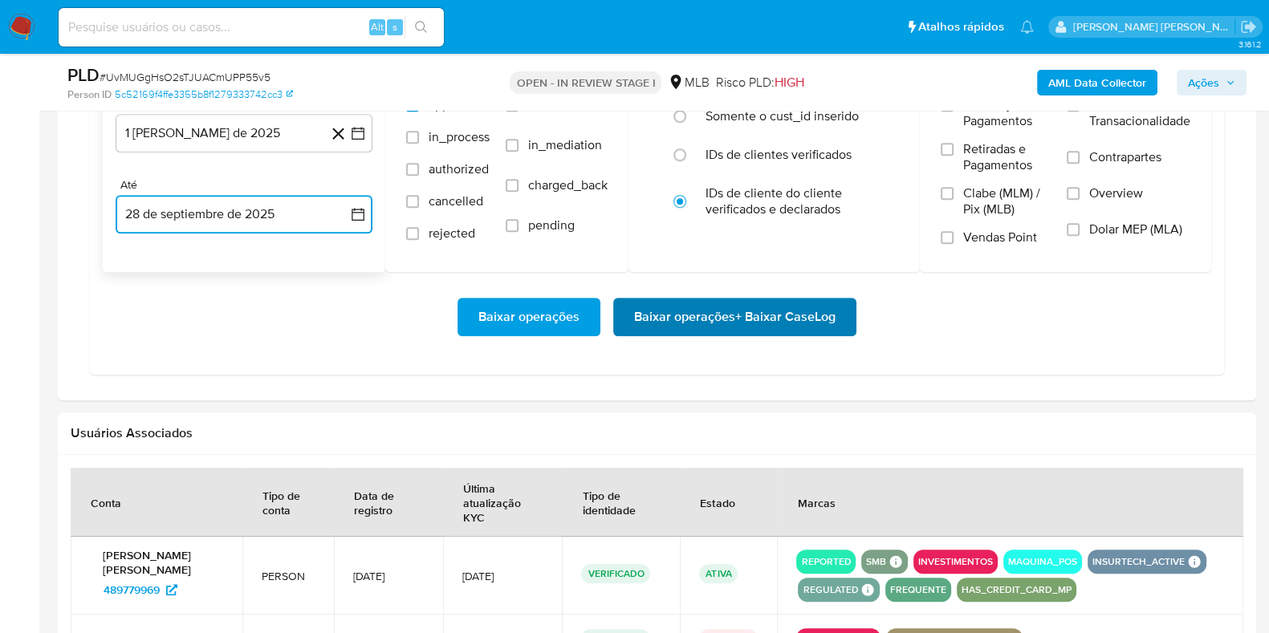
click at [683, 313] on span "Baixar operações + Baixar CaseLog" at bounding box center [734, 316] width 201 height 35
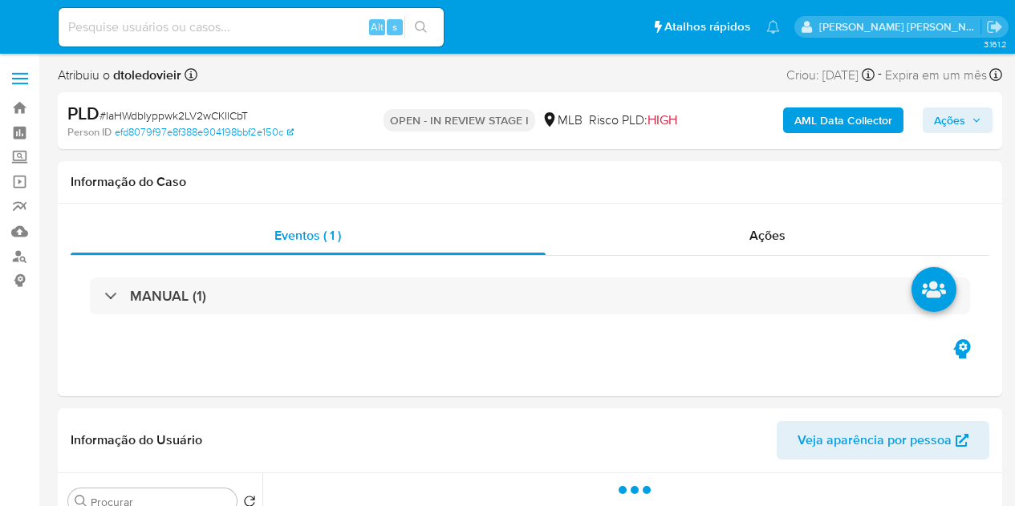
select select "10"
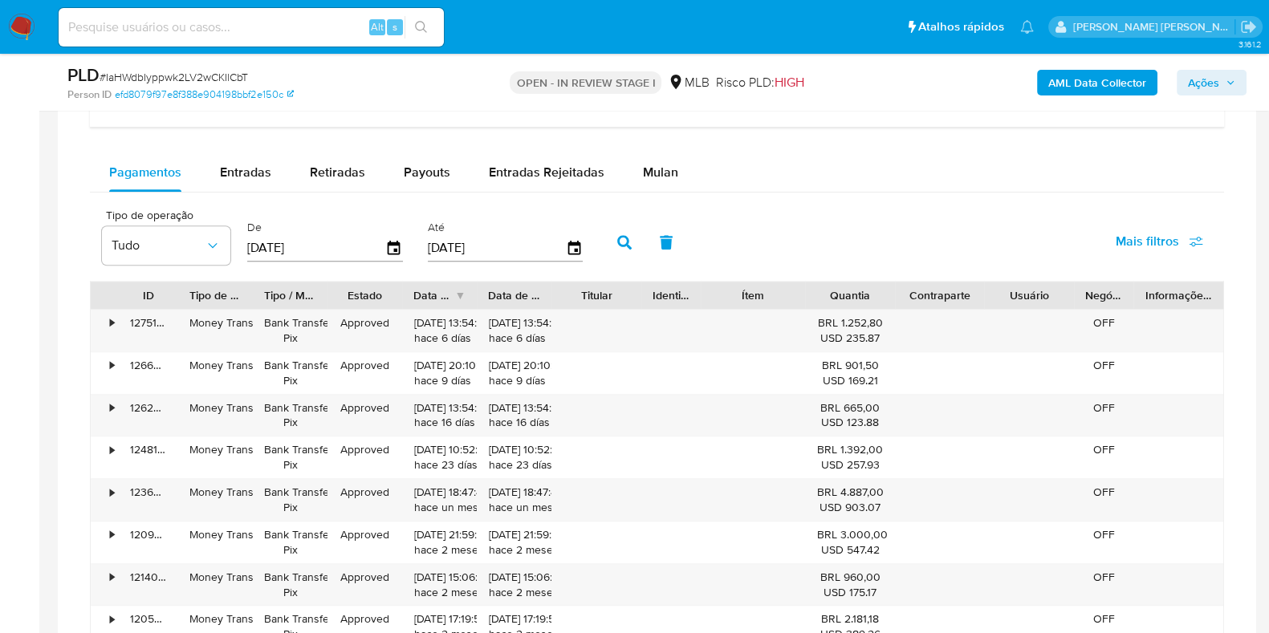
scroll to position [1310, 0]
click at [671, 183] on div "Mulan" at bounding box center [660, 171] width 35 height 39
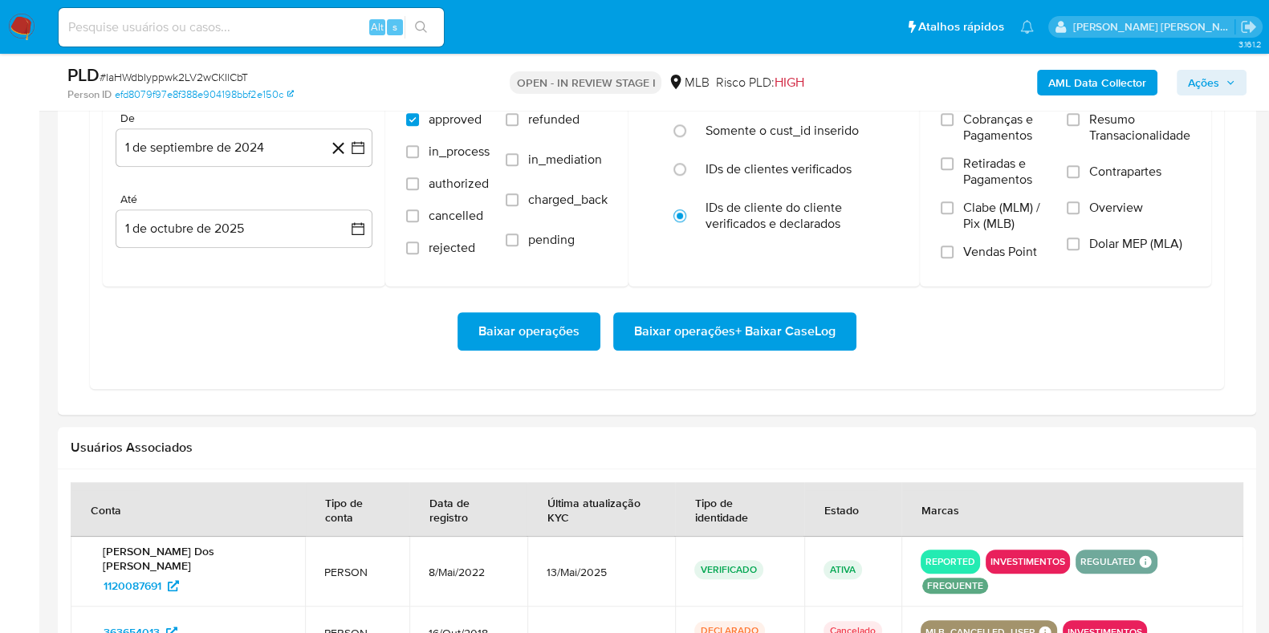
scroll to position [1522, 0]
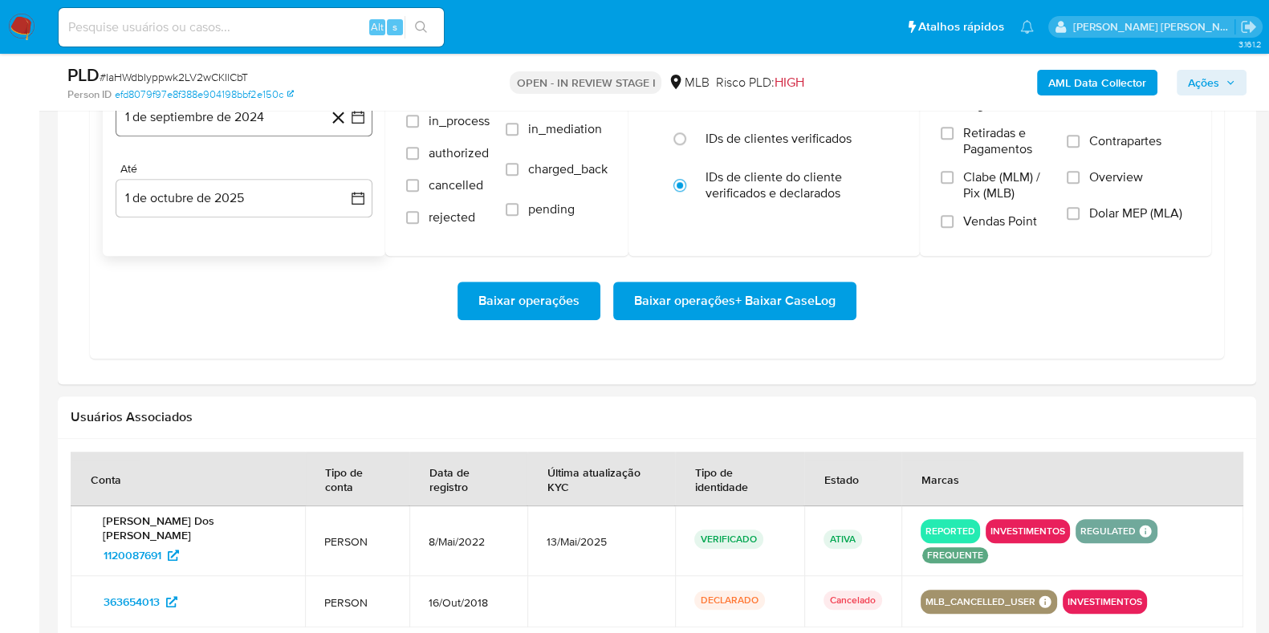
click at [241, 128] on button "1 de septiembre de 2024" at bounding box center [244, 117] width 257 height 39
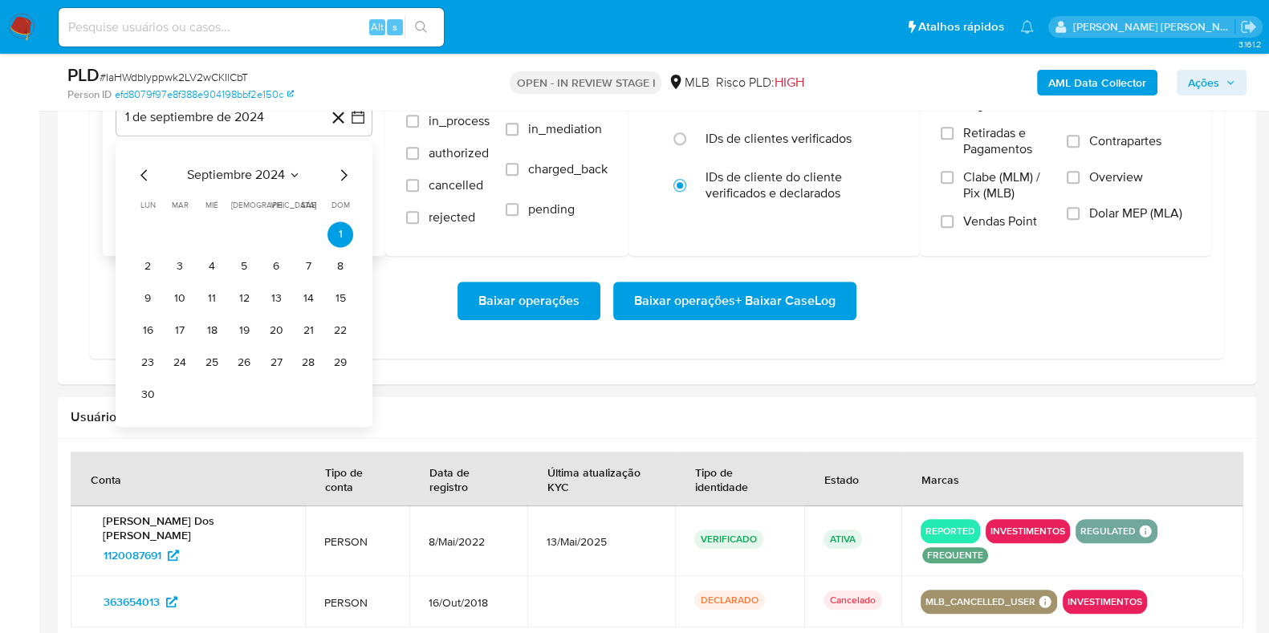
click at [343, 170] on icon "Mes siguiente" at bounding box center [343, 174] width 19 height 19
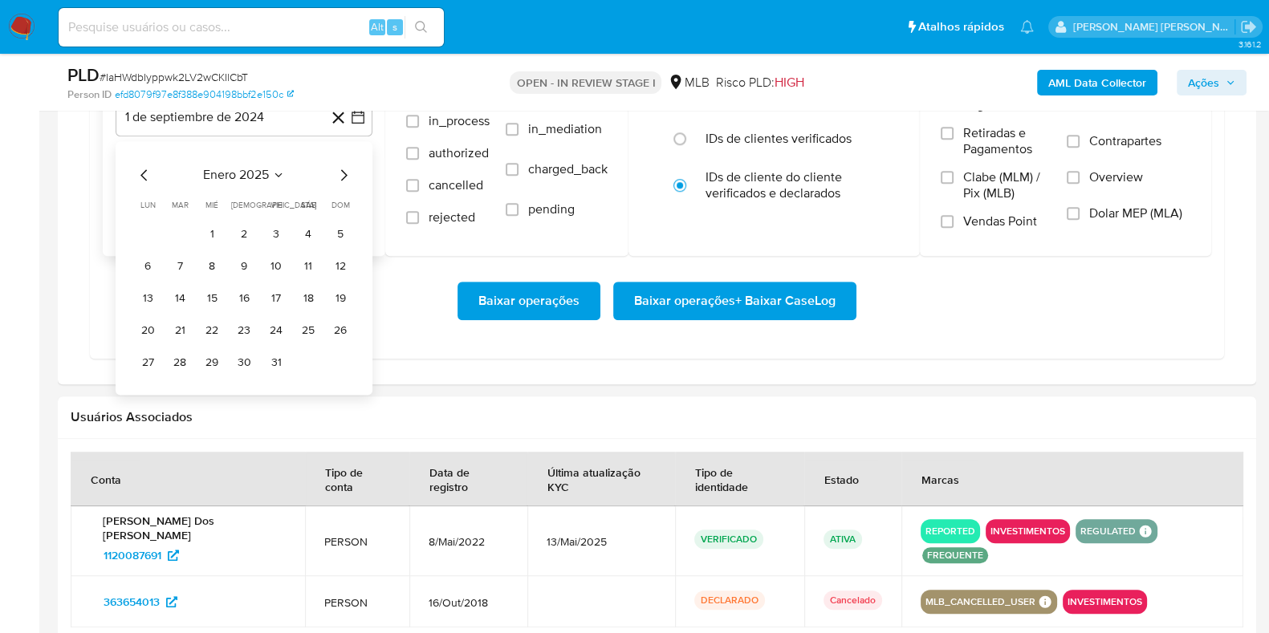
click at [343, 170] on icon "Mes siguiente" at bounding box center [343, 174] width 19 height 19
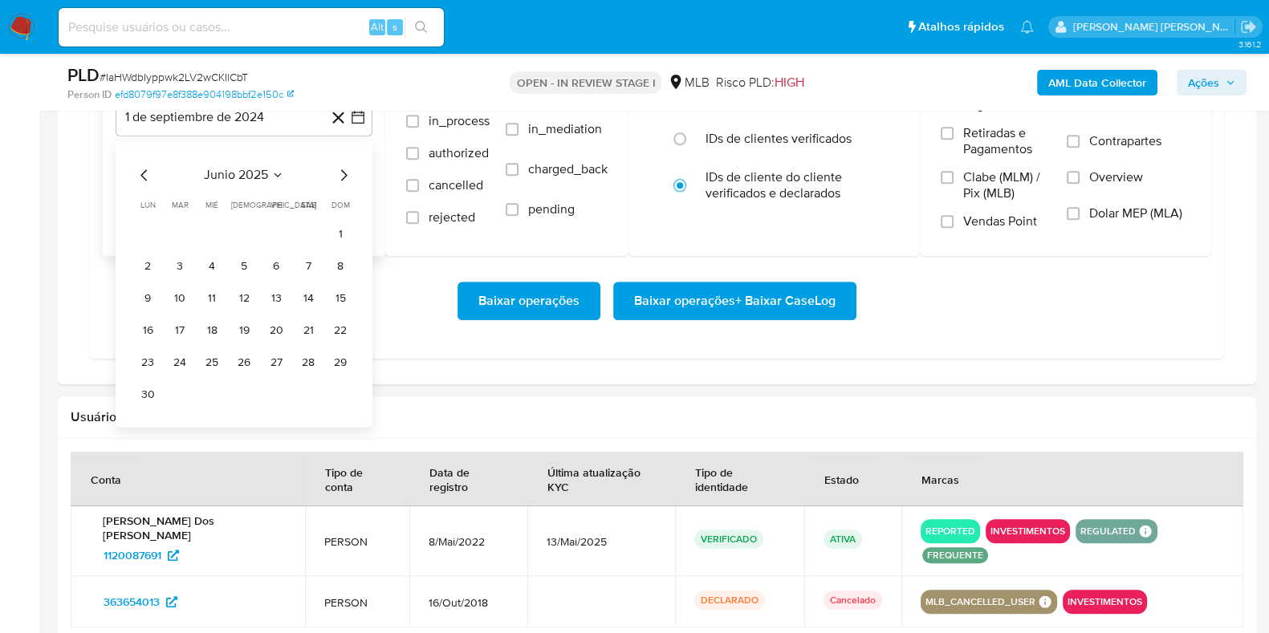
click at [343, 170] on icon "Mes siguiente" at bounding box center [343, 174] width 19 height 19
click at [277, 225] on button "1" at bounding box center [276, 234] width 26 height 26
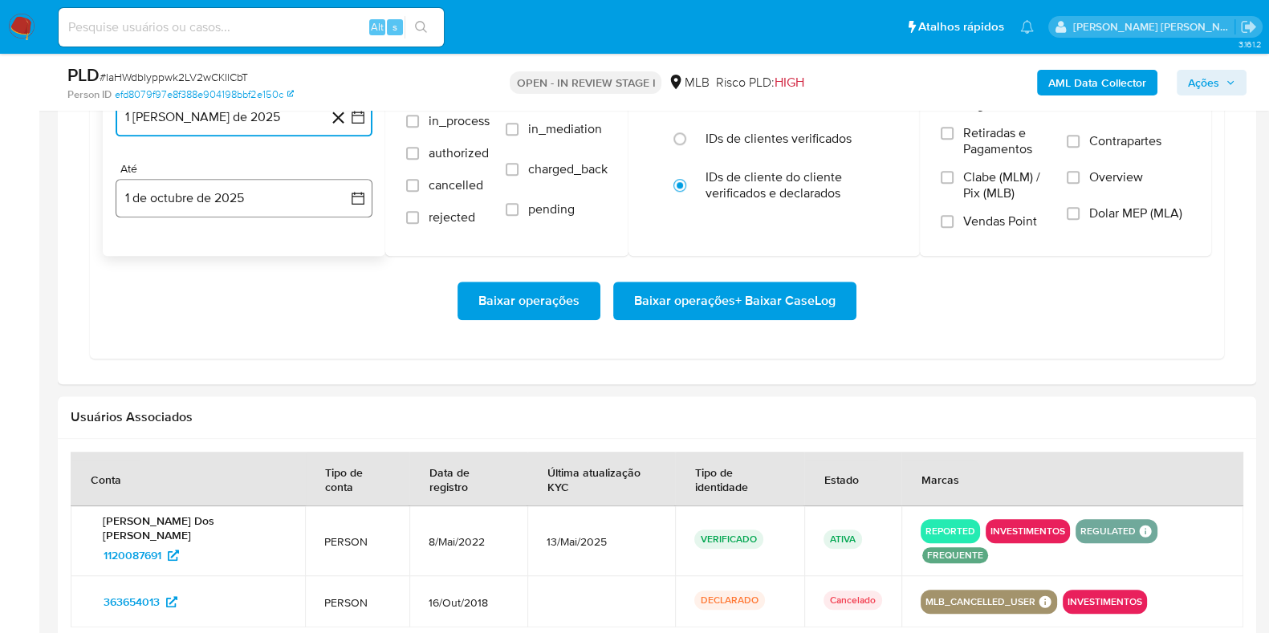
click at [232, 202] on button "1 de octubre de 2025" at bounding box center [244, 198] width 257 height 39
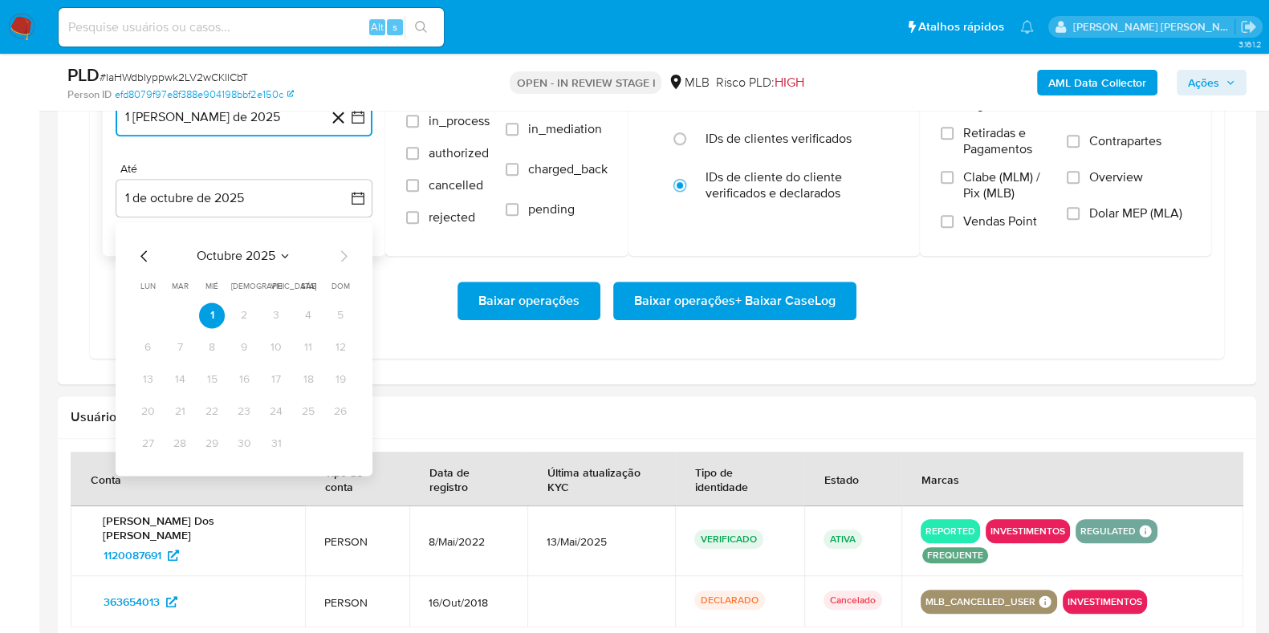
click at [145, 255] on icon "Mes anterior" at bounding box center [144, 255] width 19 height 19
click at [148, 431] on button "29" at bounding box center [148, 444] width 26 height 26
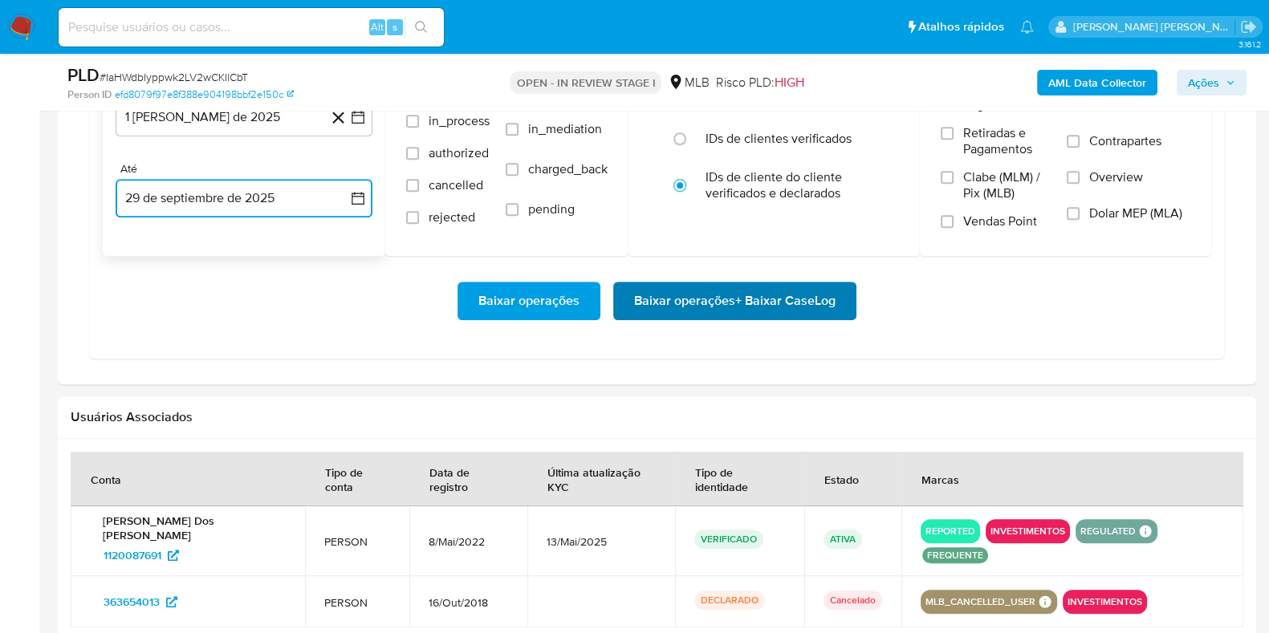
click at [656, 287] on span "Baixar operações + Baixar CaseLog" at bounding box center [734, 300] width 201 height 35
